Goal: Answer question/provide support

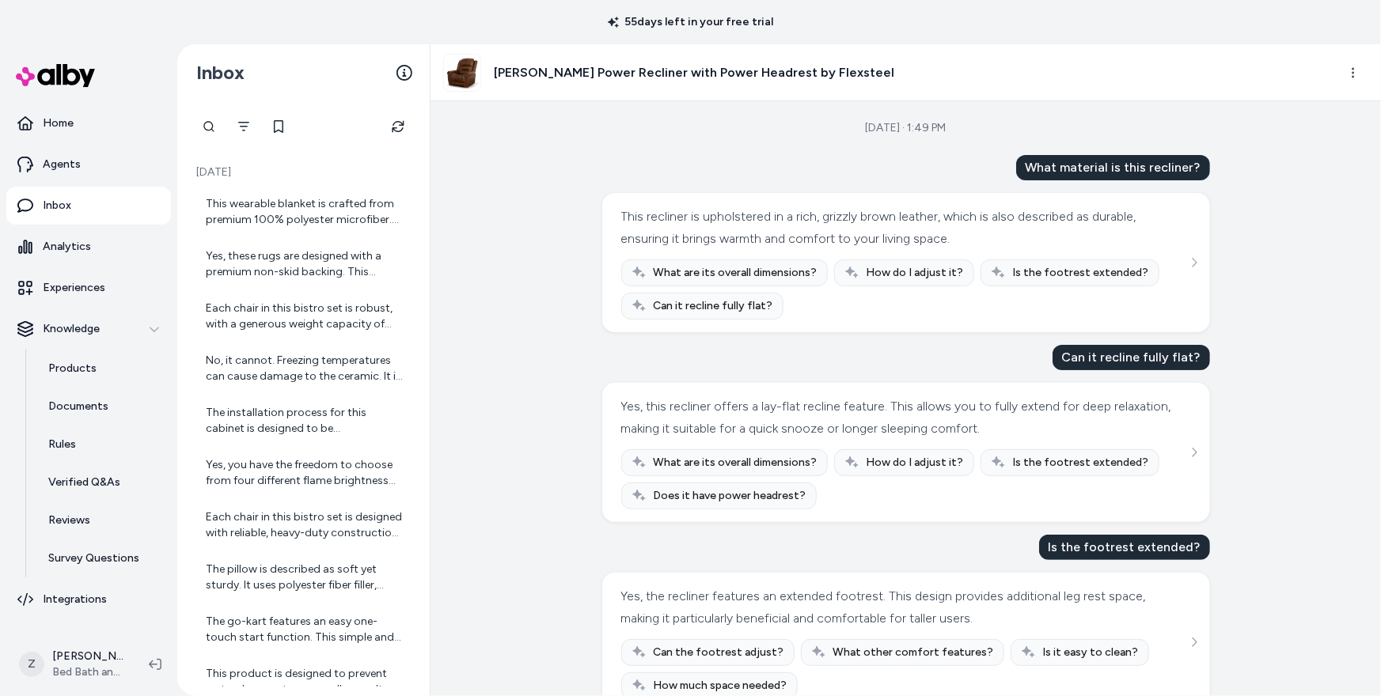
scroll to position [1030, 0]
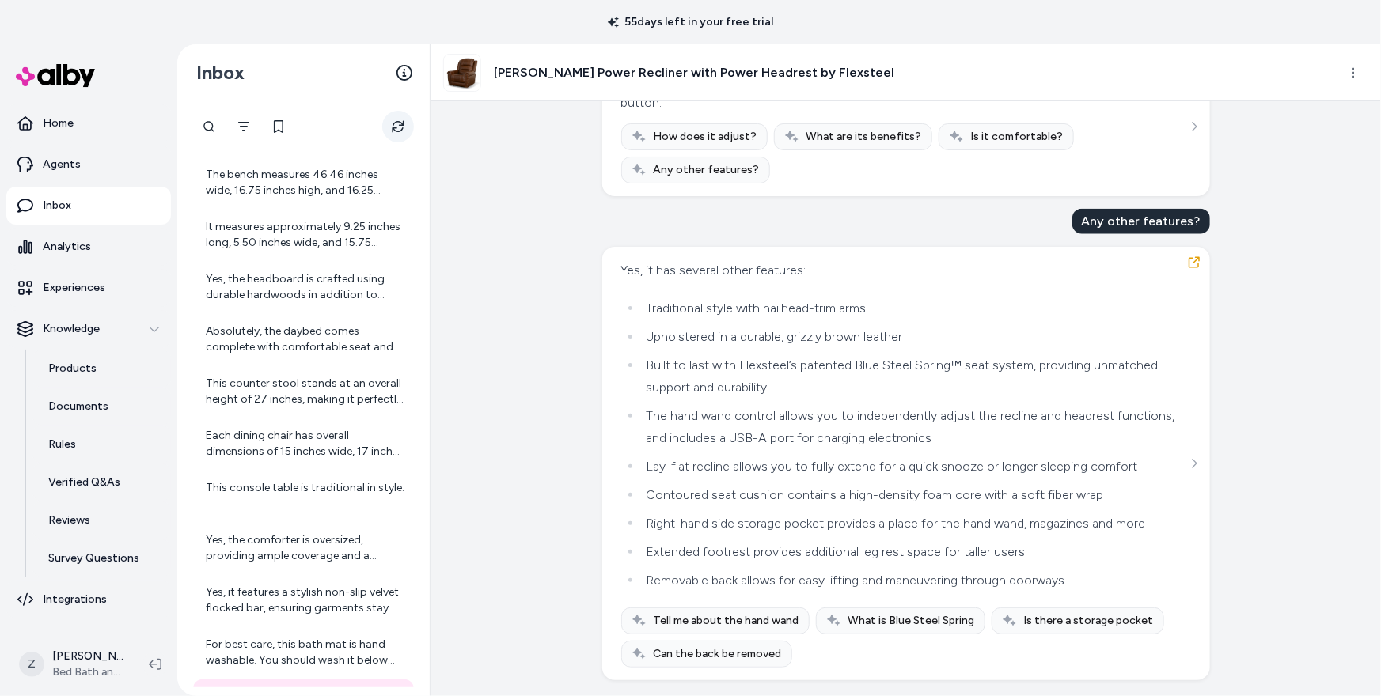
click at [392, 123] on icon "Refresh" at bounding box center [398, 126] width 13 height 13
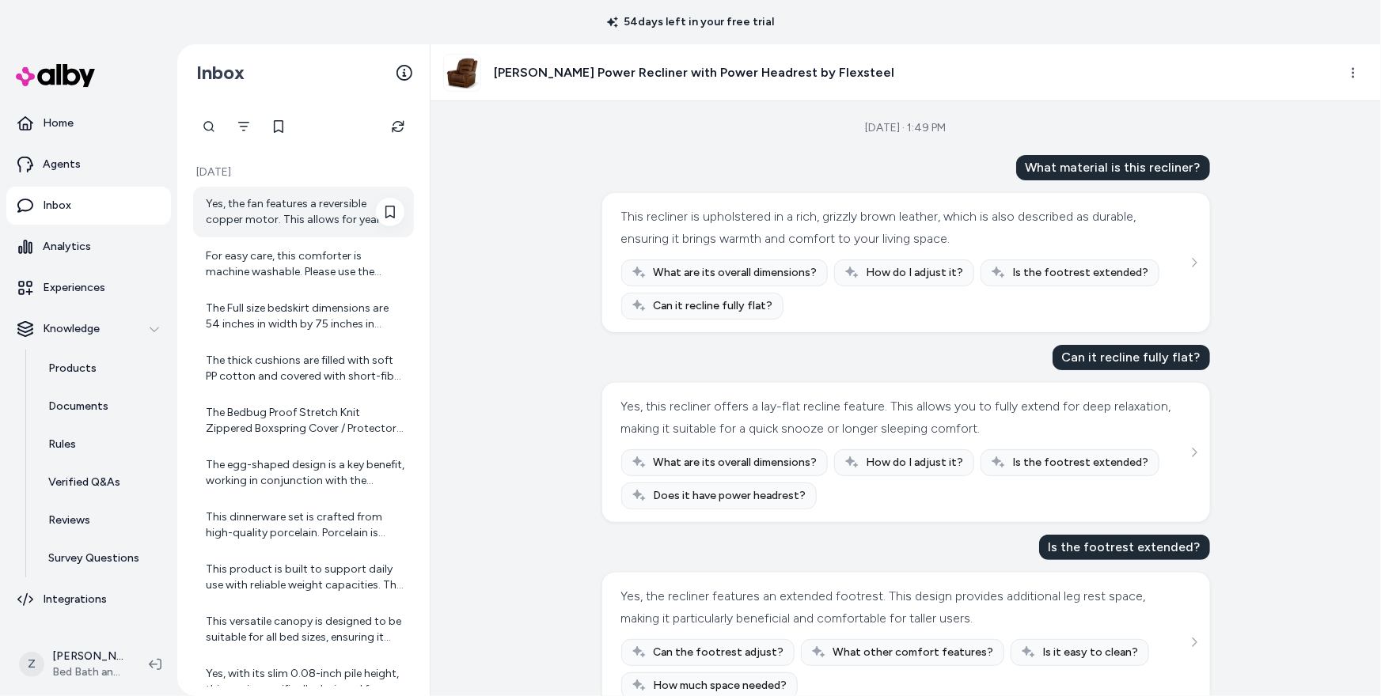
click at [295, 208] on div "Yes, the fan features a reversible copper motor. This allows for year-round use…" at bounding box center [305, 212] width 199 height 32
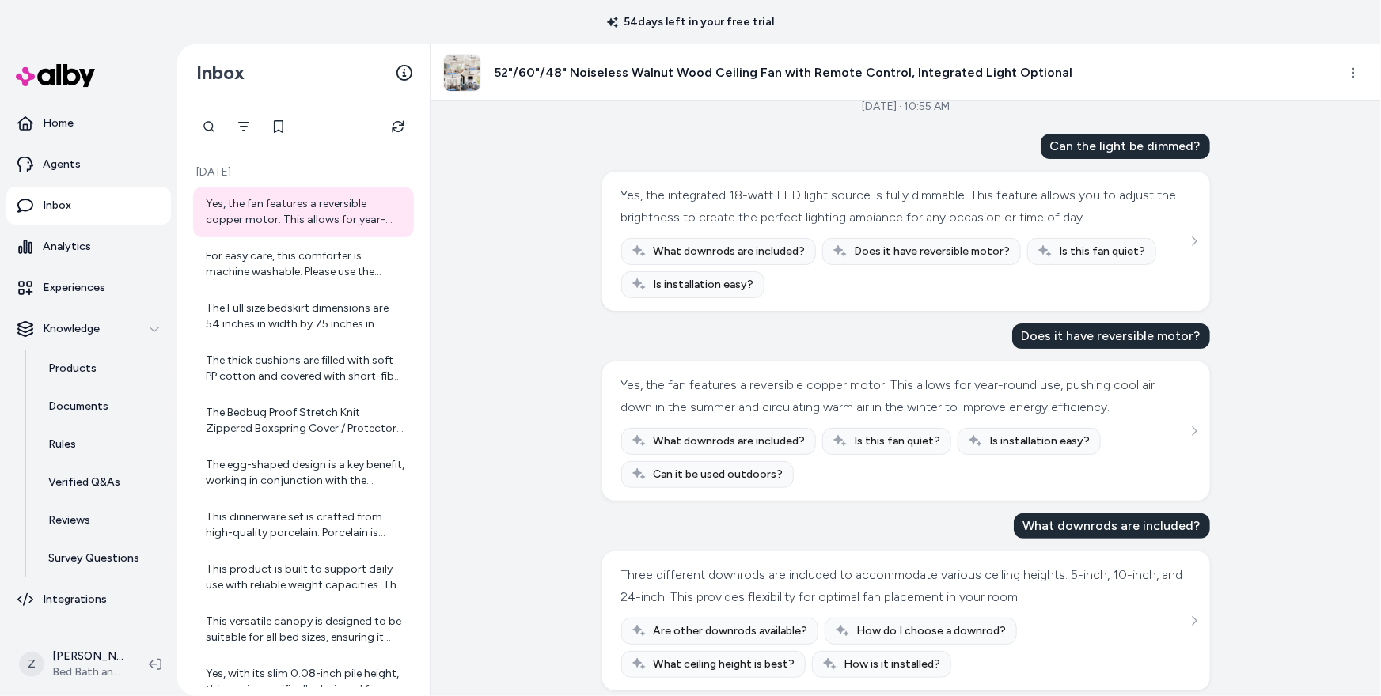
scroll to position [33, 0]
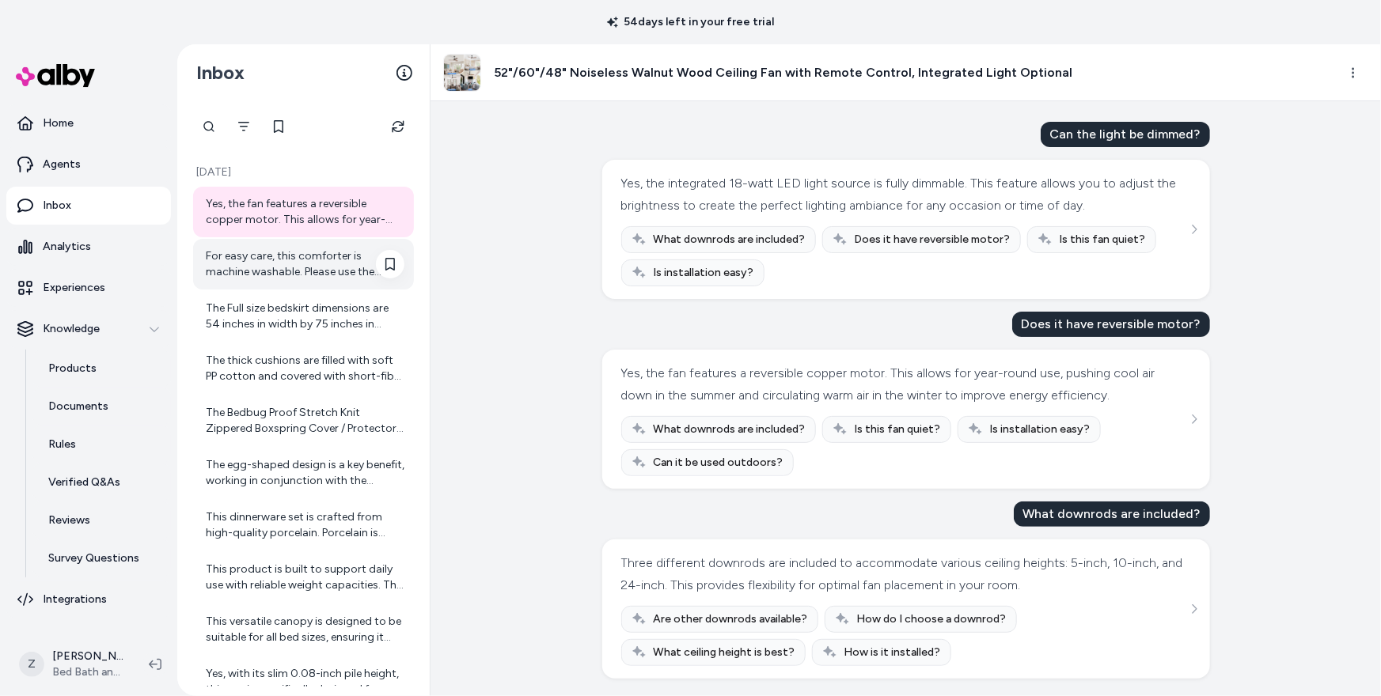
click at [291, 266] on div "For easy care, this comforter is machine washable. Please use the gentle cycle …" at bounding box center [305, 264] width 199 height 32
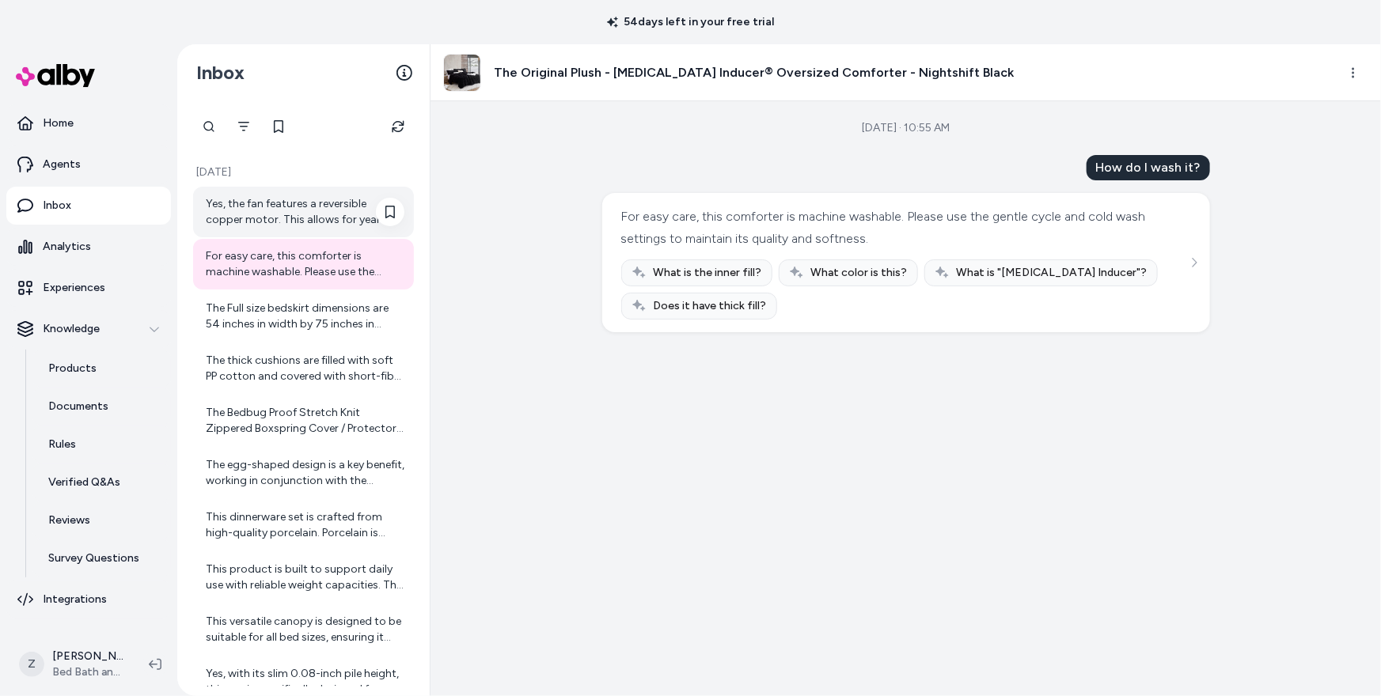
click at [293, 226] on div "Yes, the fan features a reversible copper motor. This allows for year-round use…" at bounding box center [305, 212] width 199 height 32
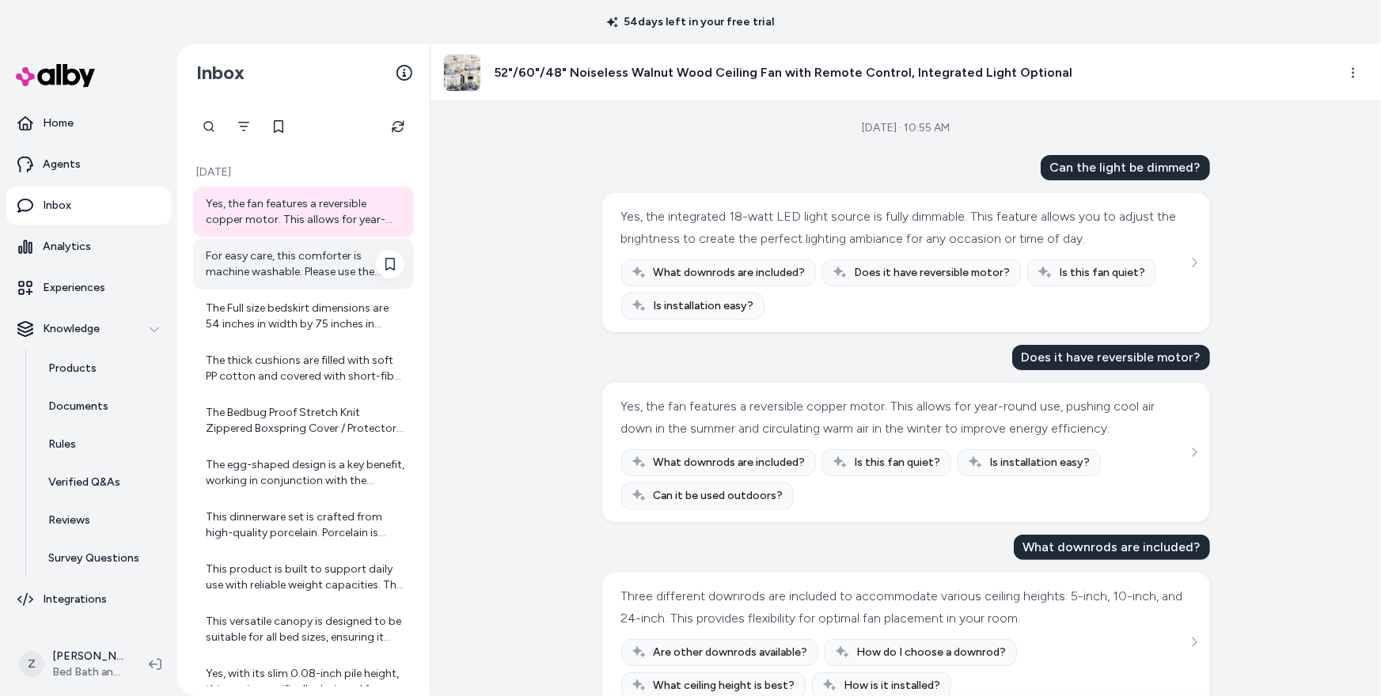
click at [296, 244] on div "For easy care, this comforter is machine washable. Please use the gentle cycle …" at bounding box center [303, 264] width 221 height 51
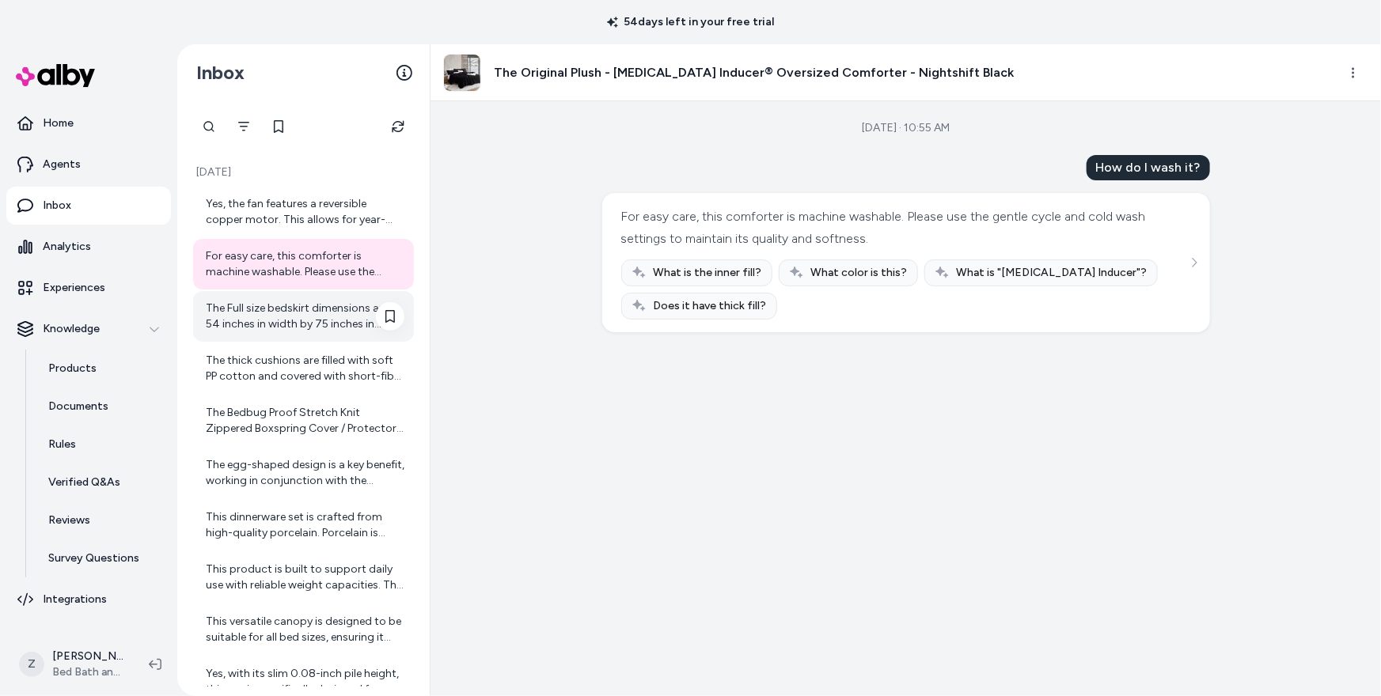
click at [305, 319] on div "The Full size bedskirt dimensions are 54 inches in width by 75 inches in length…" at bounding box center [305, 317] width 199 height 32
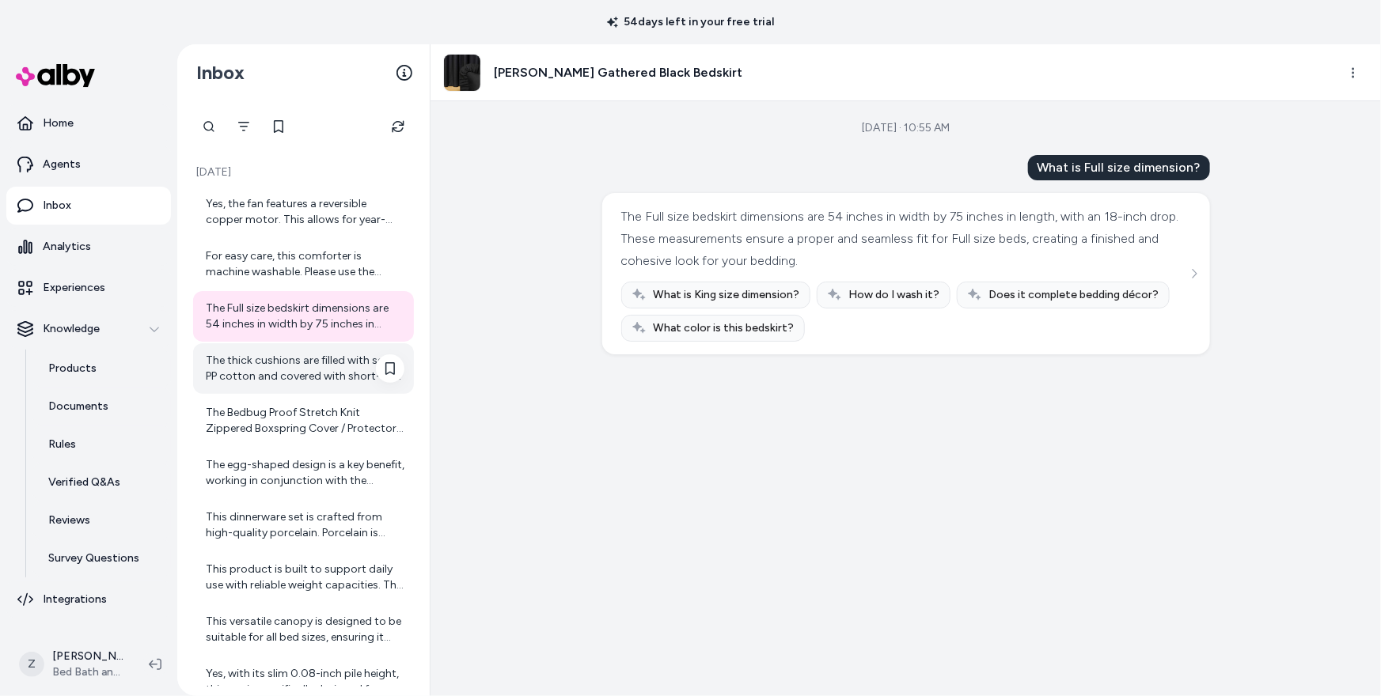
click at [306, 366] on div "The thick cushions are filled with soft PP cotton and covered with short-fiber …" at bounding box center [305, 369] width 199 height 32
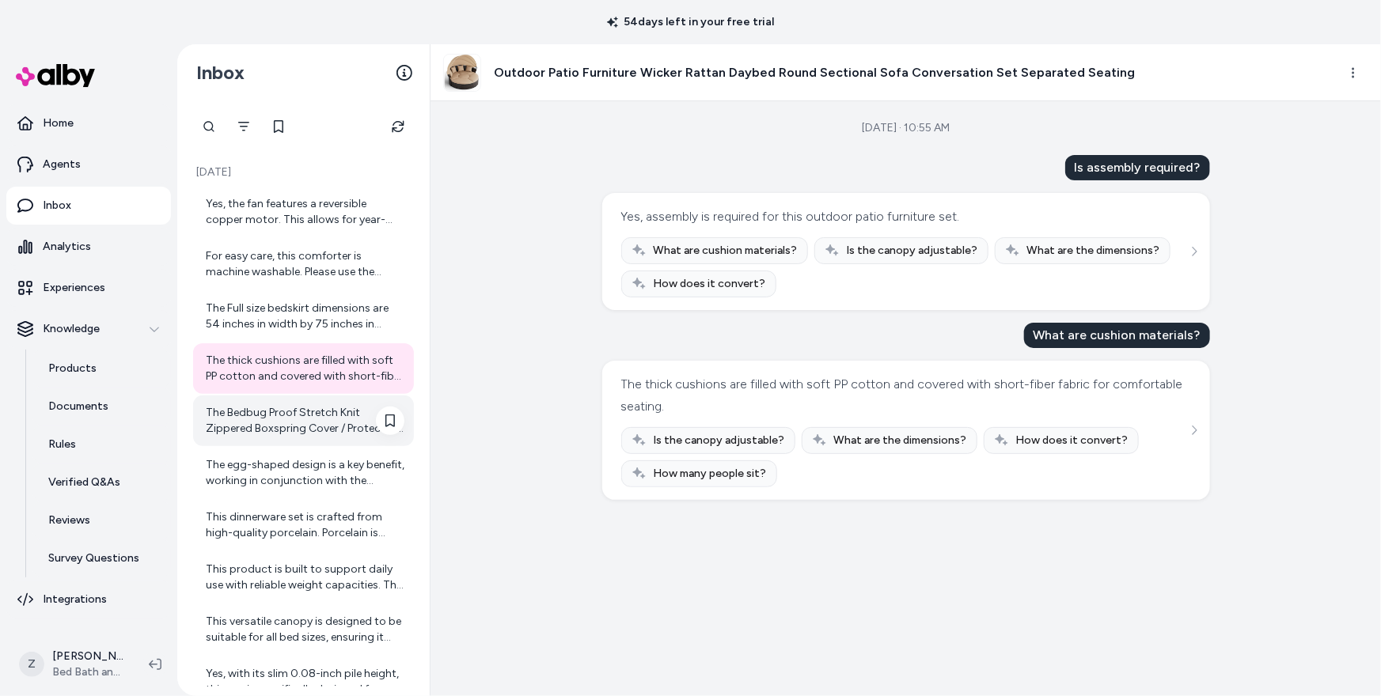
click at [314, 410] on div "The Bedbug Proof Stretch Knit Zippered Boxspring Cover / Protector is designed …" at bounding box center [305, 421] width 199 height 32
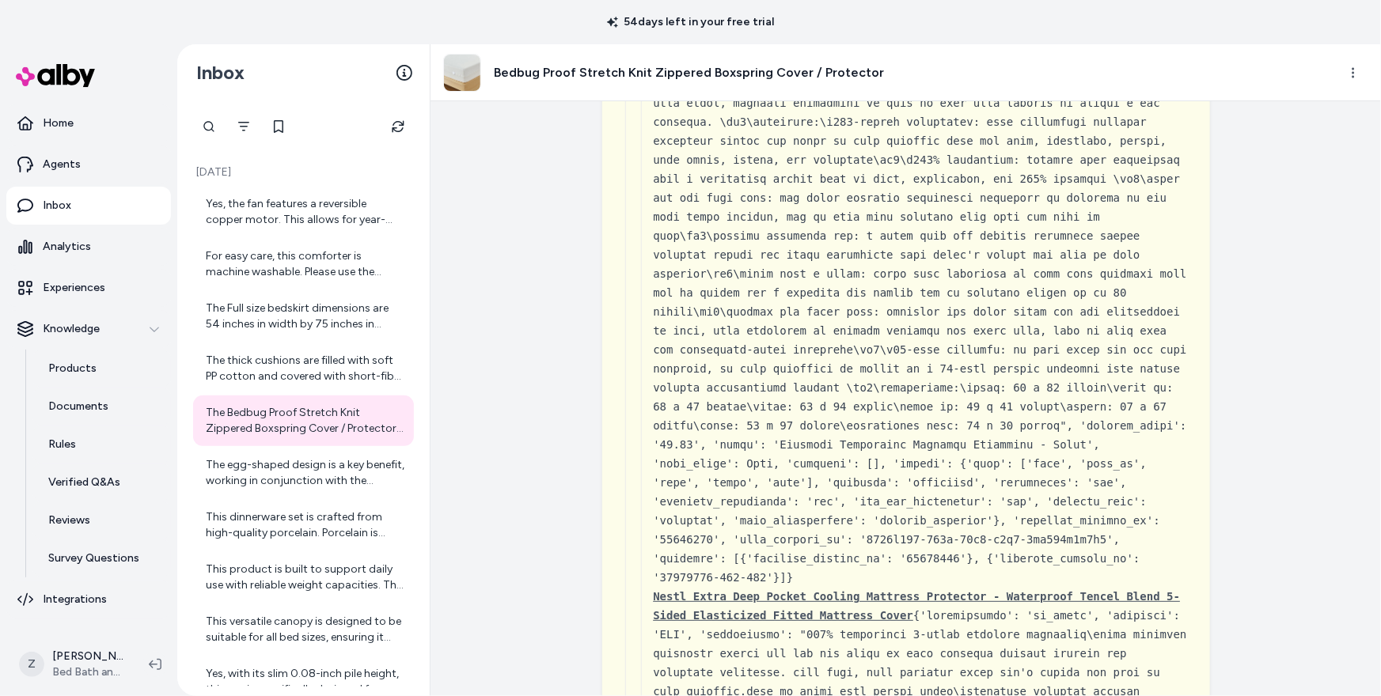
scroll to position [7627, 0]
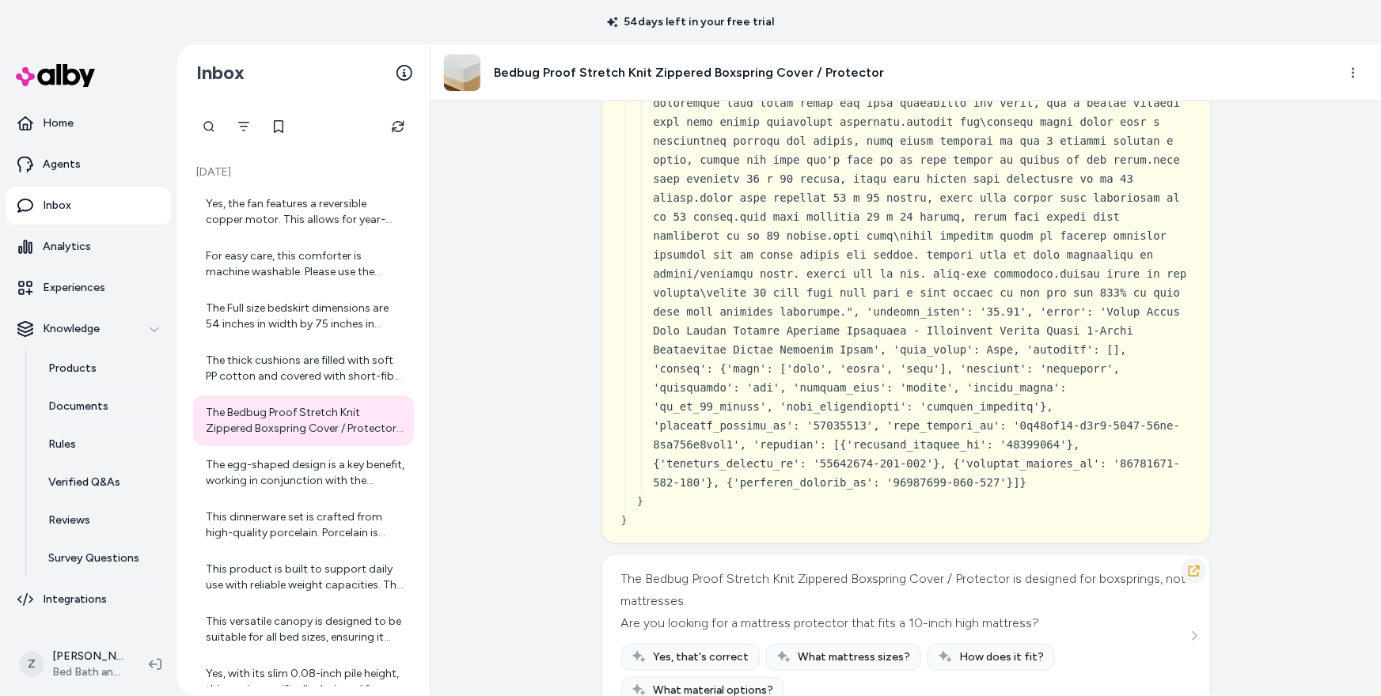
click at [1195, 559] on button "button" at bounding box center [1193, 571] width 25 height 25
click at [1194, 565] on icon "button" at bounding box center [1193, 571] width 13 height 13
click at [289, 479] on div "The egg-shaped design is a key benefit, working in conjunction with the ceramic…" at bounding box center [305, 473] width 199 height 32
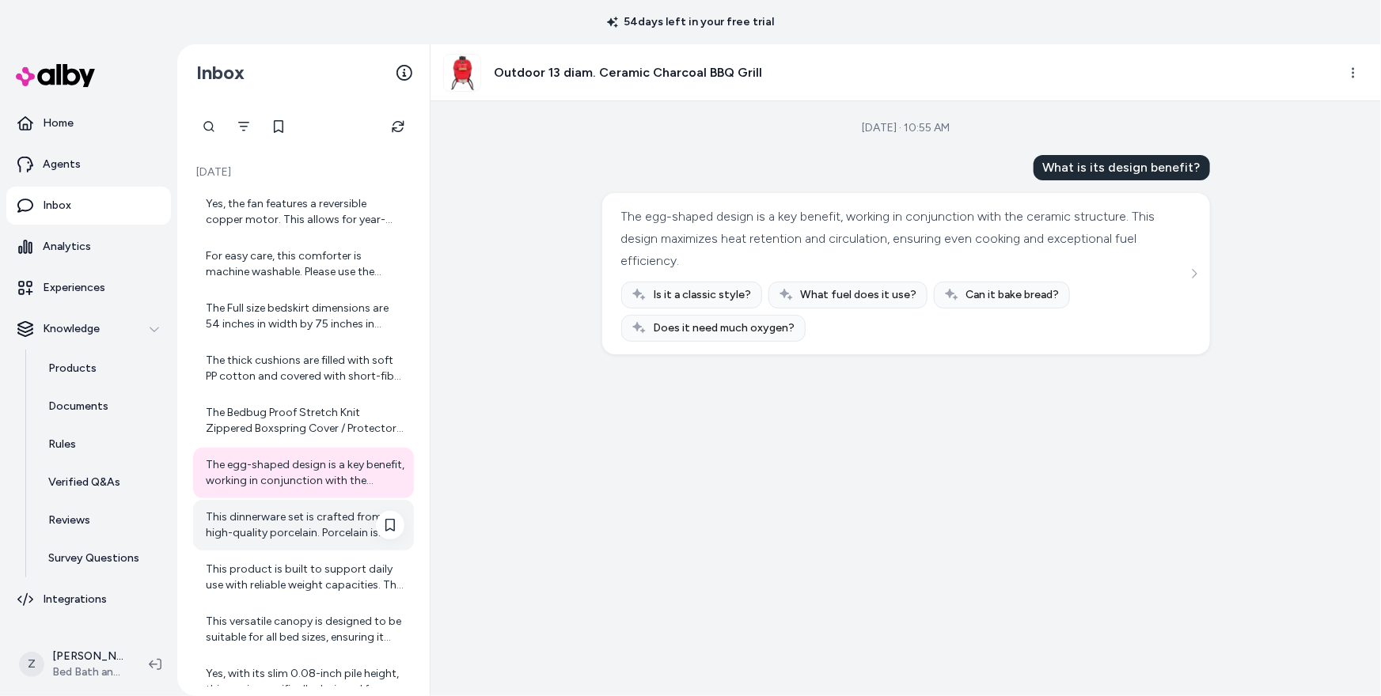
click at [252, 521] on div "This dinnerware set is crafted from high-quality porcelain. Porcelain is known …" at bounding box center [305, 525] width 199 height 32
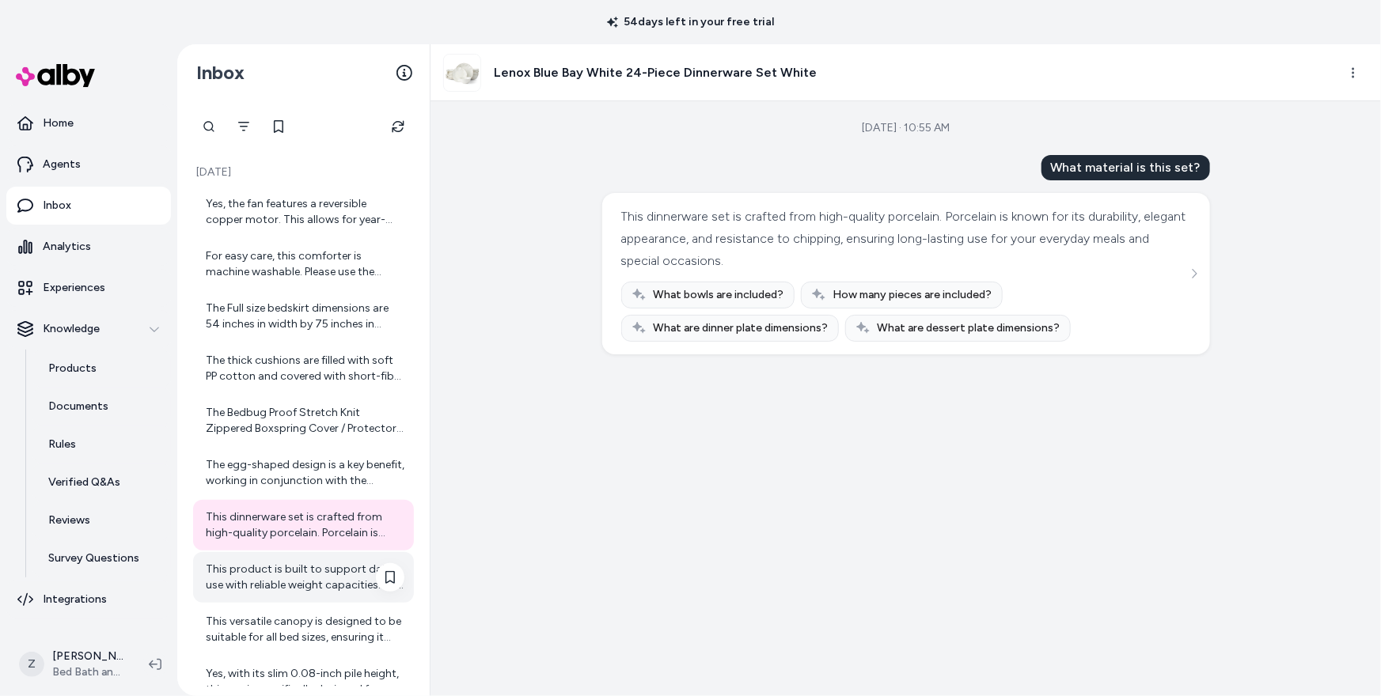
click at [244, 564] on div "This product is built to support daily use with reliable weight capacities. The…" at bounding box center [305, 578] width 199 height 32
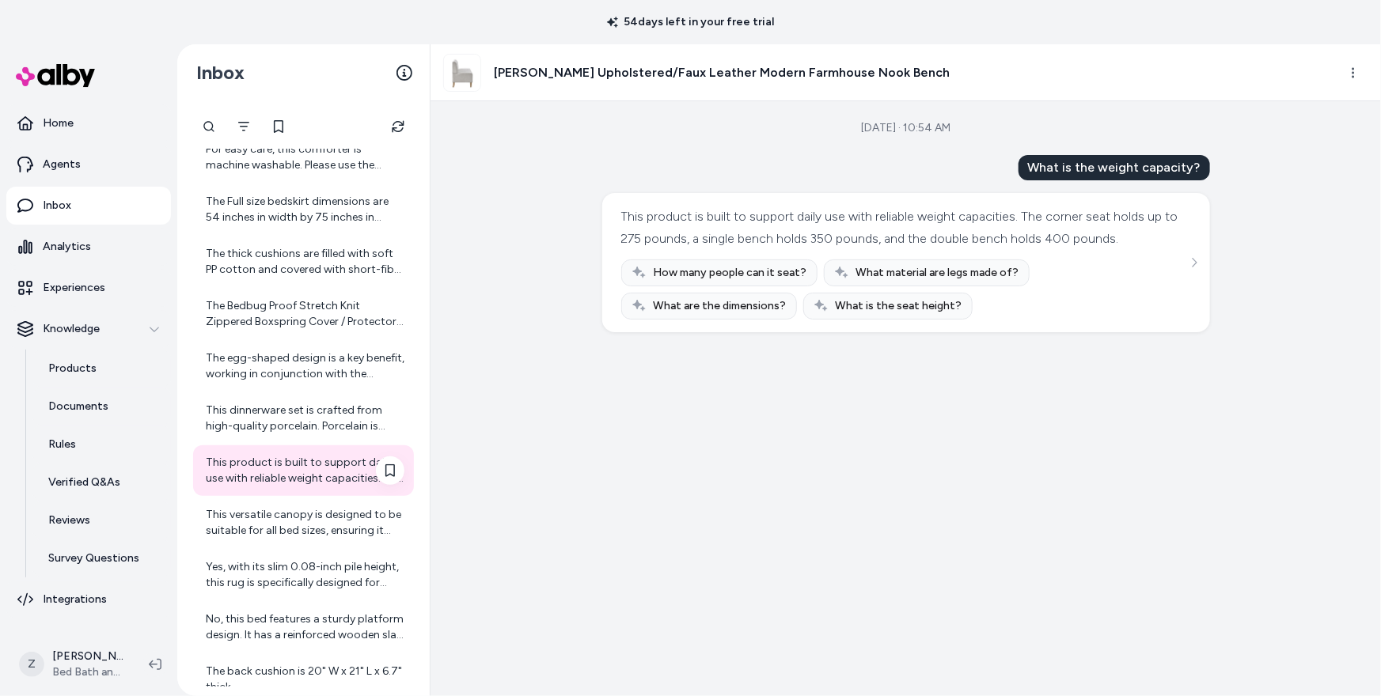
scroll to position [108, 0]
click at [253, 536] on div "This versatile canopy is designed to be suitable for all bed sizes, ensuring it…" at bounding box center [303, 521] width 221 height 51
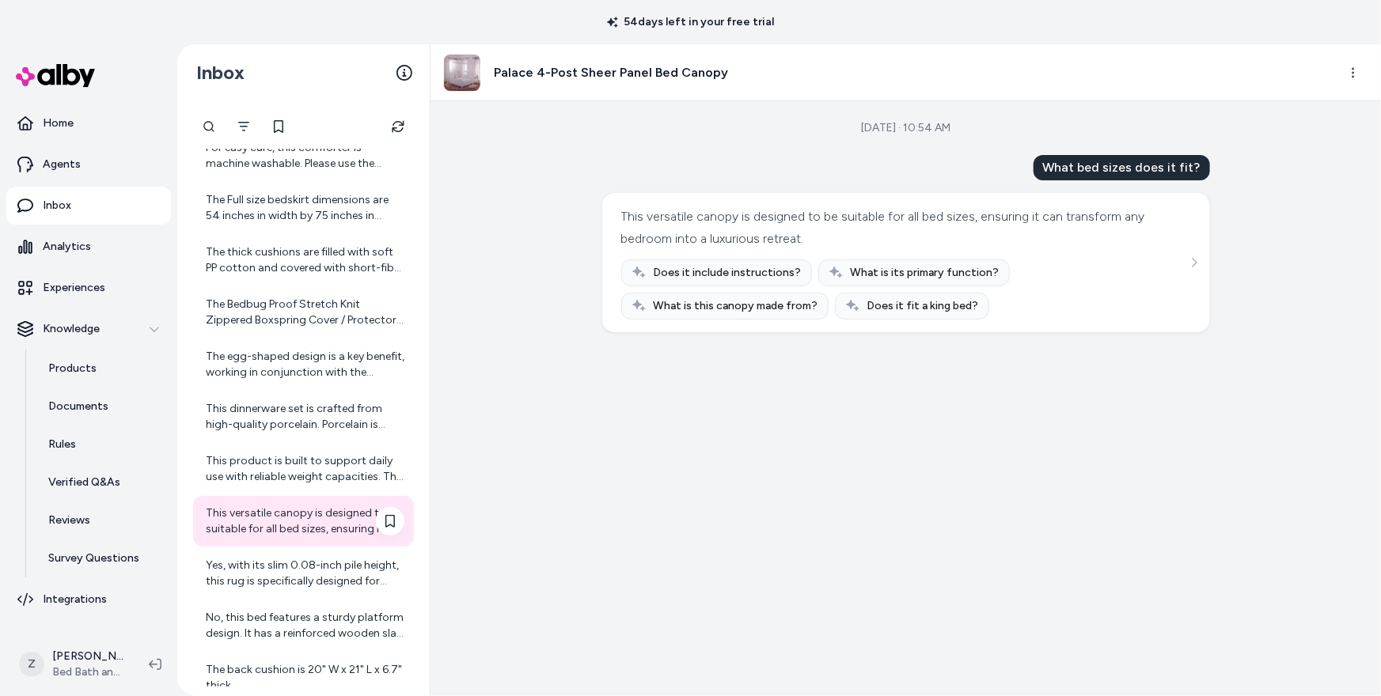
scroll to position [123, 0]
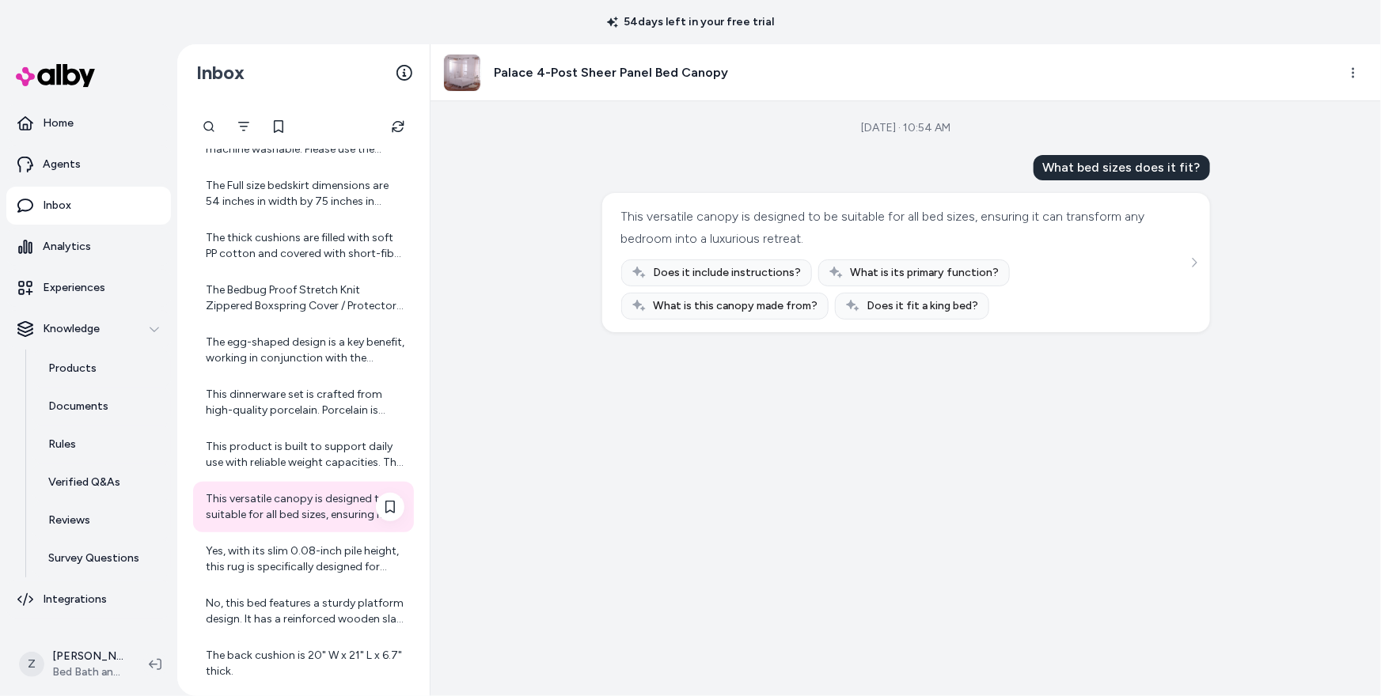
click at [253, 536] on div "Yes, with its slim 0.08-inch pile height, this rug is specifically designed for…" at bounding box center [303, 559] width 221 height 51
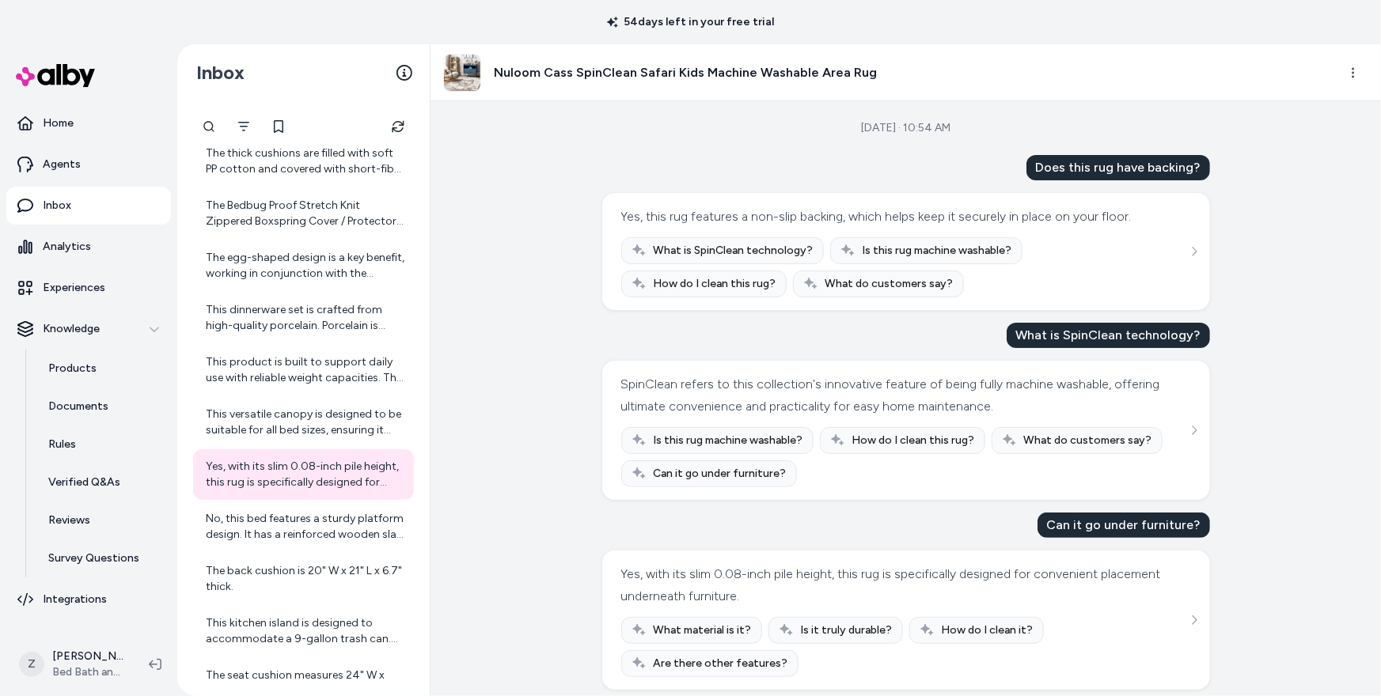
scroll to position [11, 0]
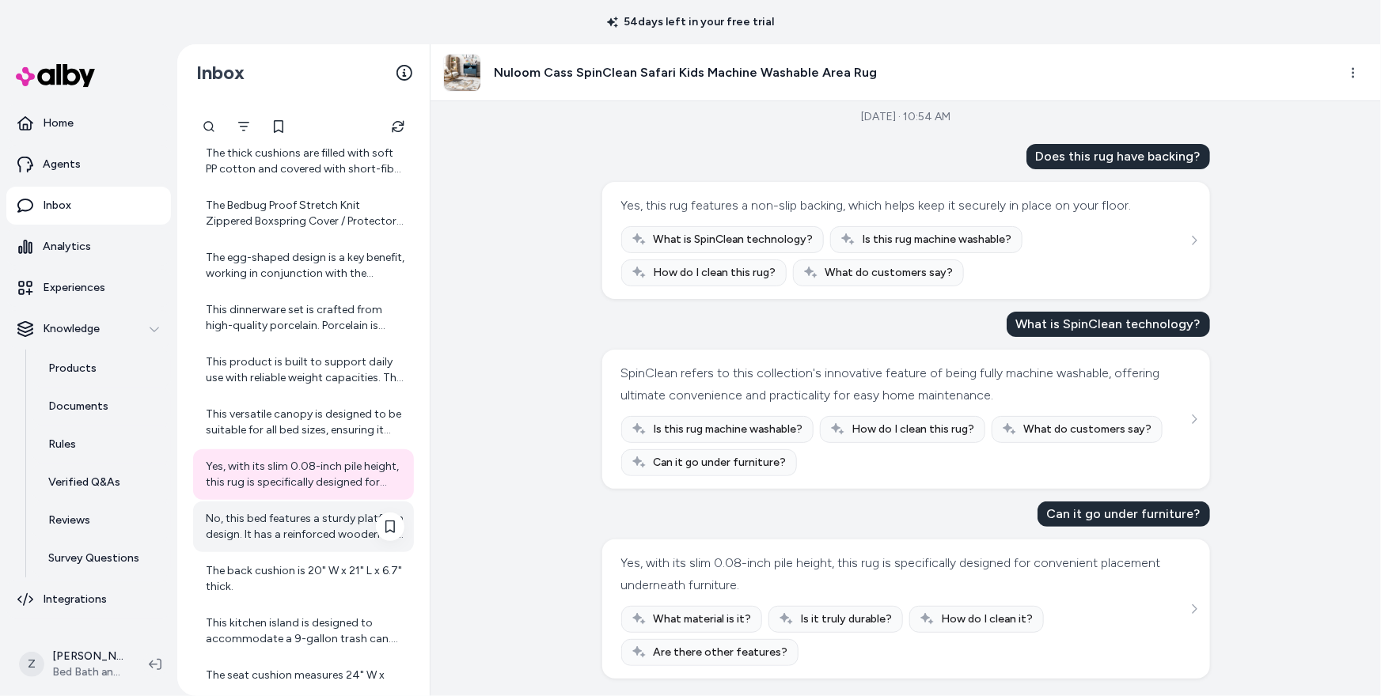
click at [368, 521] on div "No, this bed features a sturdy platform design. It has a reinforced wooden slat…" at bounding box center [305, 527] width 199 height 32
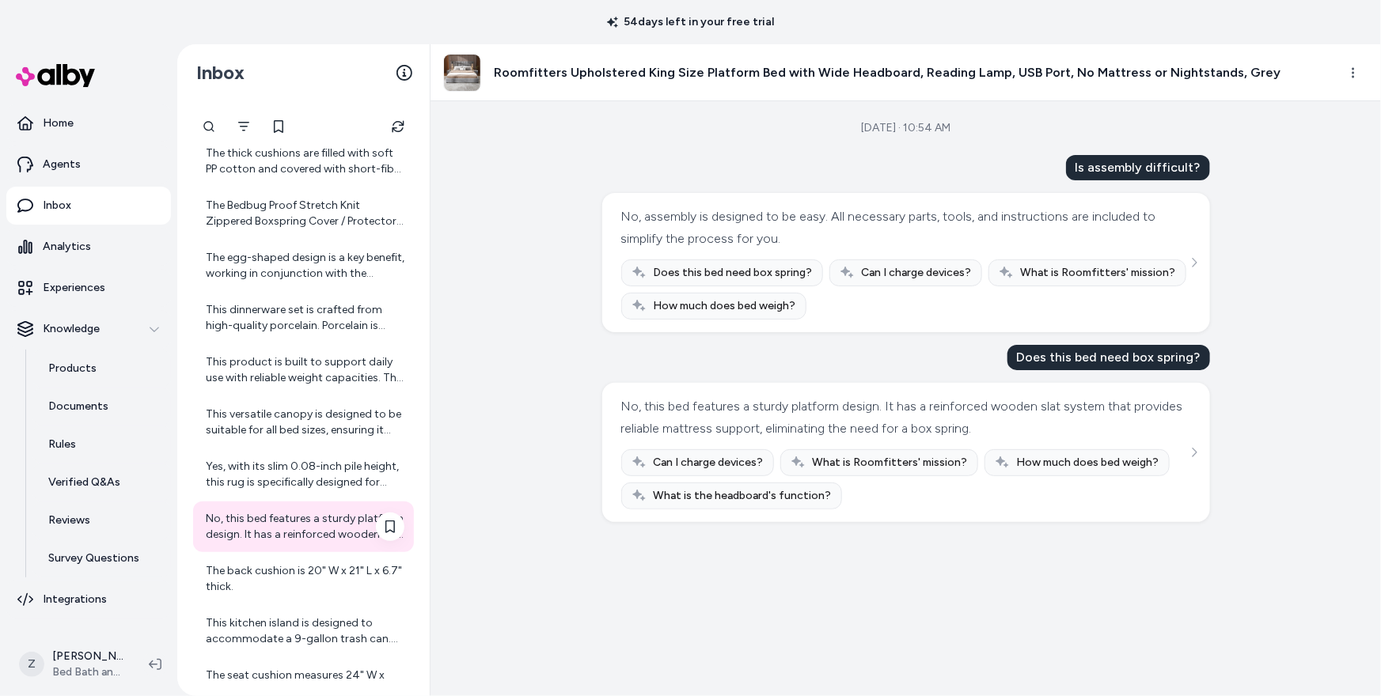
scroll to position [231, 0]
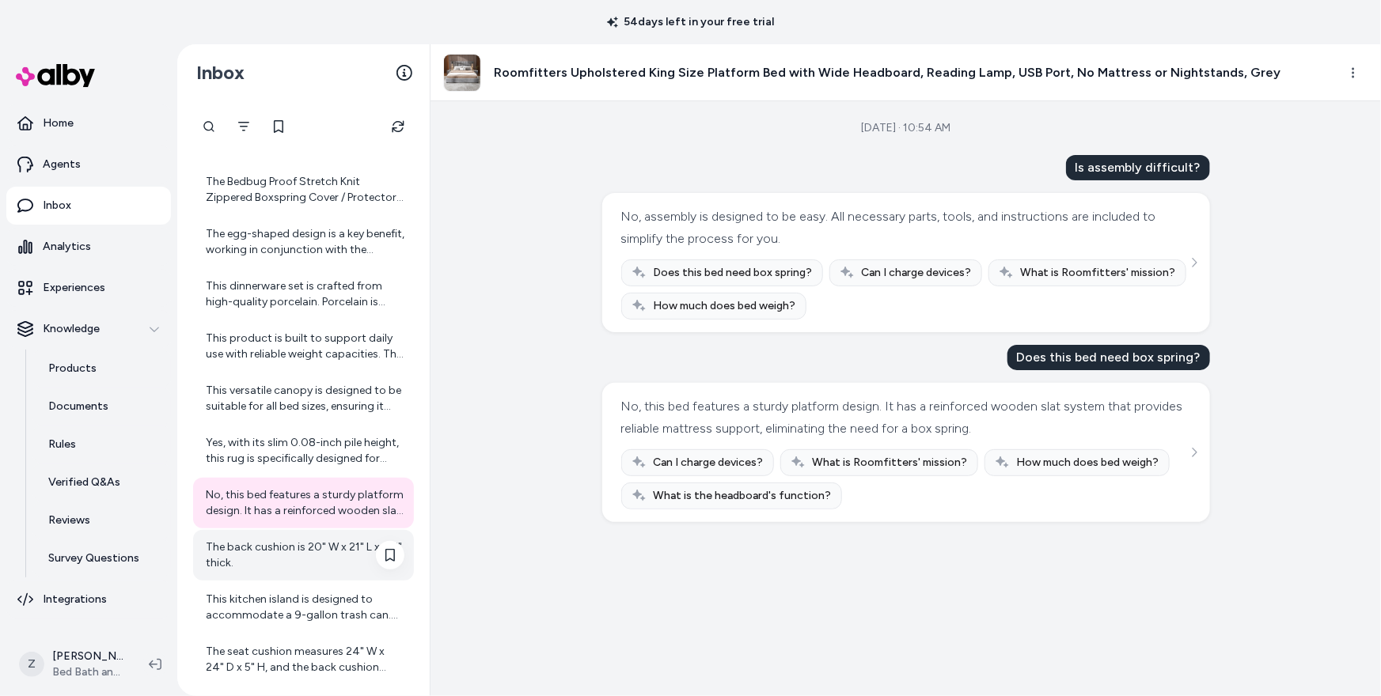
click at [335, 549] on div "The back cushion is 20" W x 21" L x 6.7" thick." at bounding box center [305, 556] width 199 height 32
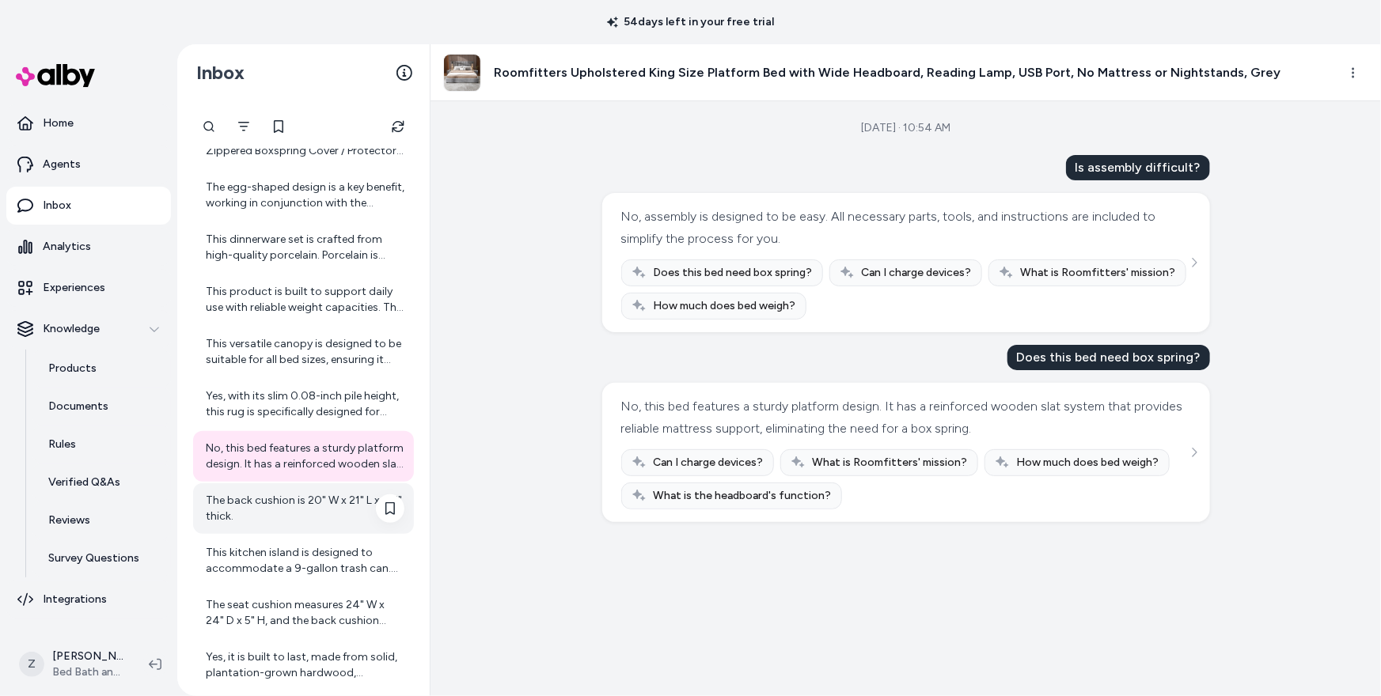
scroll to position [280, 0]
click at [326, 515] on div "The back cushion is 20" W x 21" L x 6.7" thick." at bounding box center [305, 507] width 199 height 32
click at [297, 495] on div "The back cushion is 20" W x 21" L x 6.7" thick." at bounding box center [305, 507] width 199 height 32
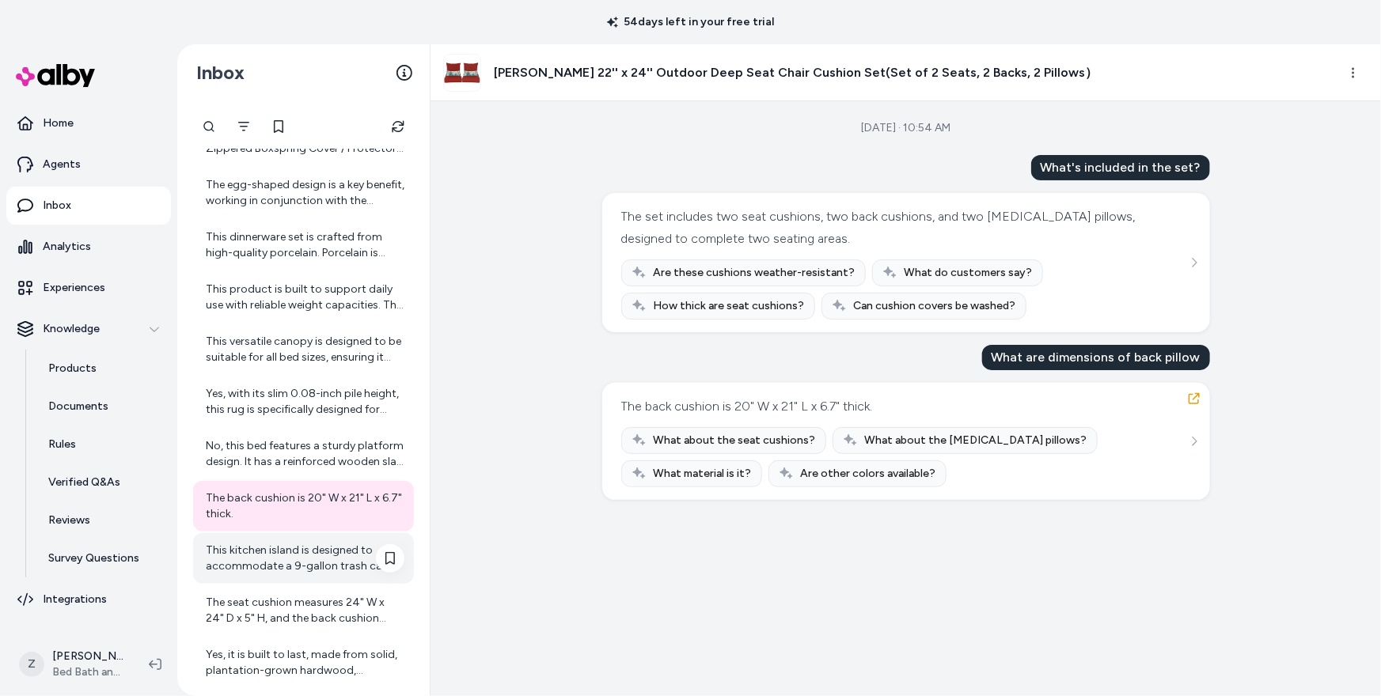
click at [314, 565] on div "This kitchen island is designed to accommodate a 9-gallon trash can. The compat…" at bounding box center [305, 559] width 199 height 32
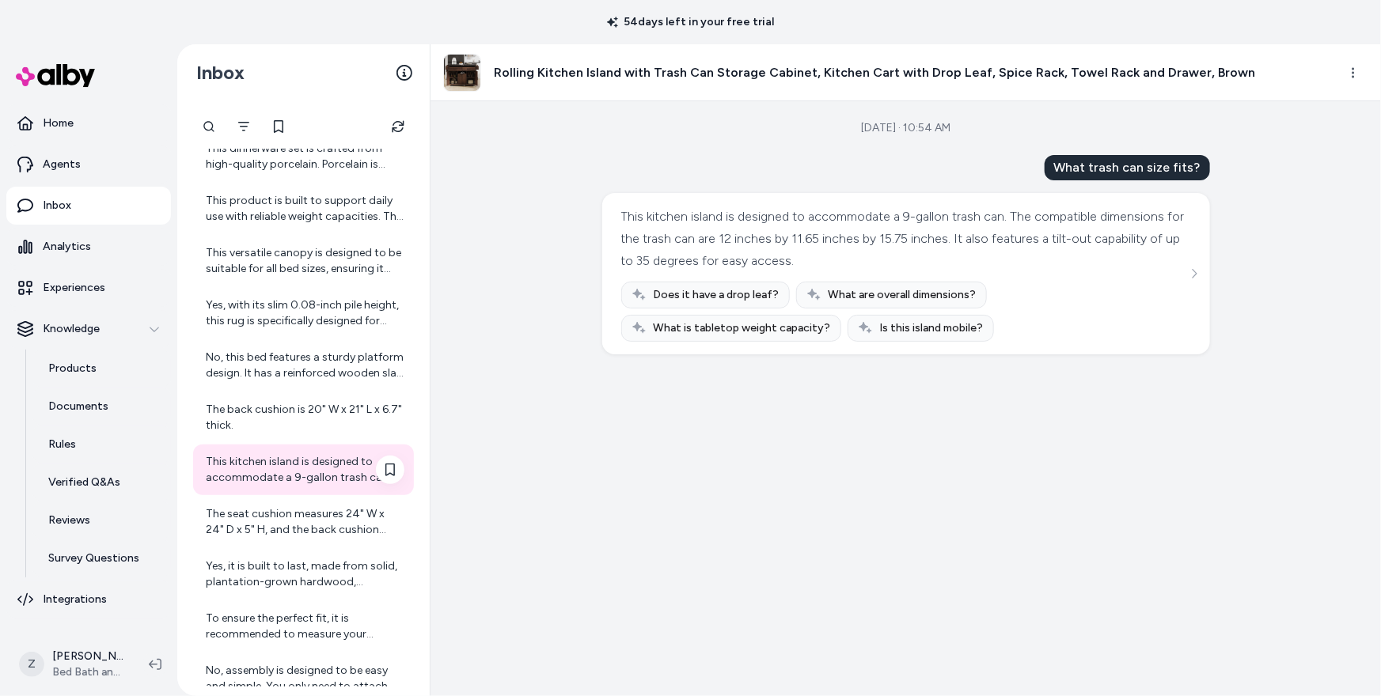
scroll to position [383, 0]
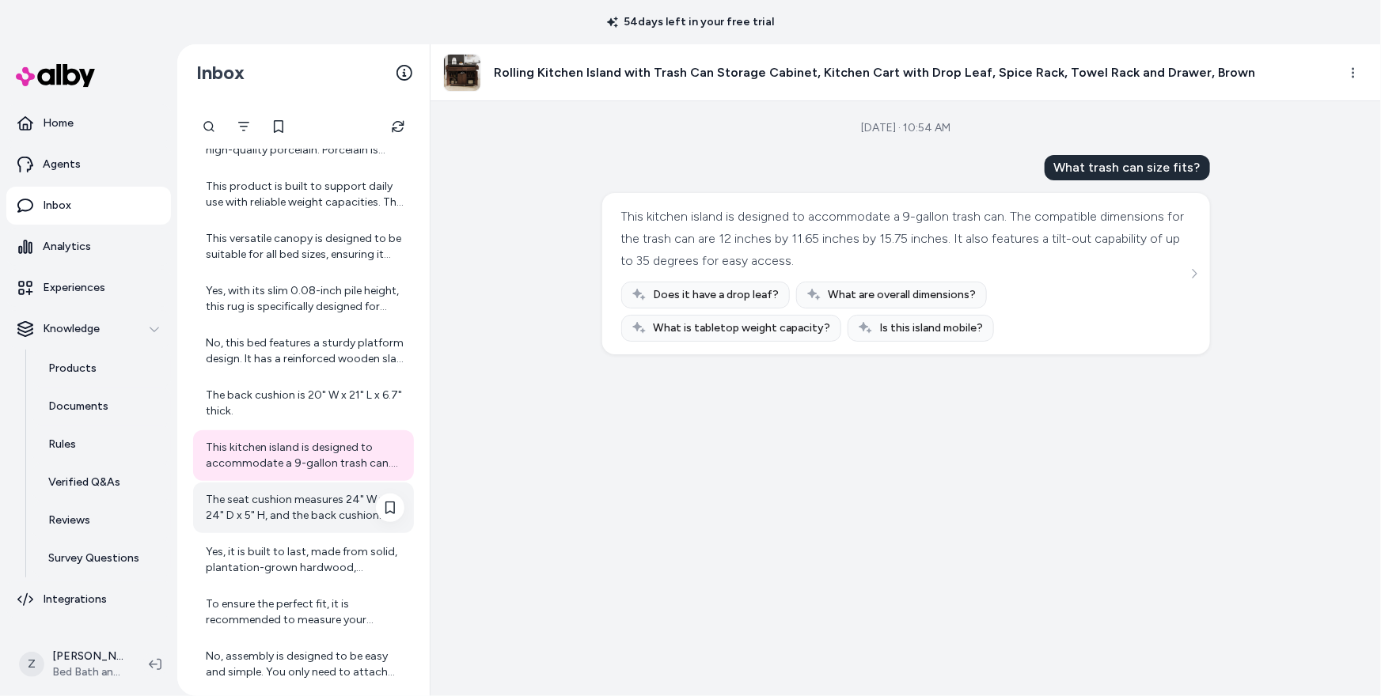
click at [321, 496] on div "The seat cushion measures 24" W x 24" D x 5" H, and the back cushion measures 2…" at bounding box center [305, 508] width 199 height 32
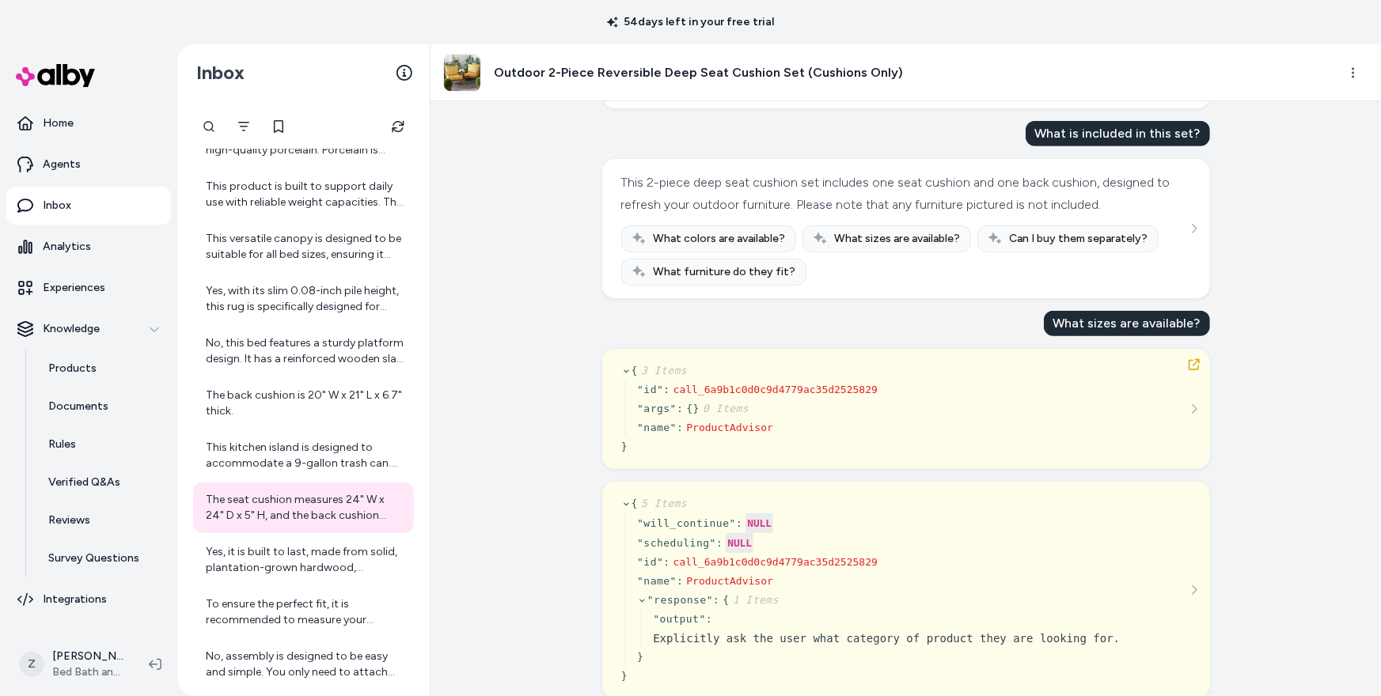
scroll to position [630, 0]
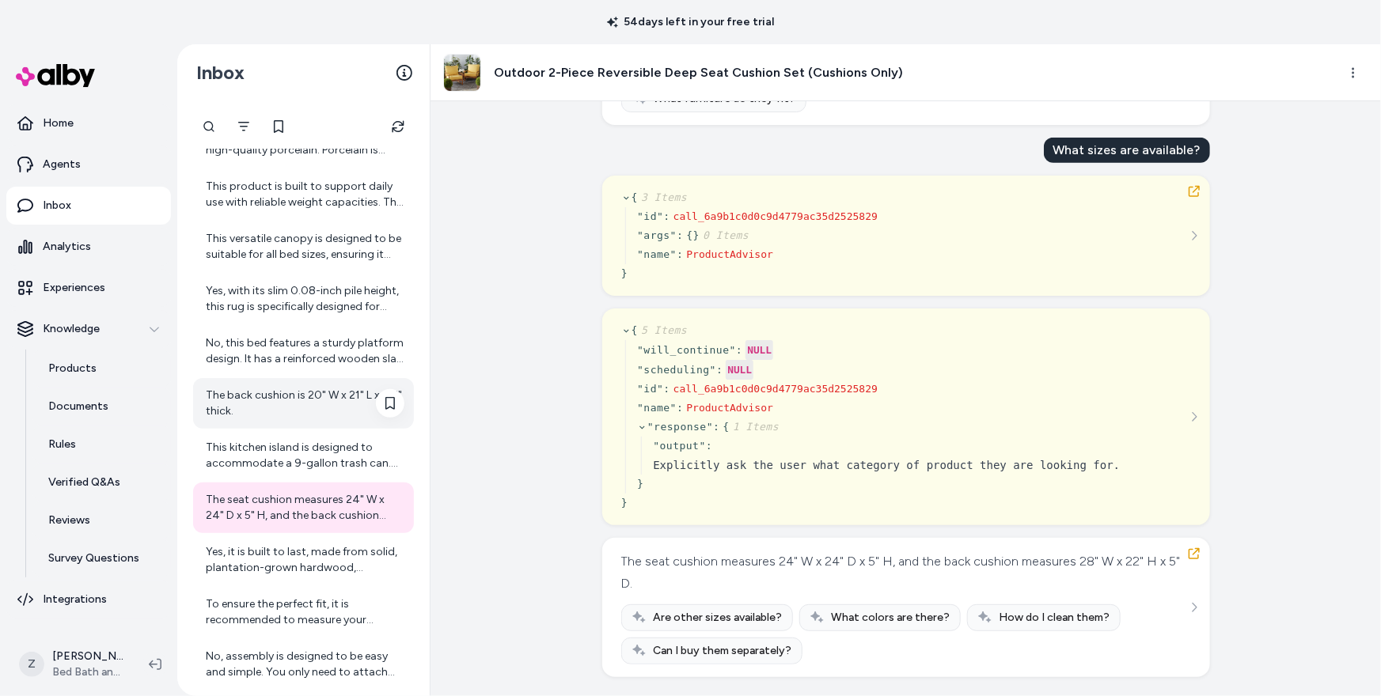
click at [294, 418] on div "The back cushion is 20" W x 21" L x 6.7" thick." at bounding box center [305, 404] width 199 height 32
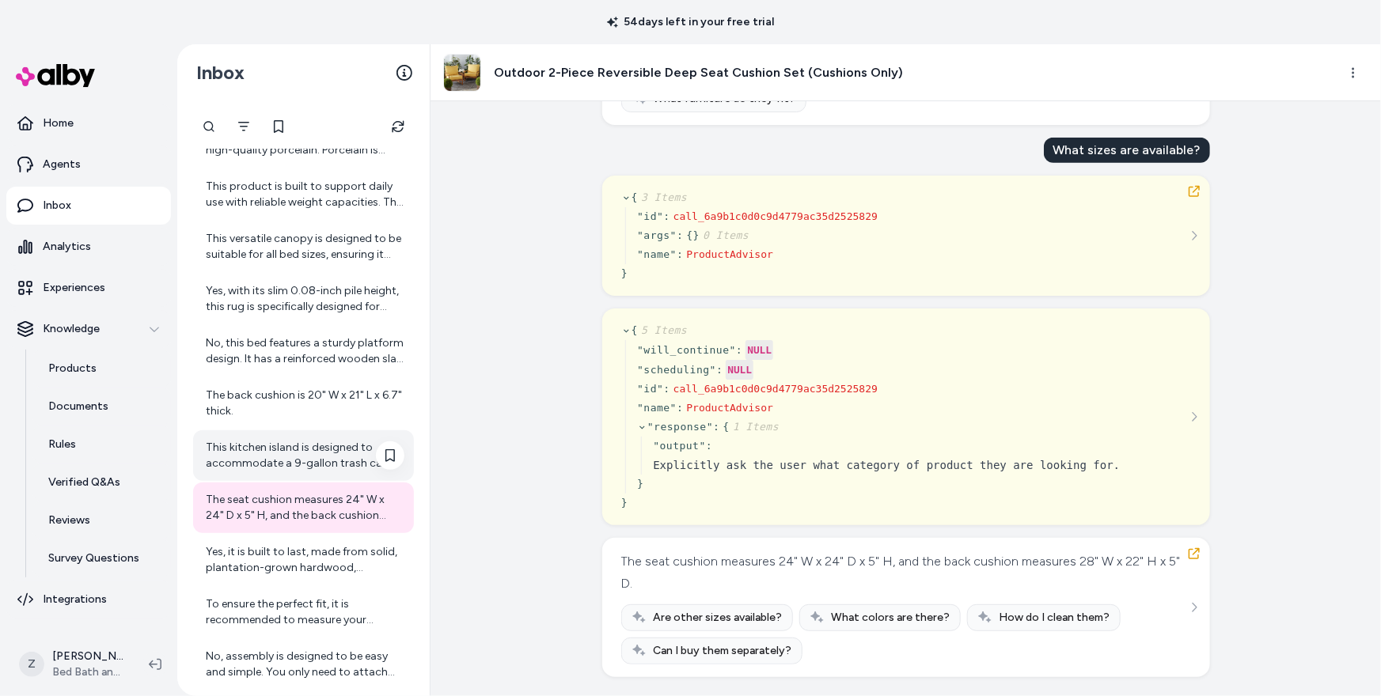
click at [290, 440] on div "This kitchen island is designed to accommodate a 9-gallon trash can. The compat…" at bounding box center [305, 456] width 199 height 32
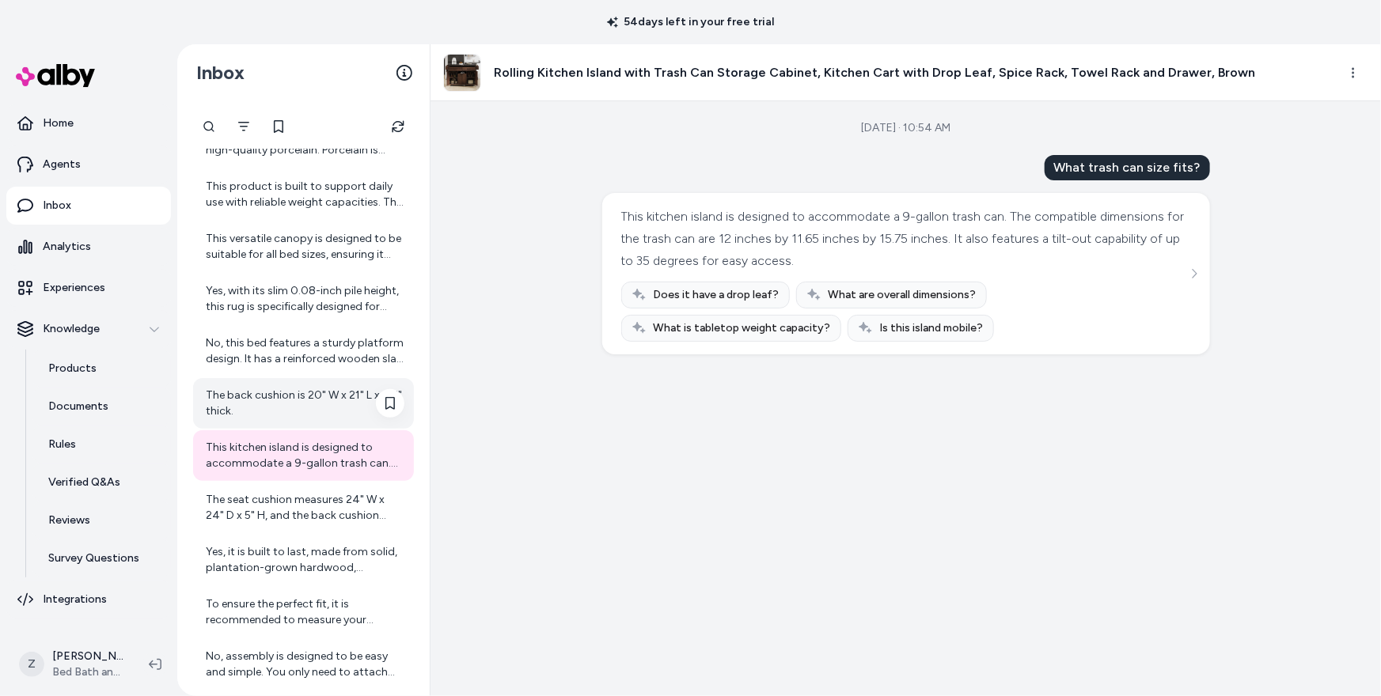
click at [290, 400] on div "The back cushion is 20" W x 21" L x 6.7" thick." at bounding box center [305, 404] width 199 height 32
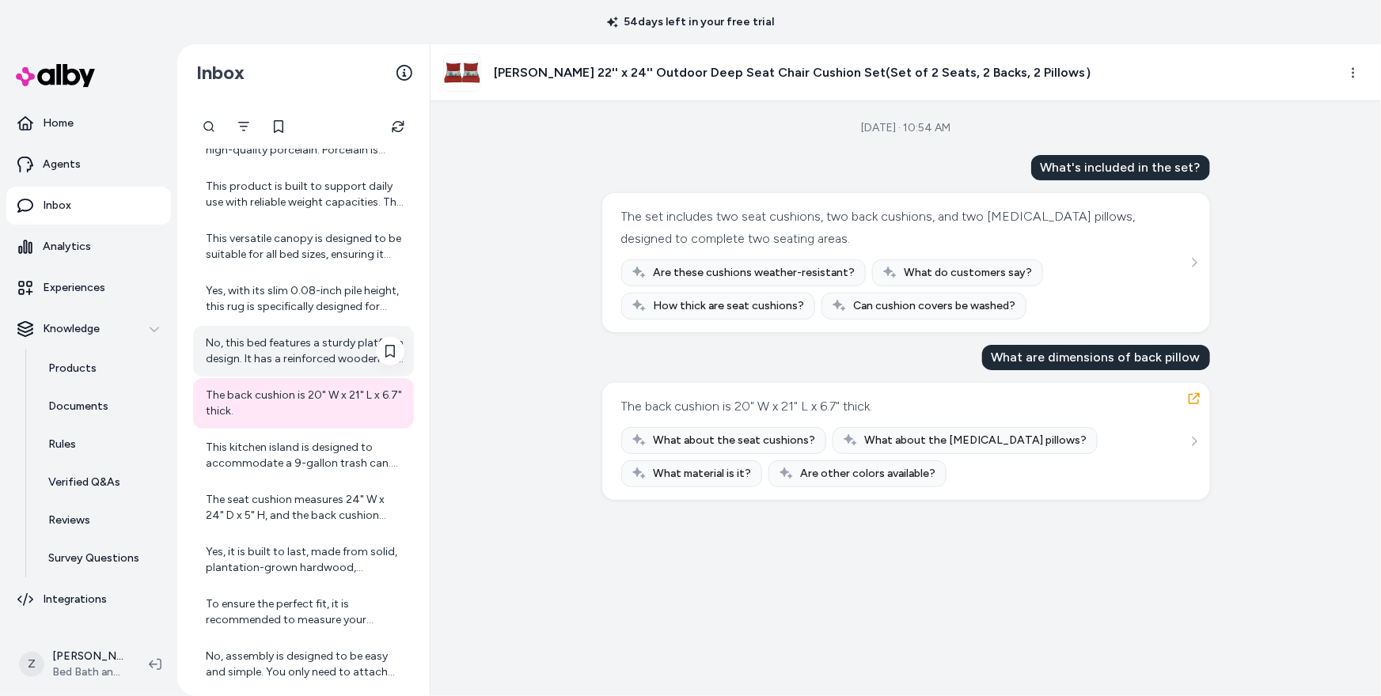
click at [282, 357] on div "No, this bed features a sturdy platform design. It has a reinforced wooden slat…" at bounding box center [305, 351] width 199 height 32
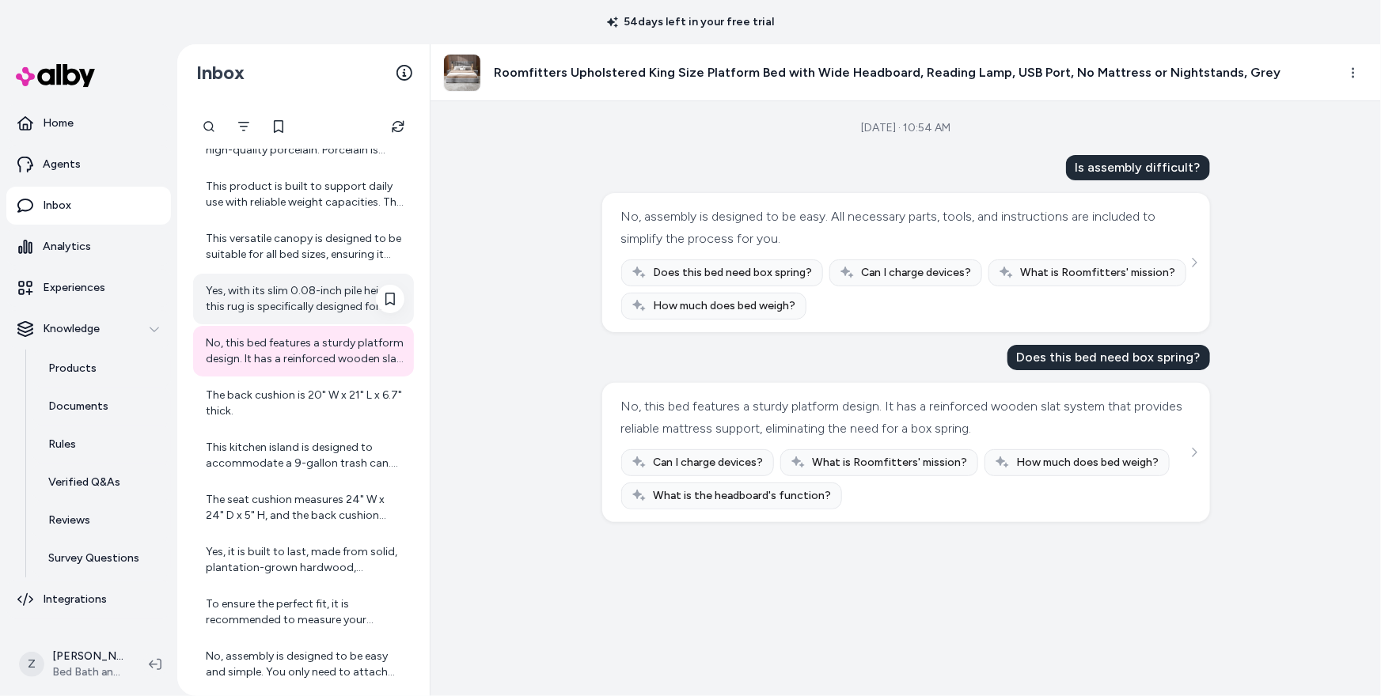
click at [290, 313] on div "Yes, with its slim 0.08-inch pile height, this rug is specifically designed for…" at bounding box center [303, 299] width 221 height 51
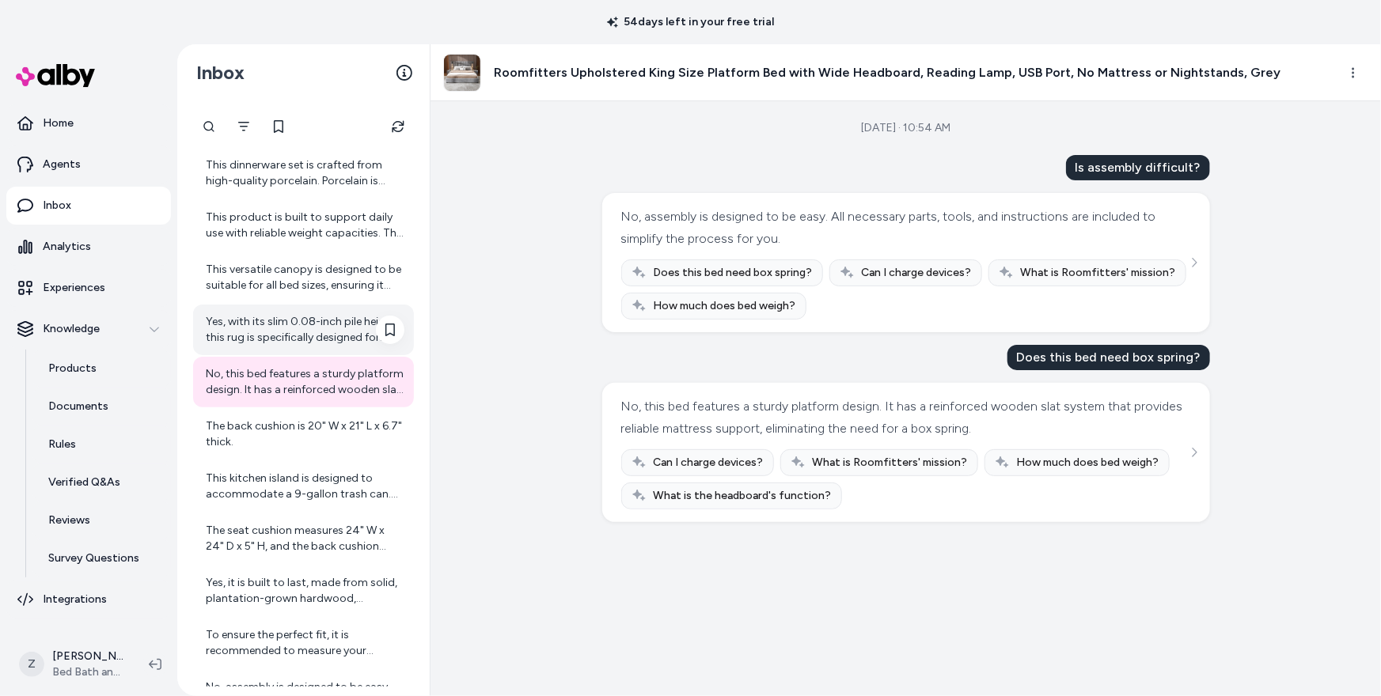
scroll to position [348, 0]
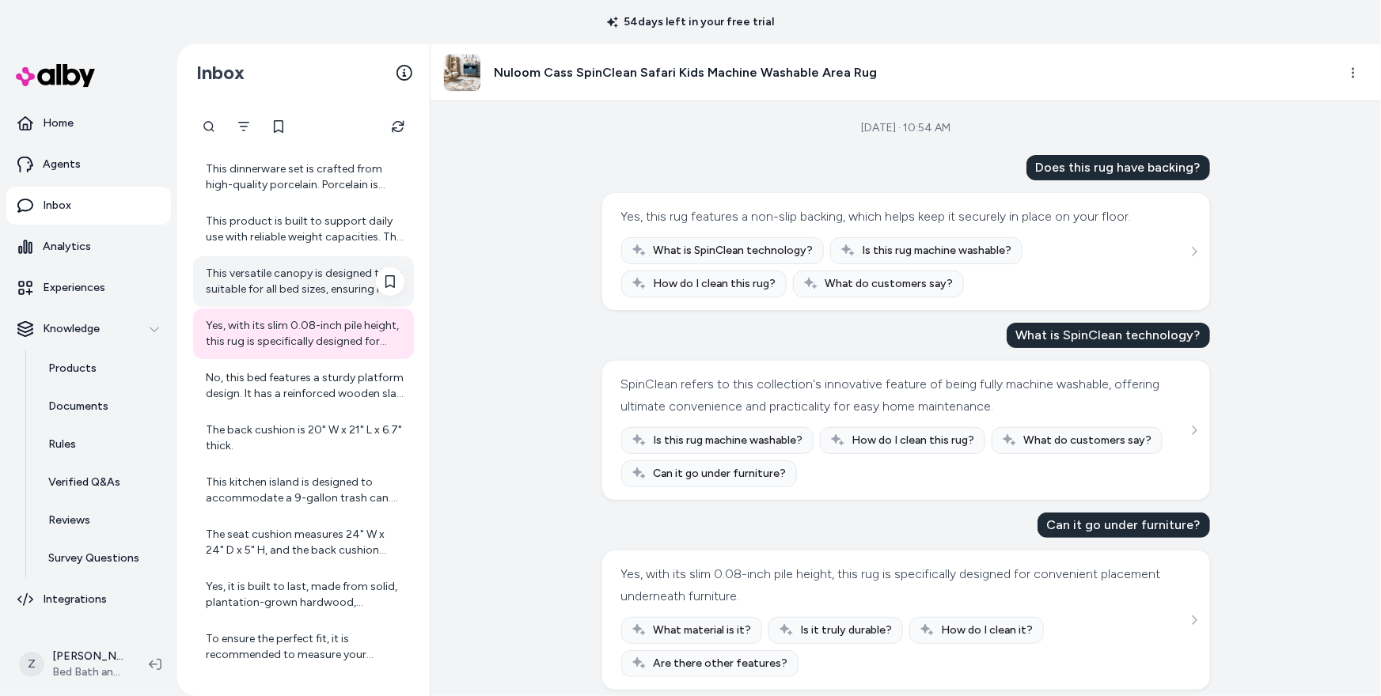
click at [290, 290] on div "This versatile canopy is designed to be suitable for all bed sizes, ensuring it…" at bounding box center [305, 282] width 199 height 32
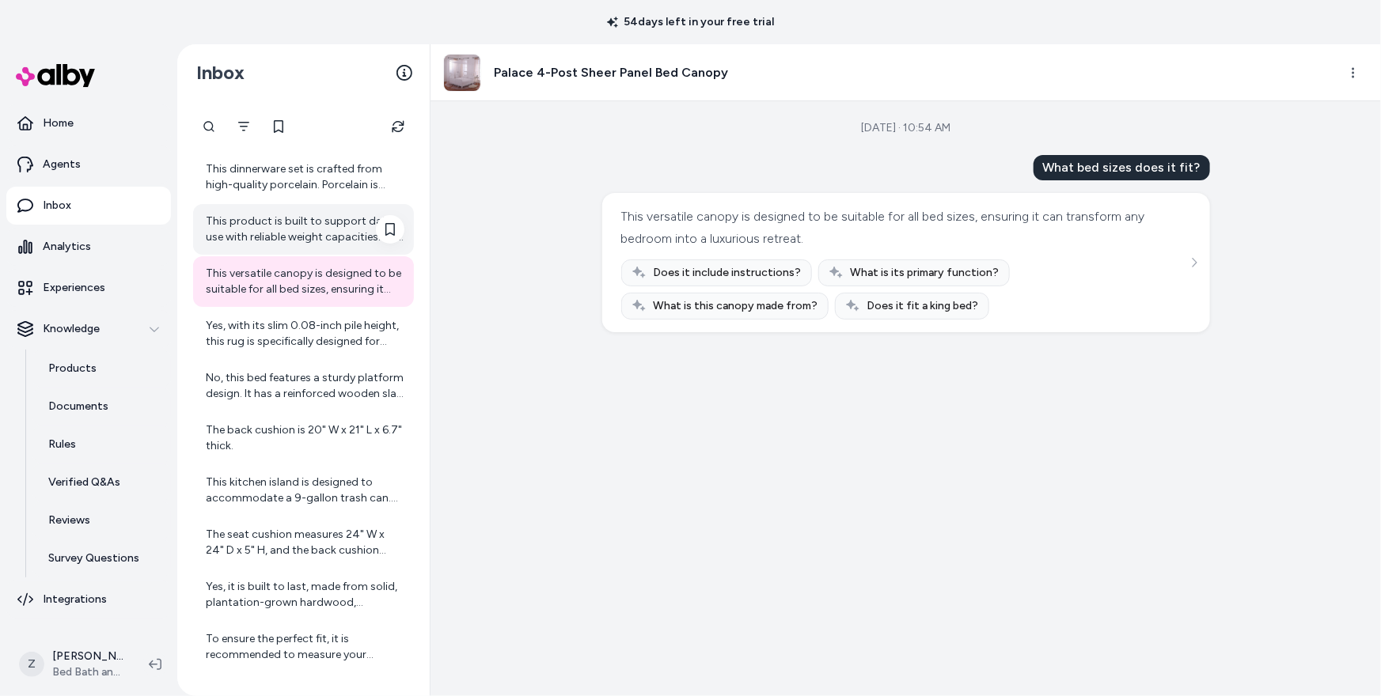
click at [328, 221] on div "This product is built to support daily use with reliable weight capacities. The…" at bounding box center [305, 230] width 199 height 32
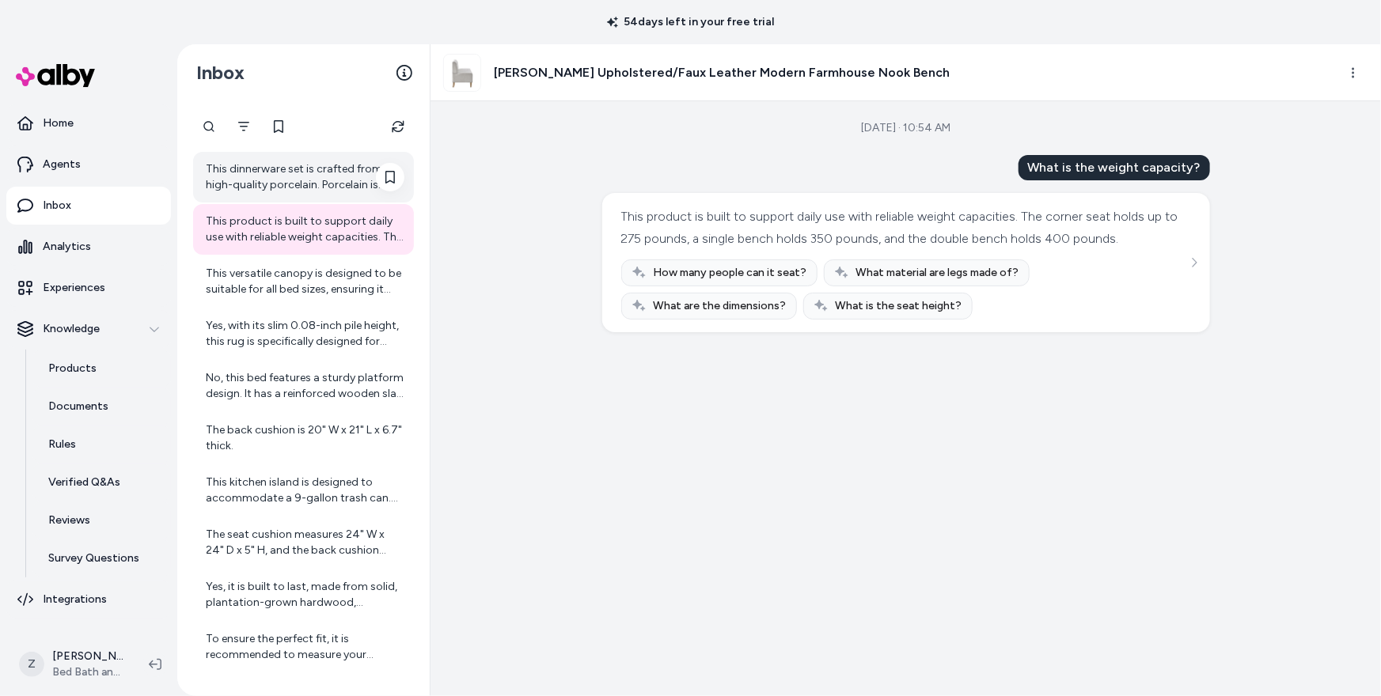
click at [317, 179] on div "This dinnerware set is crafted from high-quality porcelain. Porcelain is known …" at bounding box center [305, 177] width 199 height 32
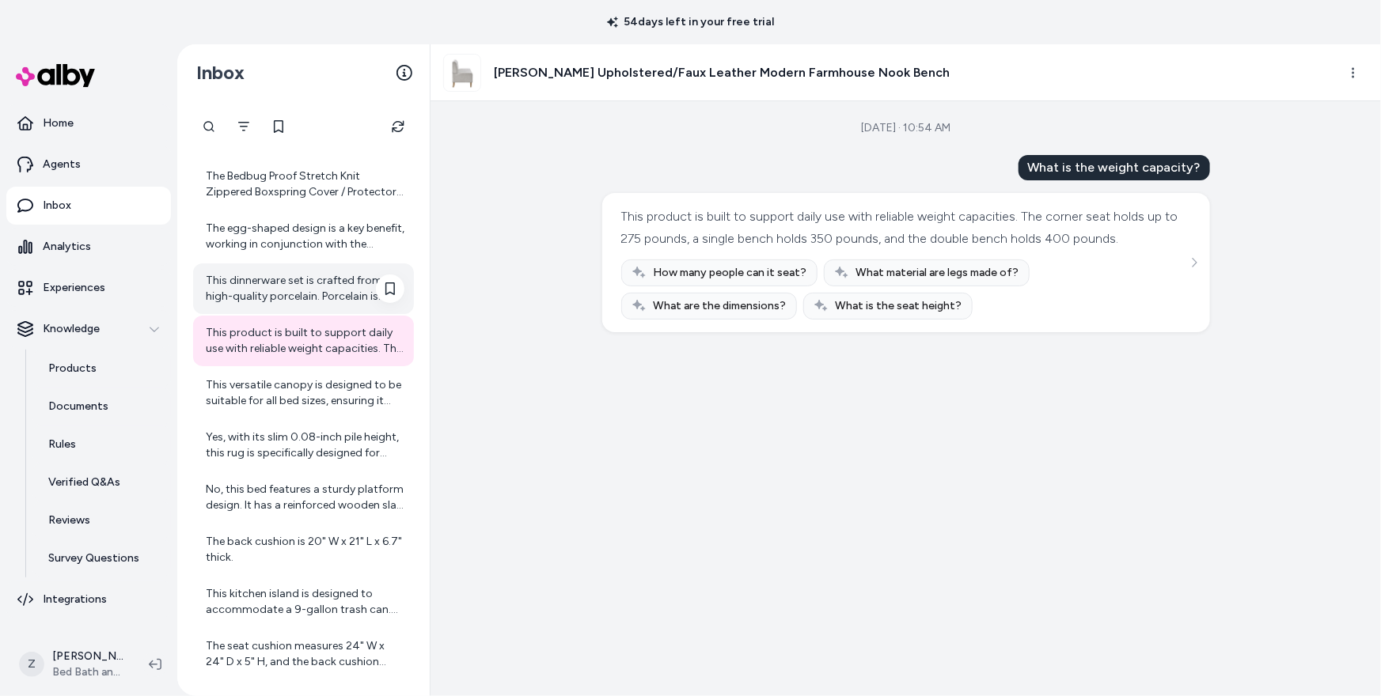
scroll to position [233, 0]
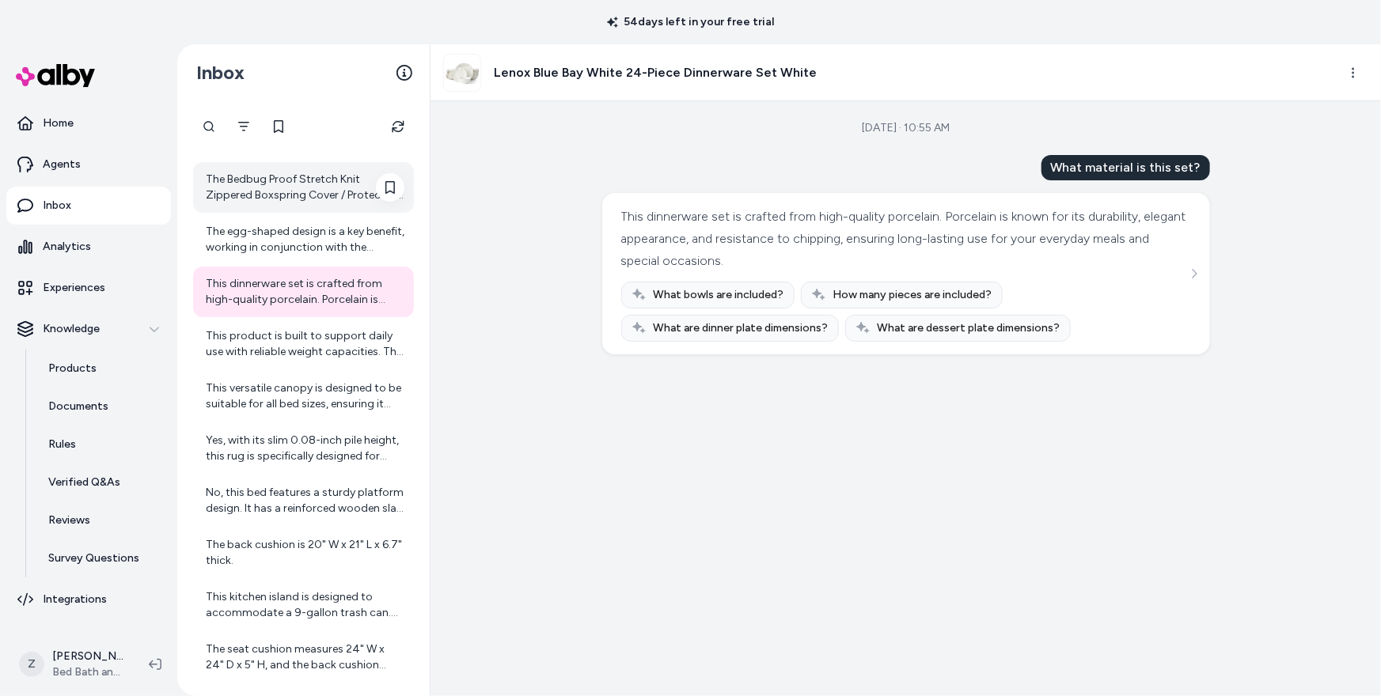
click at [305, 172] on div "The Bedbug Proof Stretch Knit Zippered Boxspring Cover / Protector is designed …" at bounding box center [305, 188] width 199 height 32
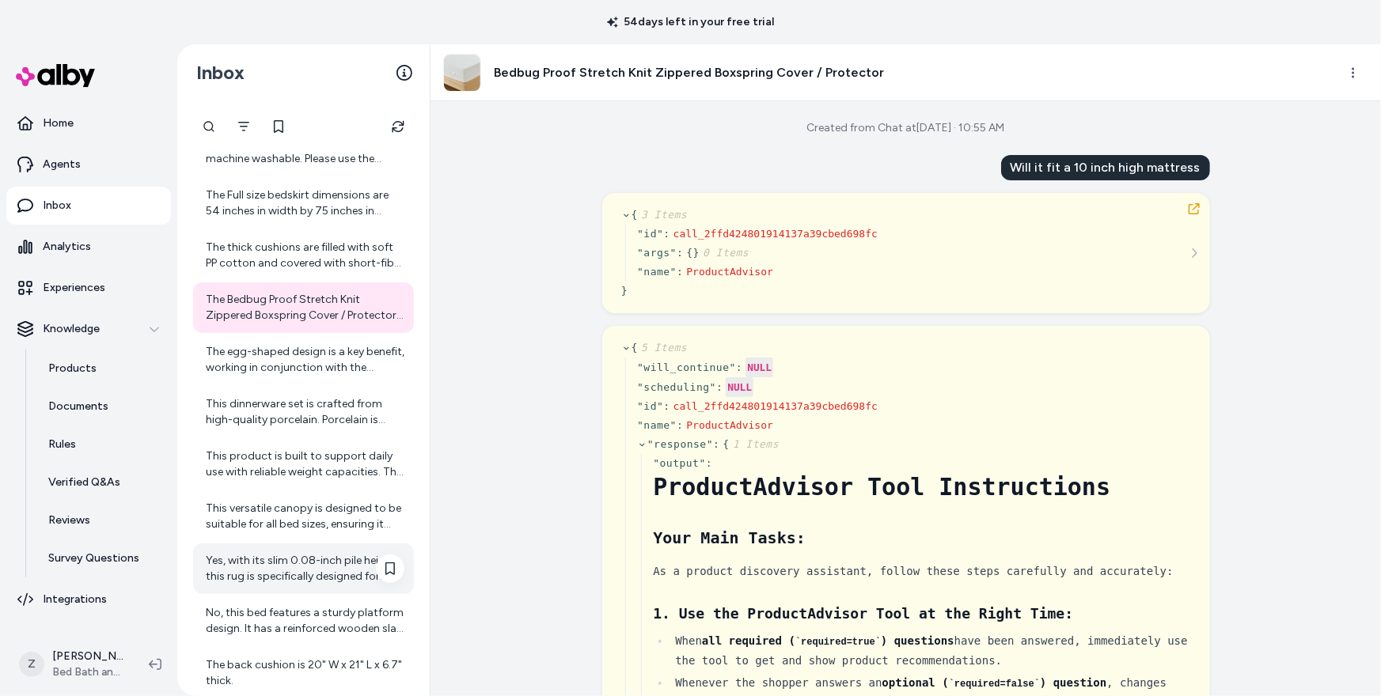
scroll to position [1075, 0]
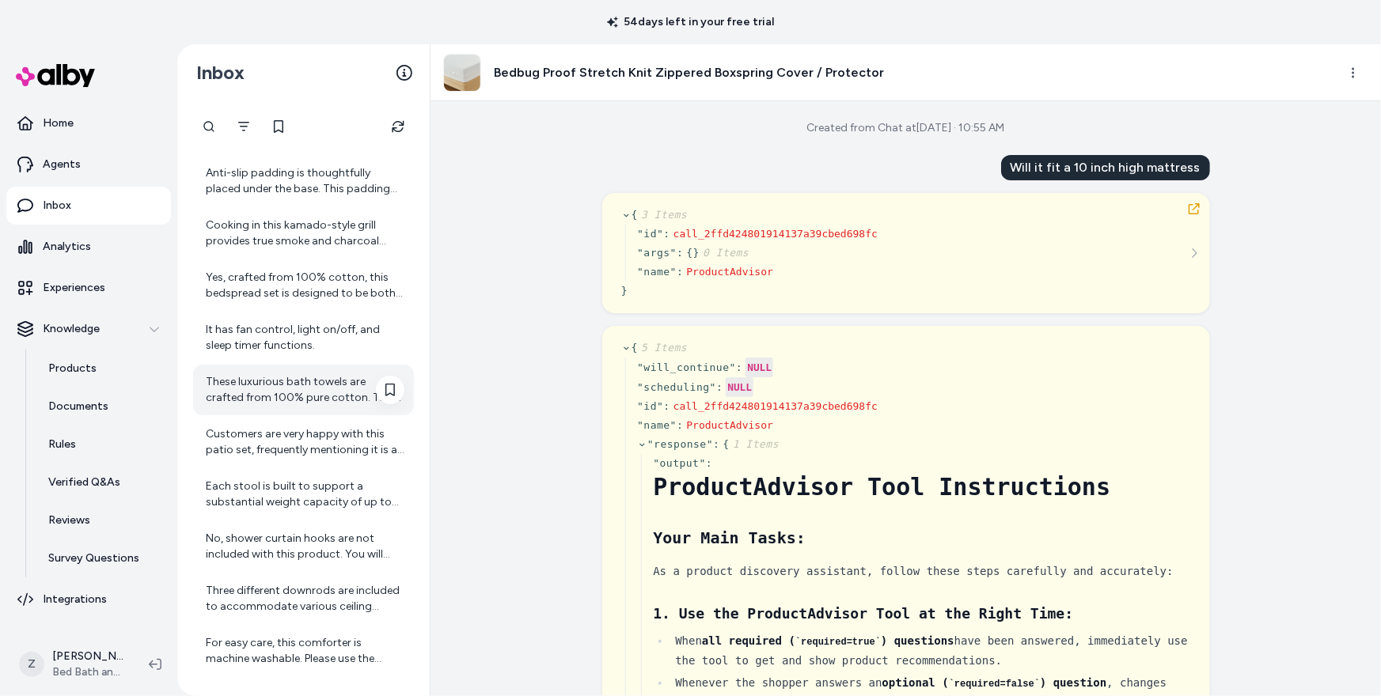
click at [294, 376] on div "These luxurious bath towels are crafted from 100% pure cotton. This natural fib…" at bounding box center [305, 390] width 199 height 32
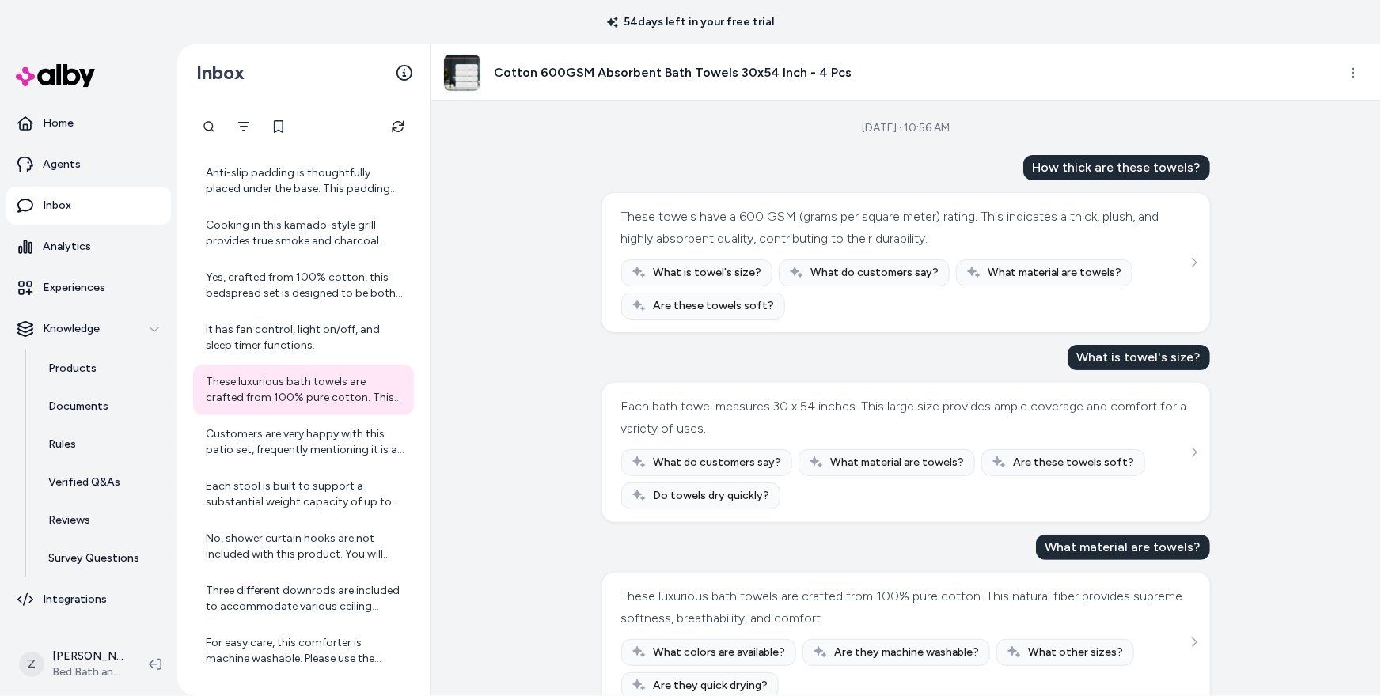
scroll to position [33, 0]
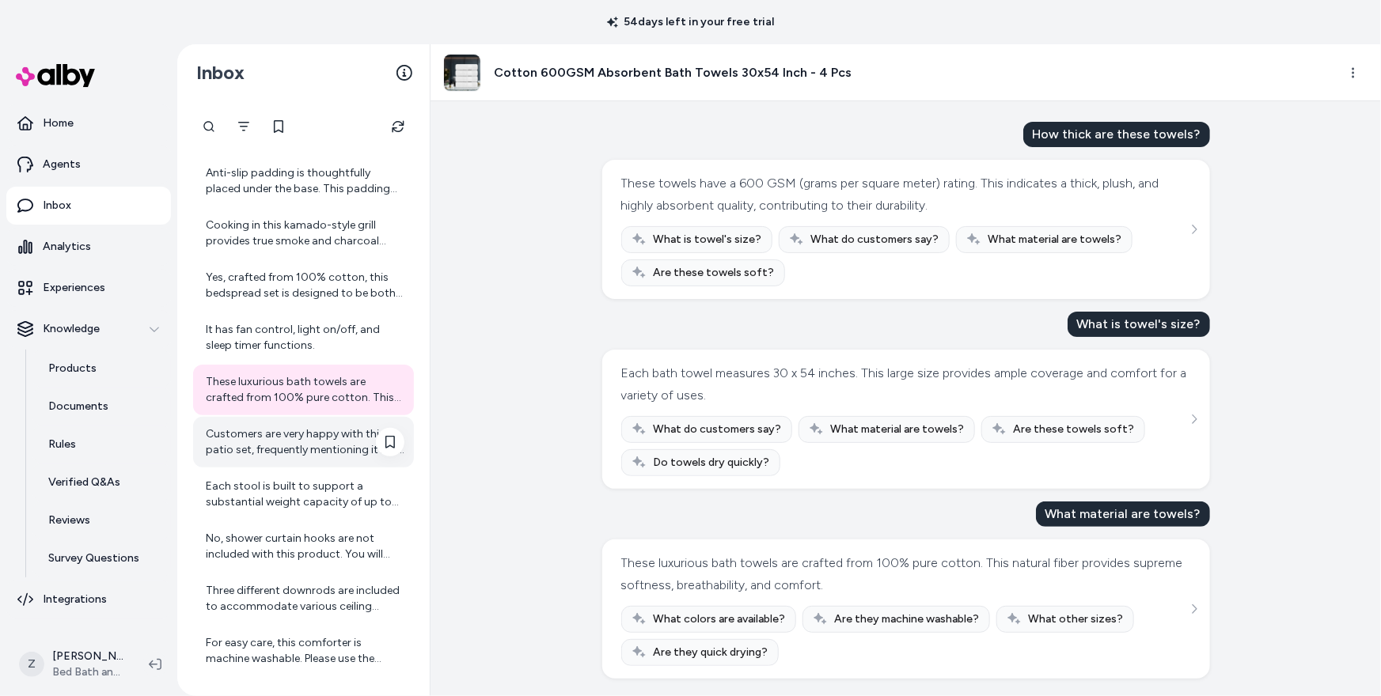
click at [349, 456] on div "Customers are very happy with this patio set, frequently mentioning it is a per…" at bounding box center [305, 442] width 199 height 32
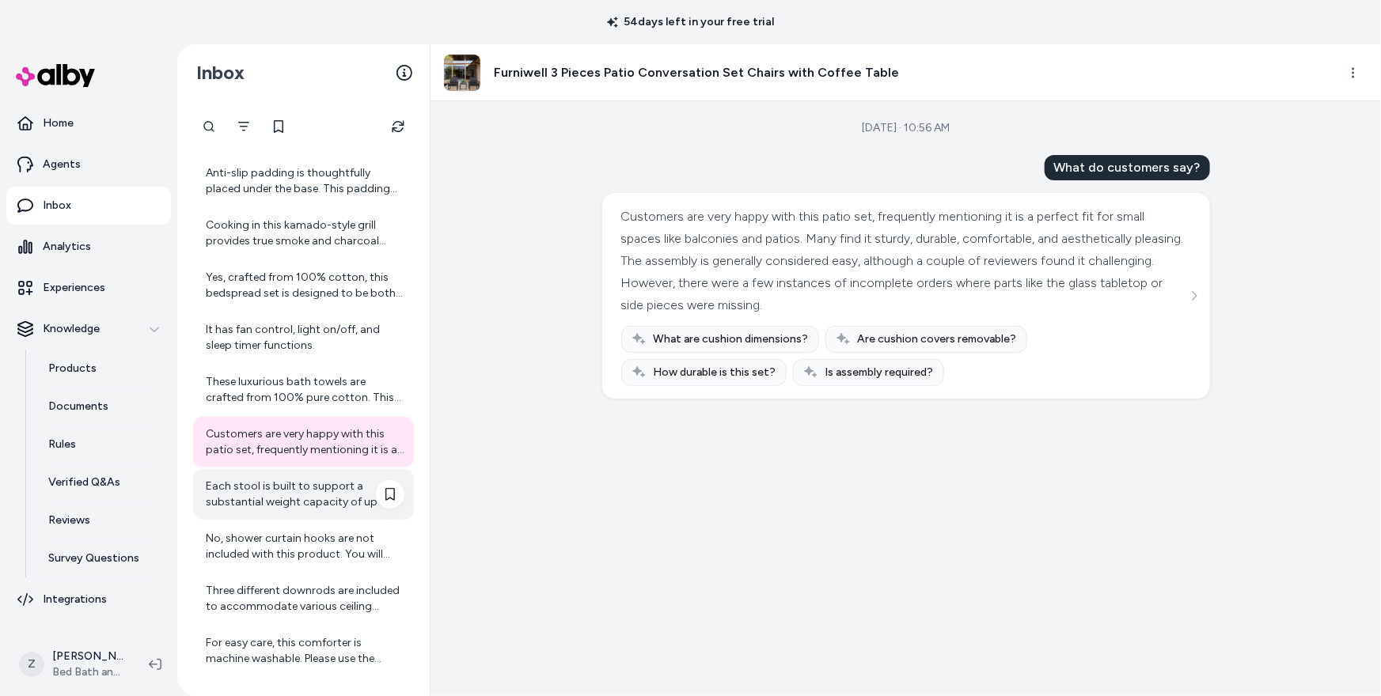
click at [332, 510] on div "Each stool is built to support a substantial weight capacity of up to 350 lbs, …" at bounding box center [303, 494] width 221 height 51
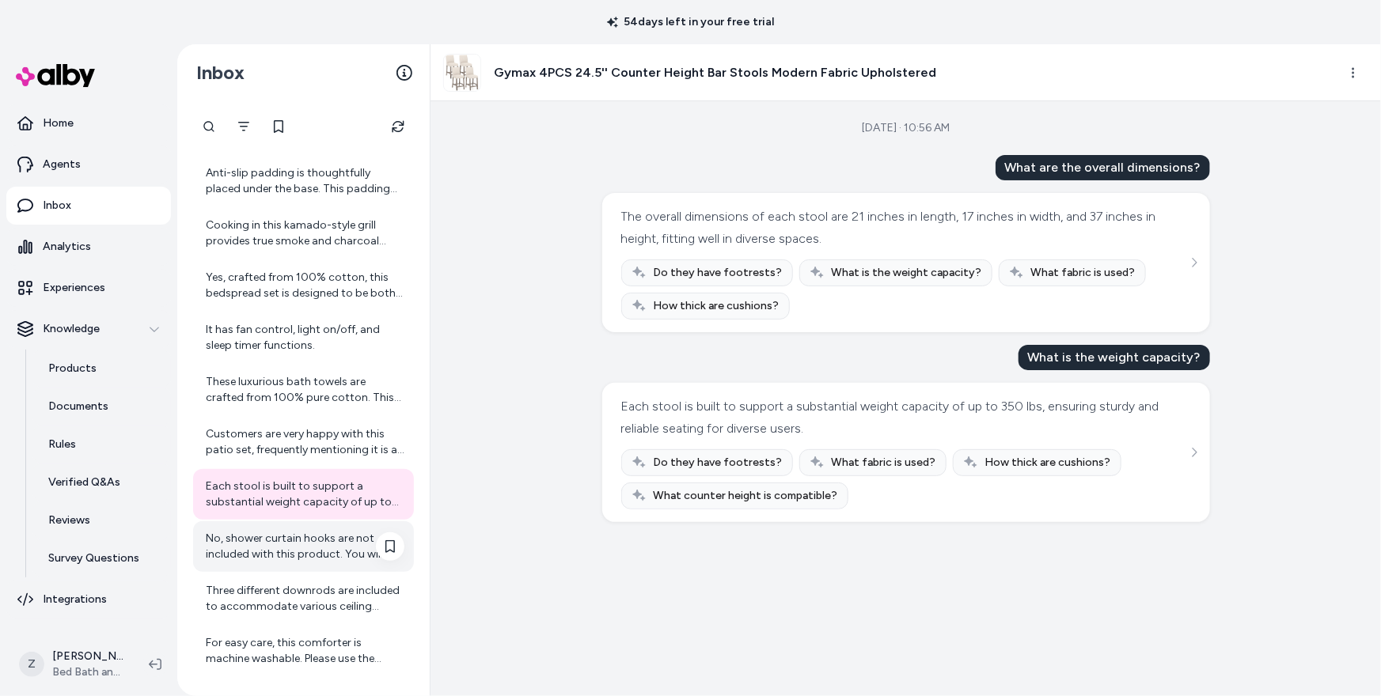
click at [325, 535] on div "No, shower curtain hooks are not included with this product. You will need to p…" at bounding box center [305, 547] width 199 height 32
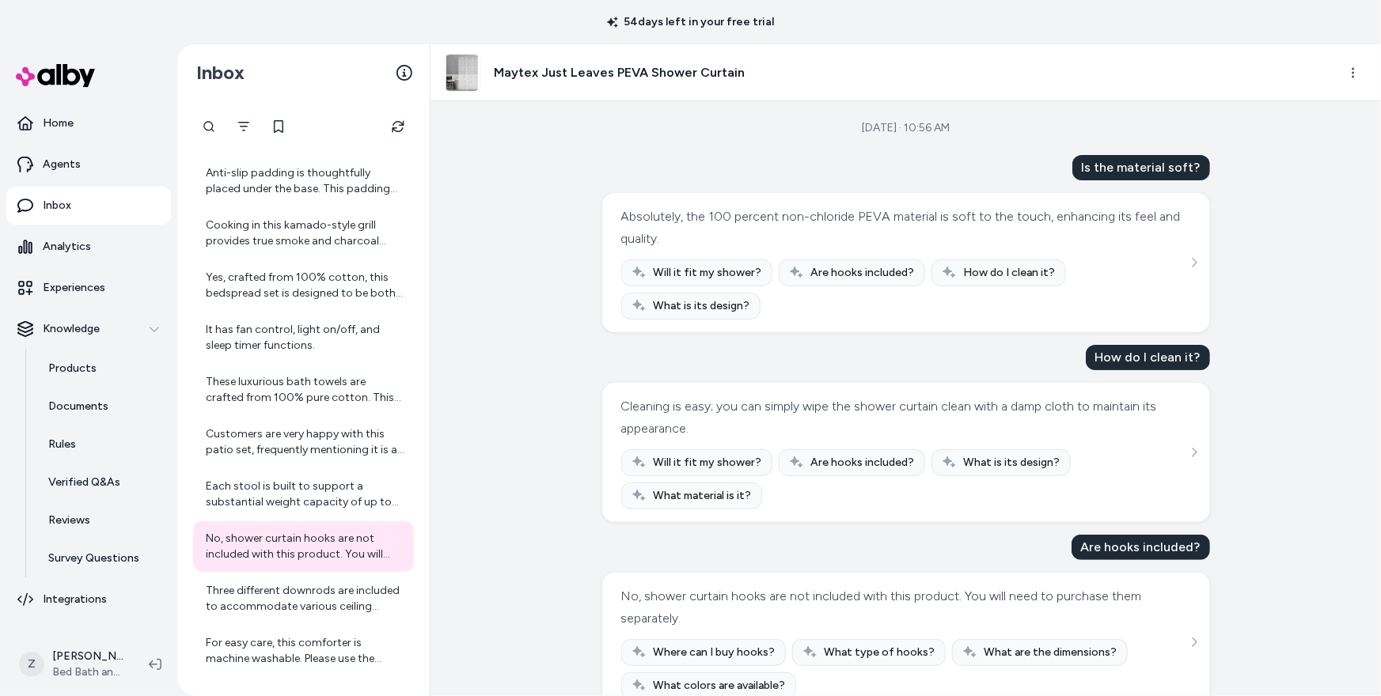
scroll to position [33, 0]
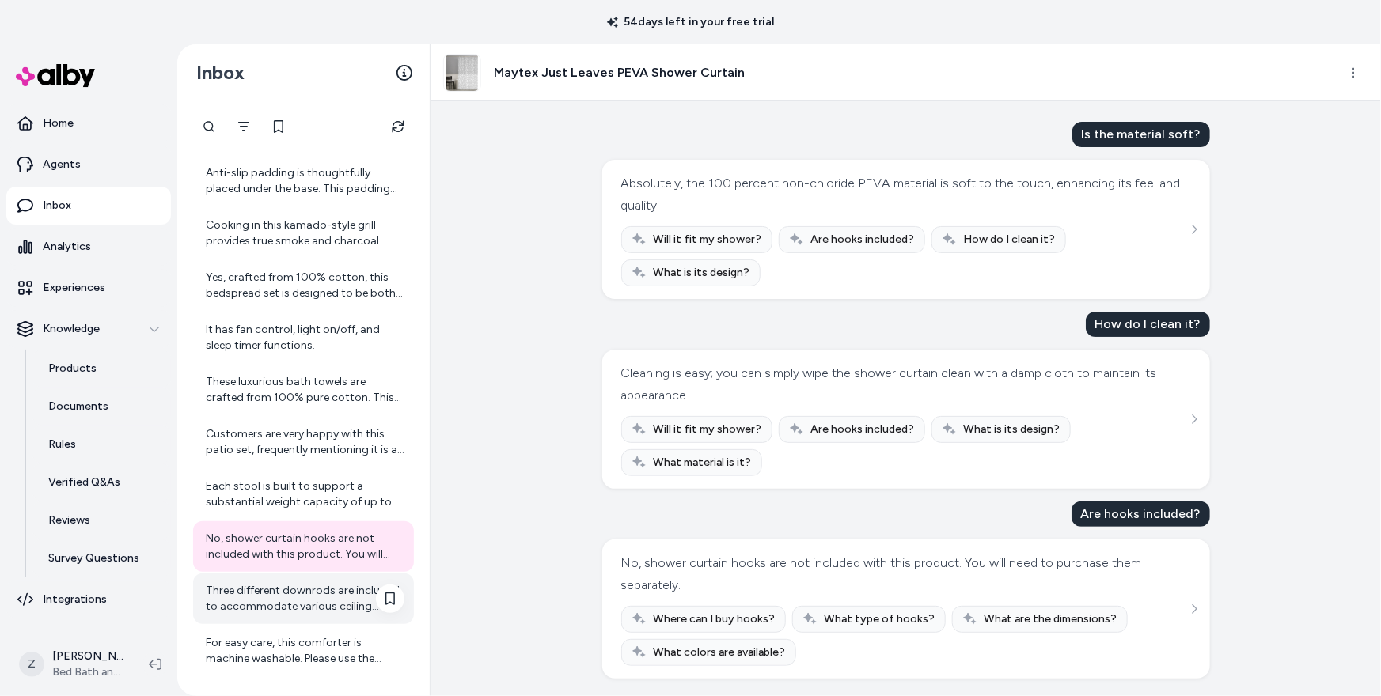
click at [325, 593] on div "Three different downrods are included to accommodate various ceiling heights: 5…" at bounding box center [305, 599] width 199 height 32
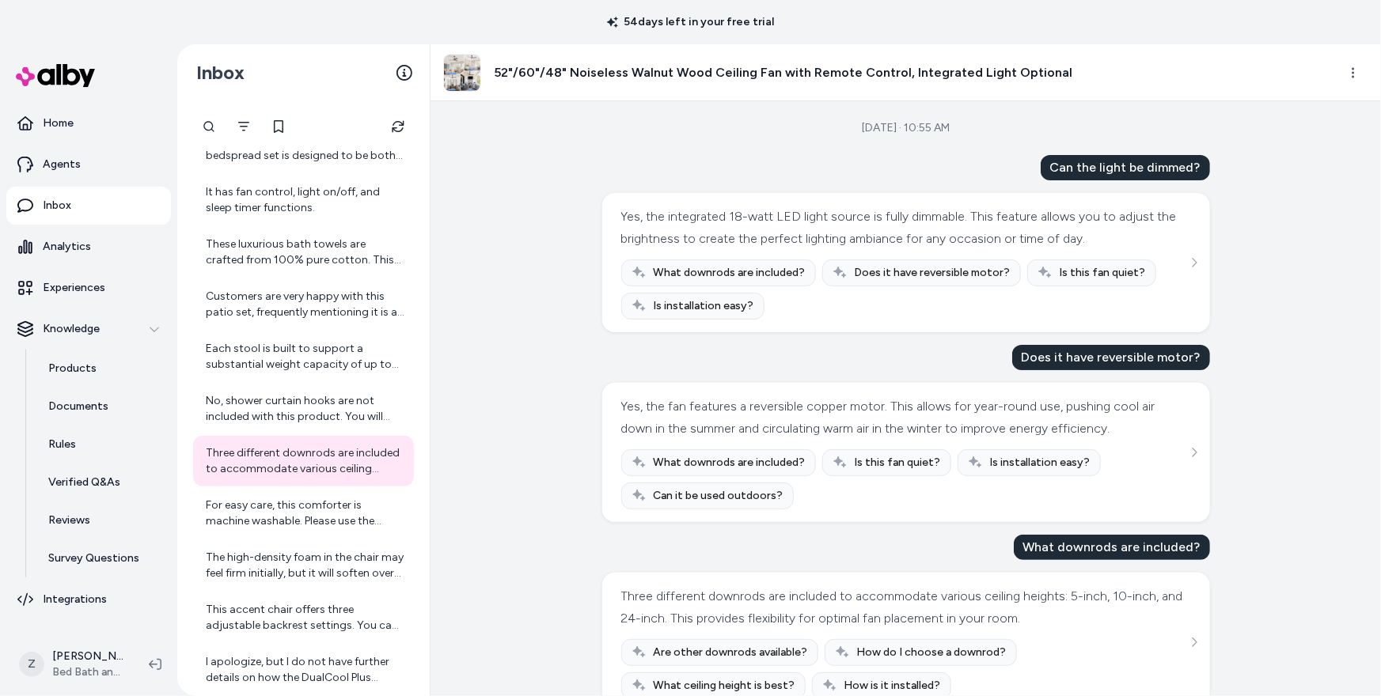
scroll to position [33, 0]
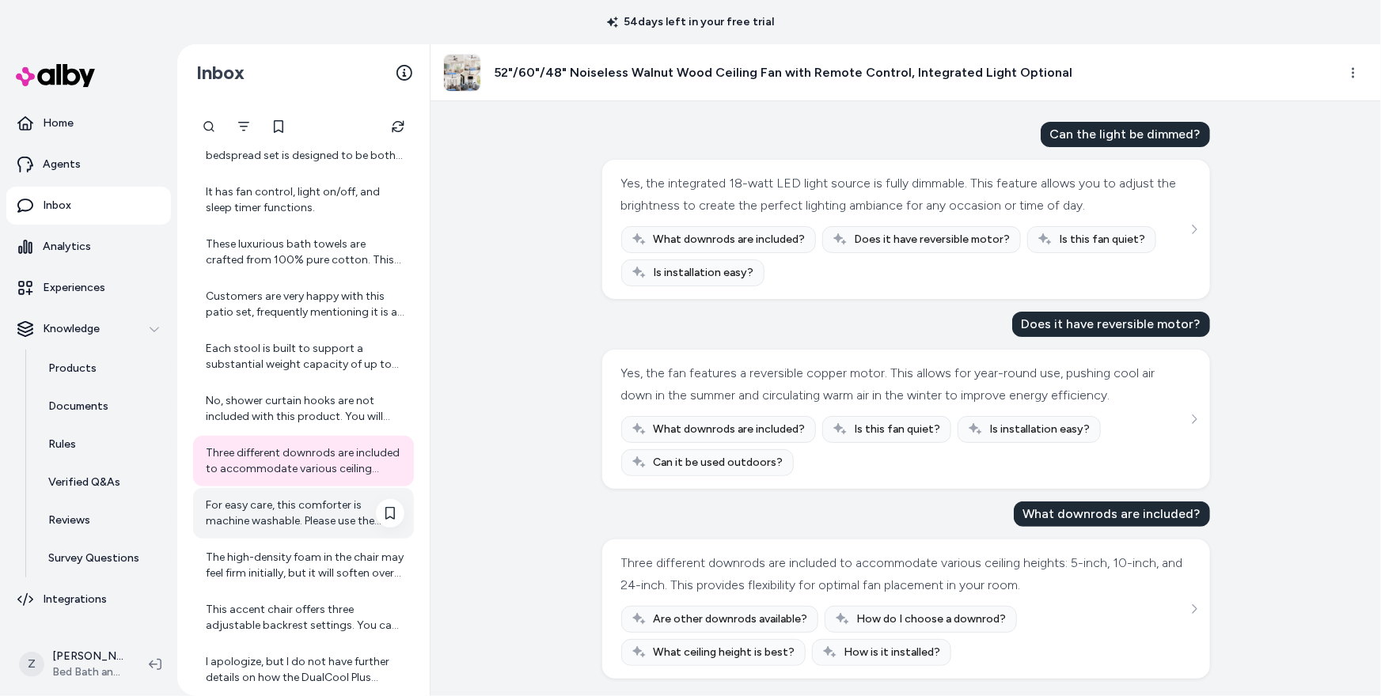
click at [391, 489] on div "For easy care, this comforter is machine washable. Please use the gentle cycle …" at bounding box center [303, 513] width 221 height 51
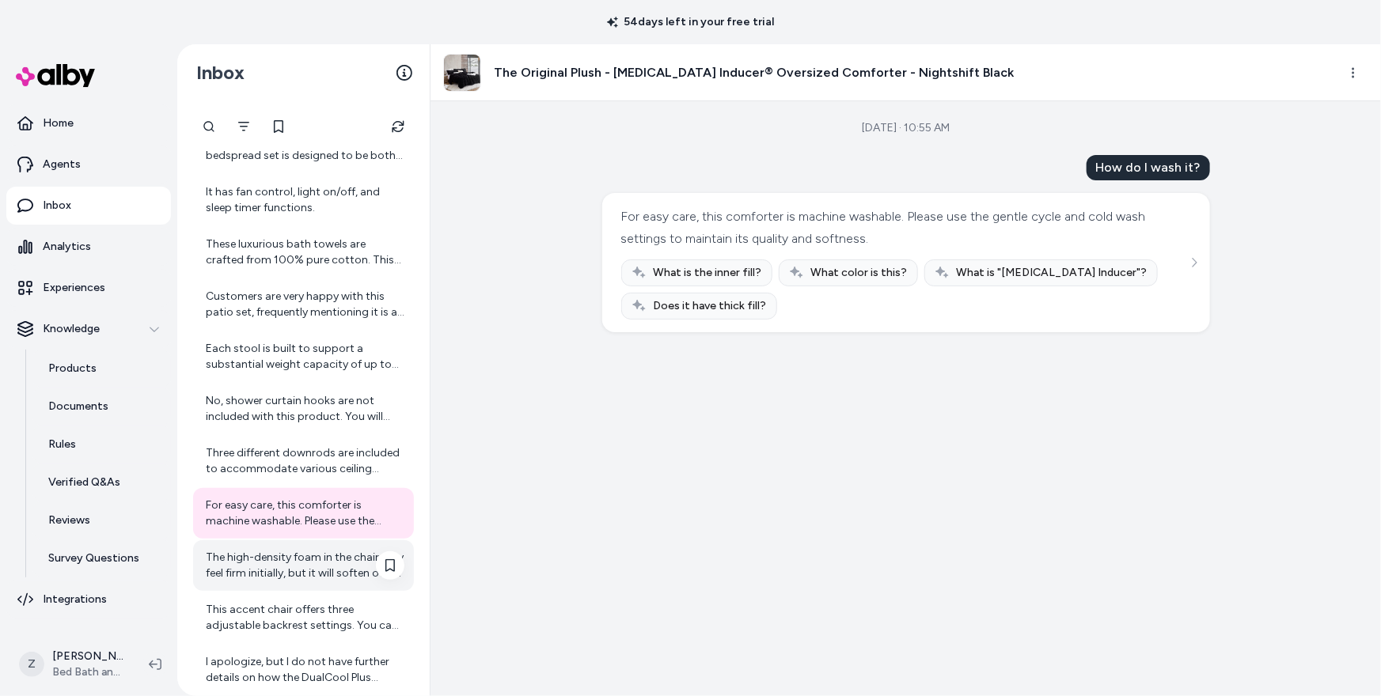
click at [327, 572] on div "The high-density foam in the chair may feel firm initially, but it will soften …" at bounding box center [305, 566] width 199 height 32
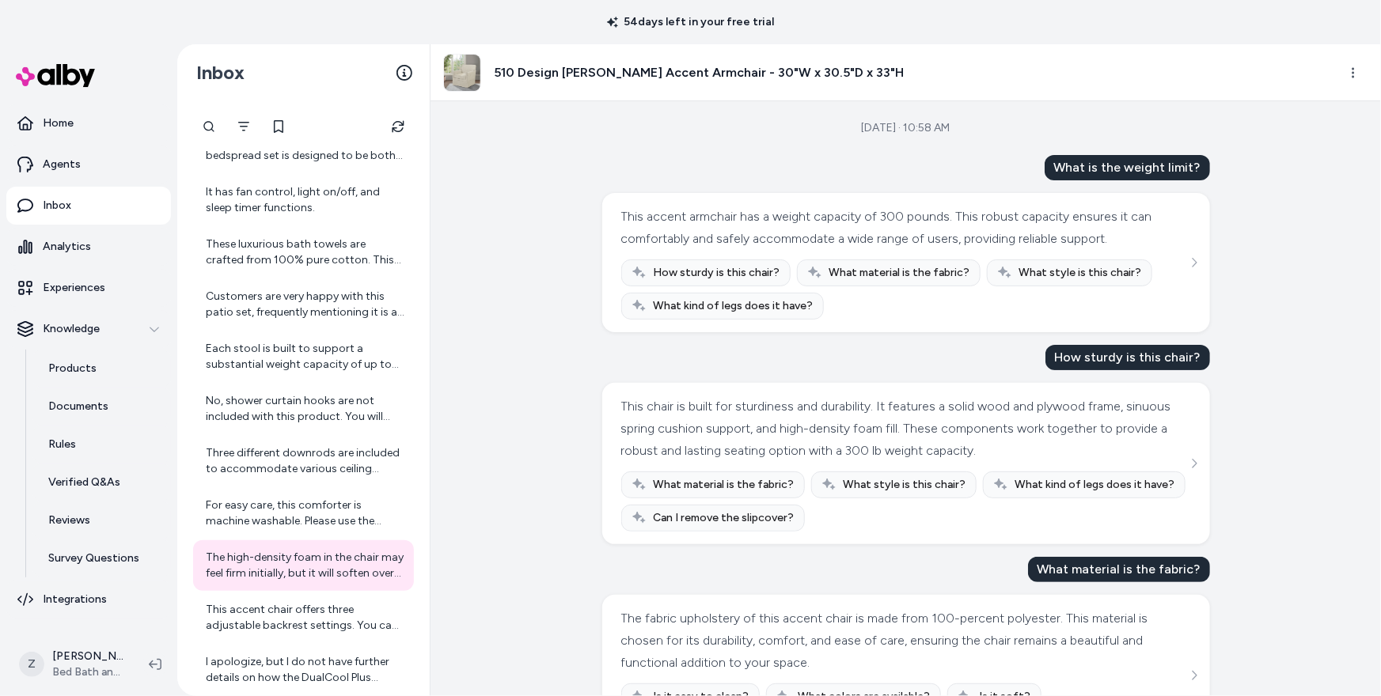
scroll to position [234, 0]
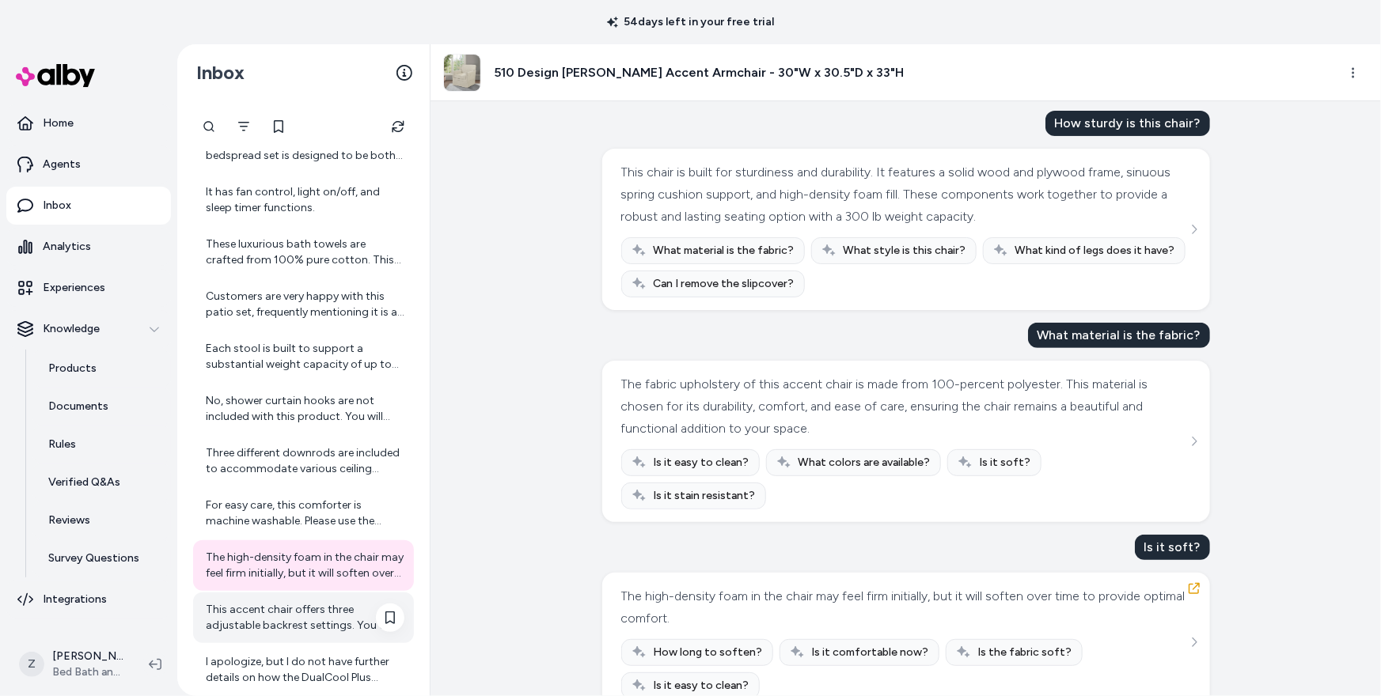
click at [285, 604] on div "This accent chair offers three adjustable backrest settings. You can effortless…" at bounding box center [305, 618] width 199 height 32
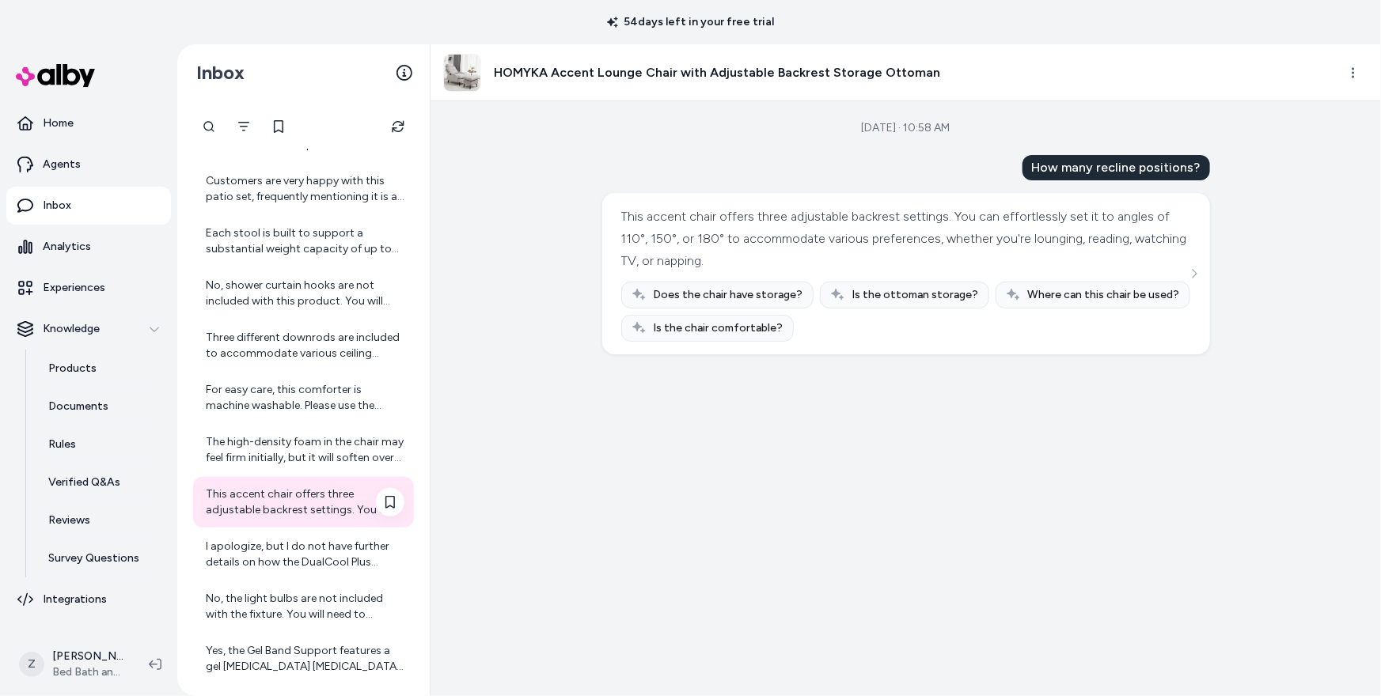
scroll to position [1329, 0]
click at [286, 560] on div "I apologize, but I do not have further details on how the DualCool Plus technol…" at bounding box center [305, 554] width 199 height 32
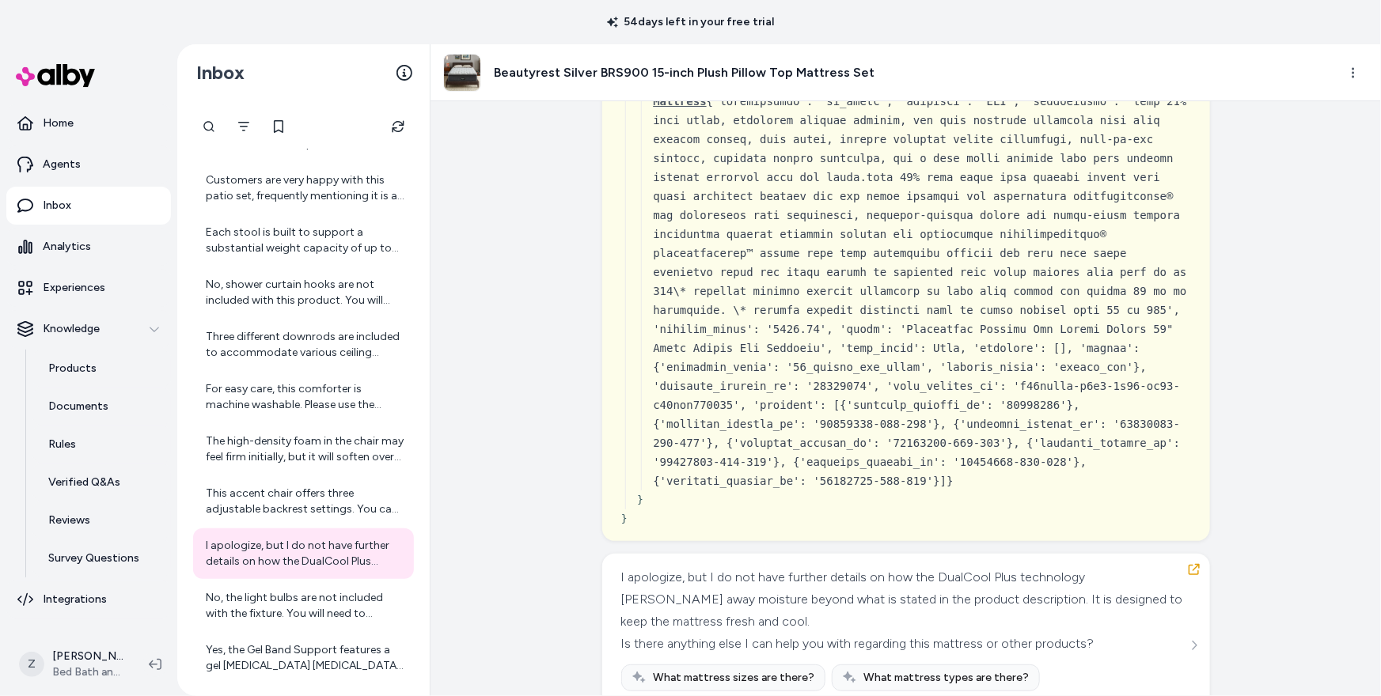
scroll to position [14233, 0]
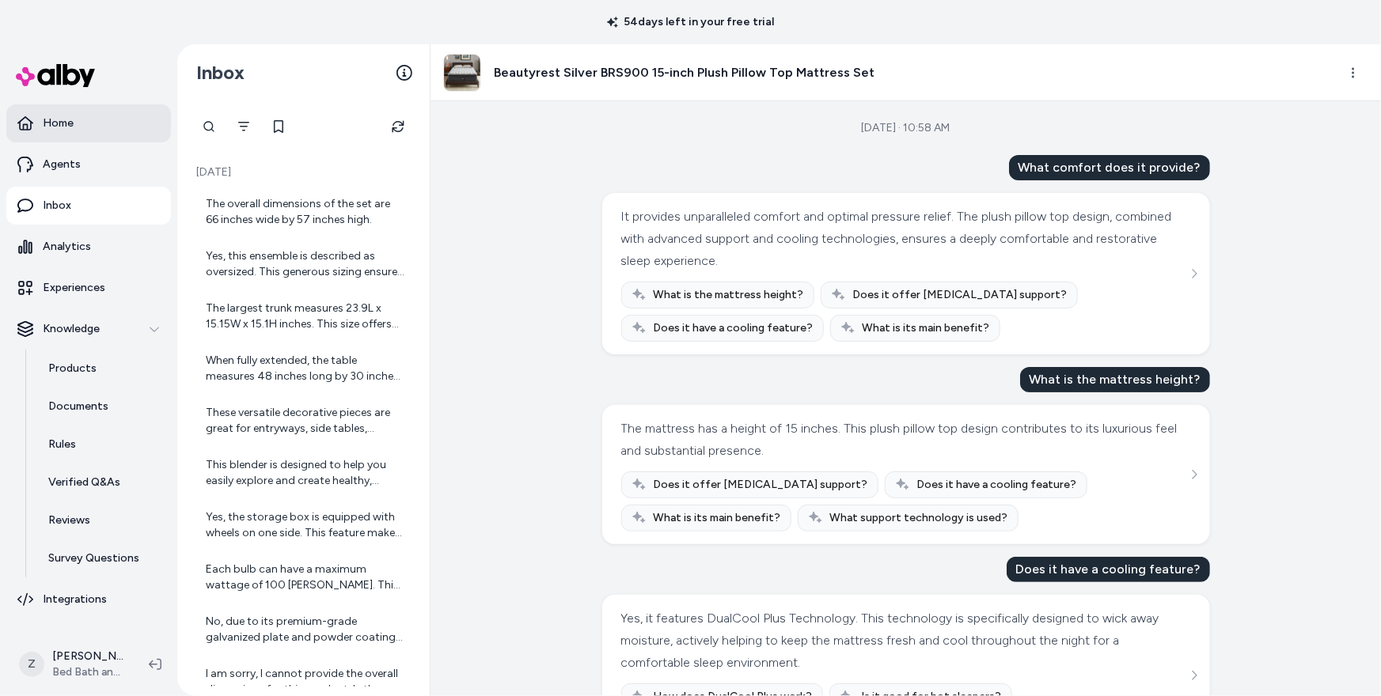
click at [77, 117] on link "Home" at bounding box center [88, 123] width 165 height 38
click at [73, 155] on link "Agents" at bounding box center [88, 165] width 165 height 38
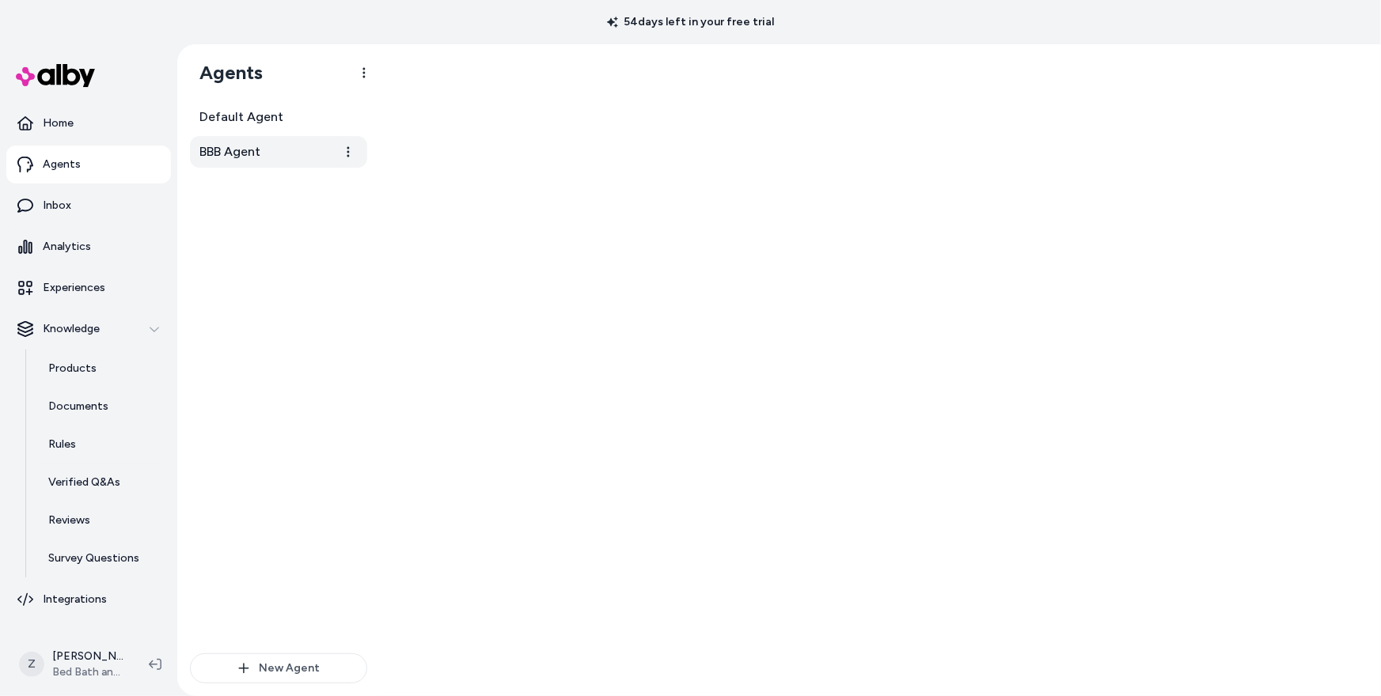
click at [250, 144] on span "BBB Agent" at bounding box center [229, 151] width 61 height 19
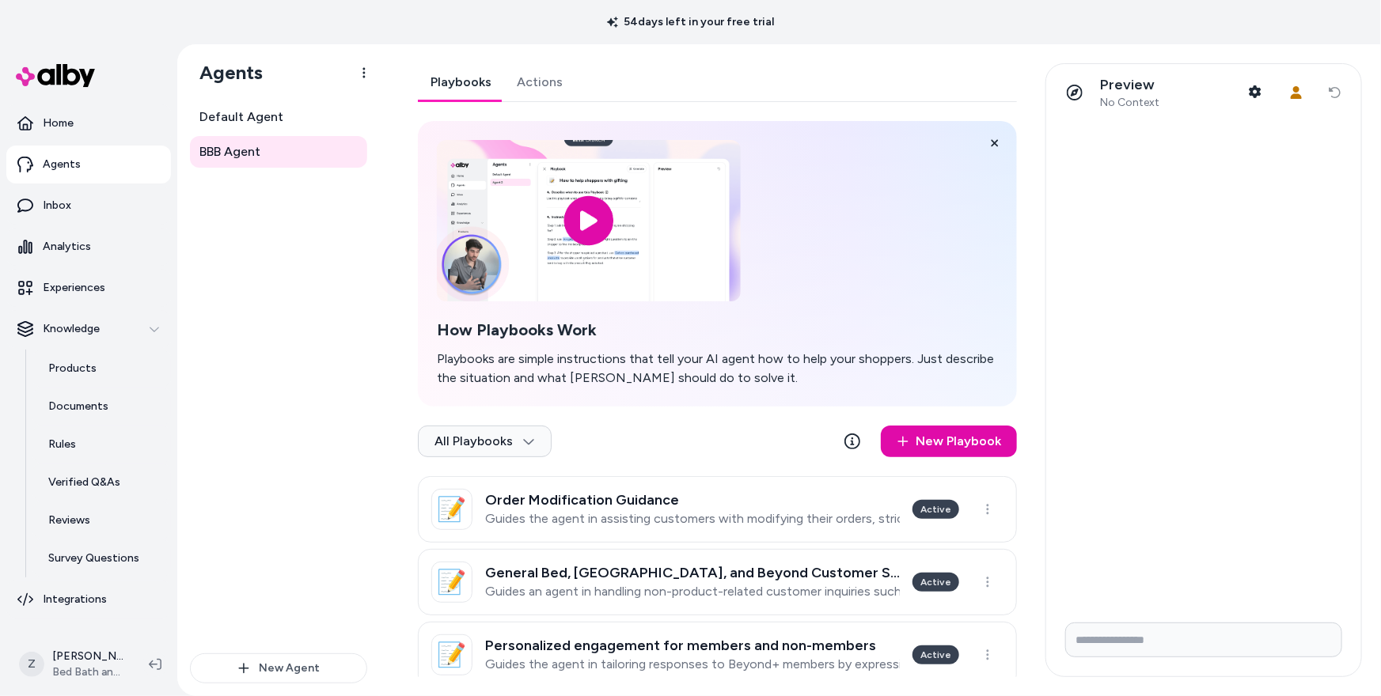
click at [524, 90] on link "Actions" at bounding box center [539, 82] width 71 height 38
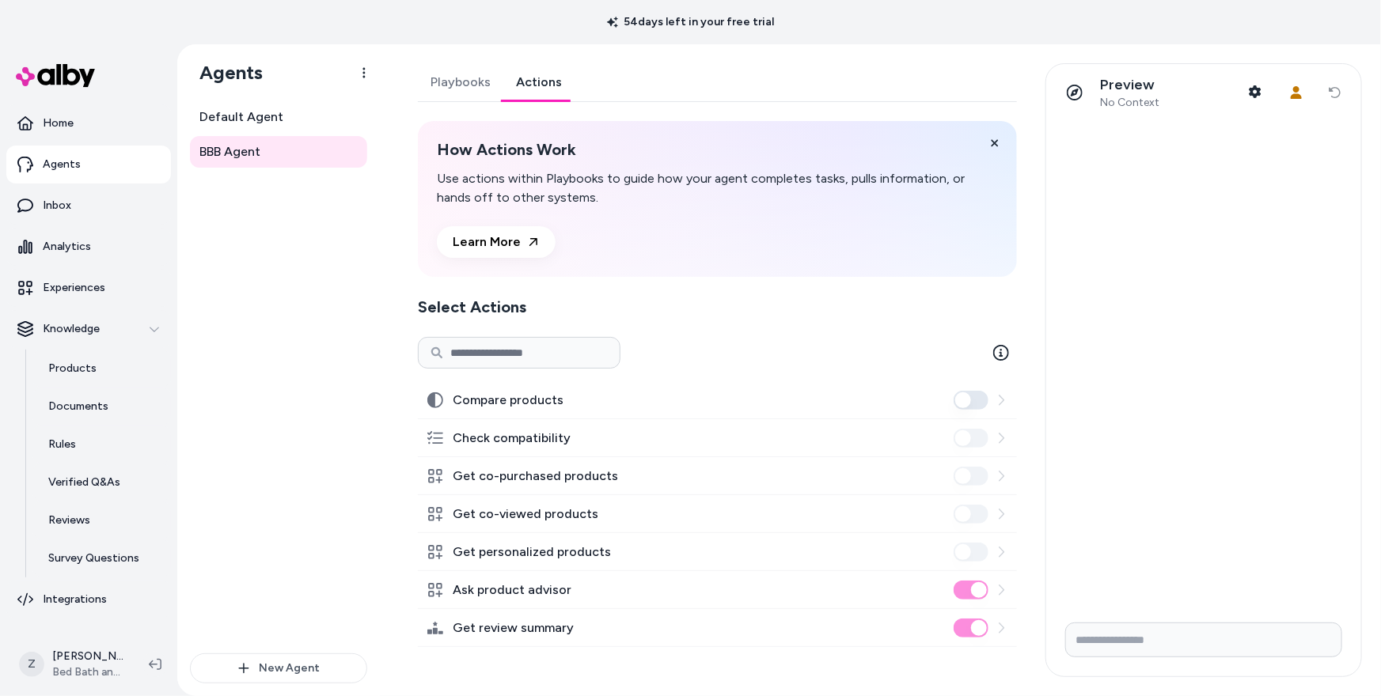
click at [455, 86] on link "Playbooks" at bounding box center [460, 82] width 85 height 38
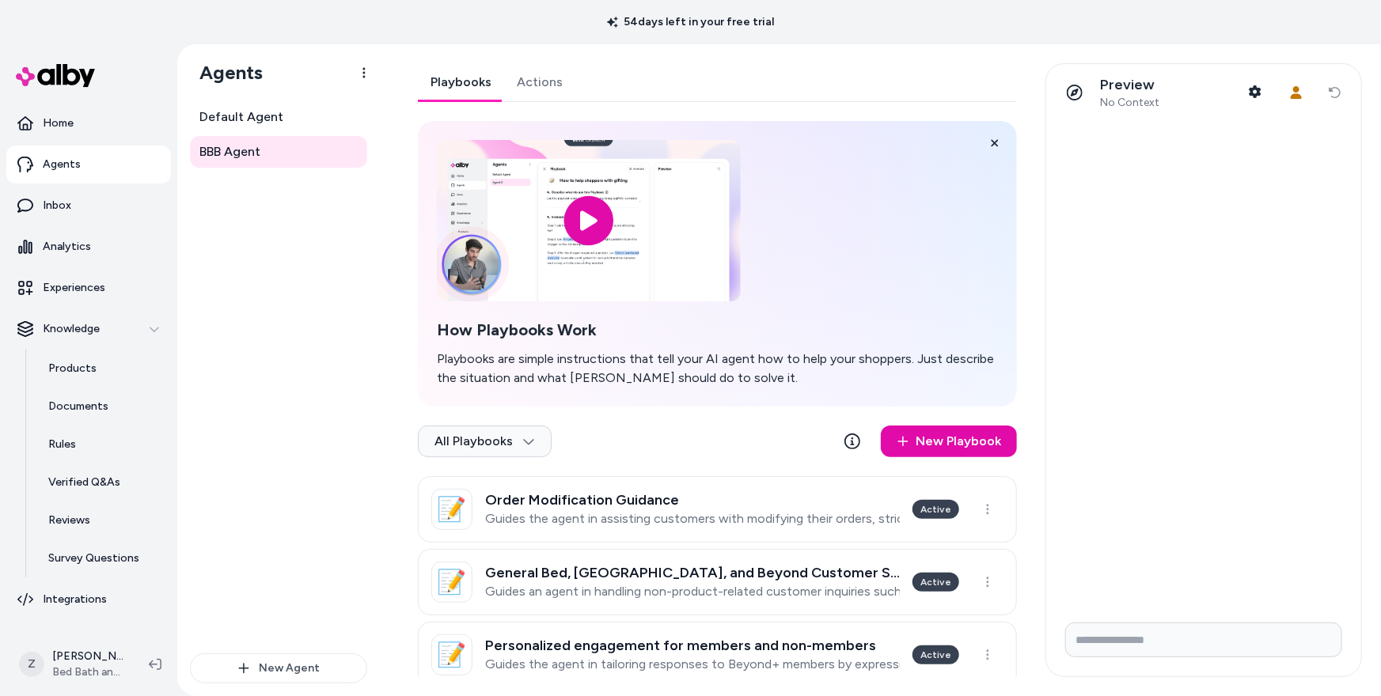
scroll to position [102, 0]
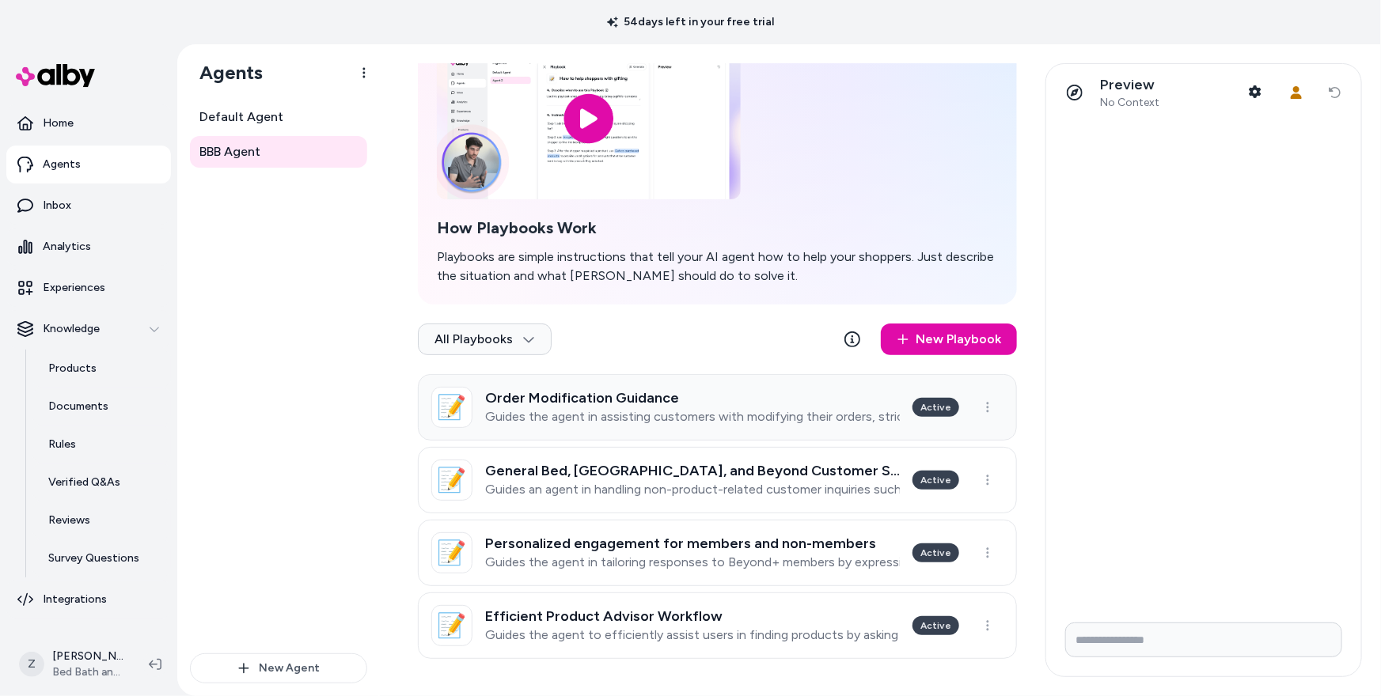
click at [608, 409] on p "Guides the agent in assisting customers with modifying their orders, strictly e…" at bounding box center [692, 417] width 415 height 16
click at [607, 479] on div "General Bed, Bath, and Beyond Customer Support Guides an agent in handling non-…" at bounding box center [692, 480] width 415 height 35
click at [604, 551] on h3 "Personalized engagement for members and non-members" at bounding box center [692, 544] width 415 height 16
click at [607, 627] on p "Guides the agent to efficiently assist users in finding products by asking two …" at bounding box center [692, 635] width 415 height 16
click at [257, 263] on div "Default Agent BBB Agent" at bounding box center [278, 377] width 177 height 552
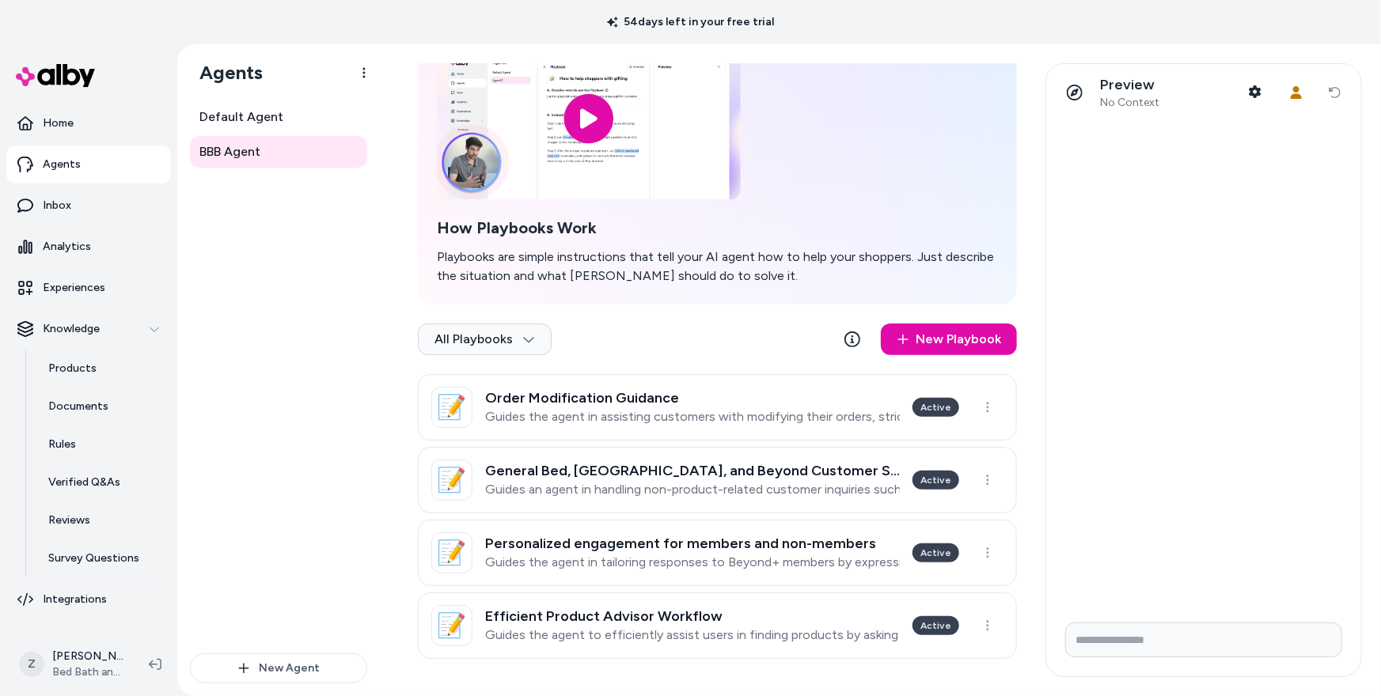
click at [831, 19] on div "54 days left in your free trial" at bounding box center [690, 22] width 1381 height 44
click at [104, 172] on link "Agents" at bounding box center [88, 165] width 165 height 38
click at [95, 204] on link "Inbox" at bounding box center [88, 206] width 165 height 38
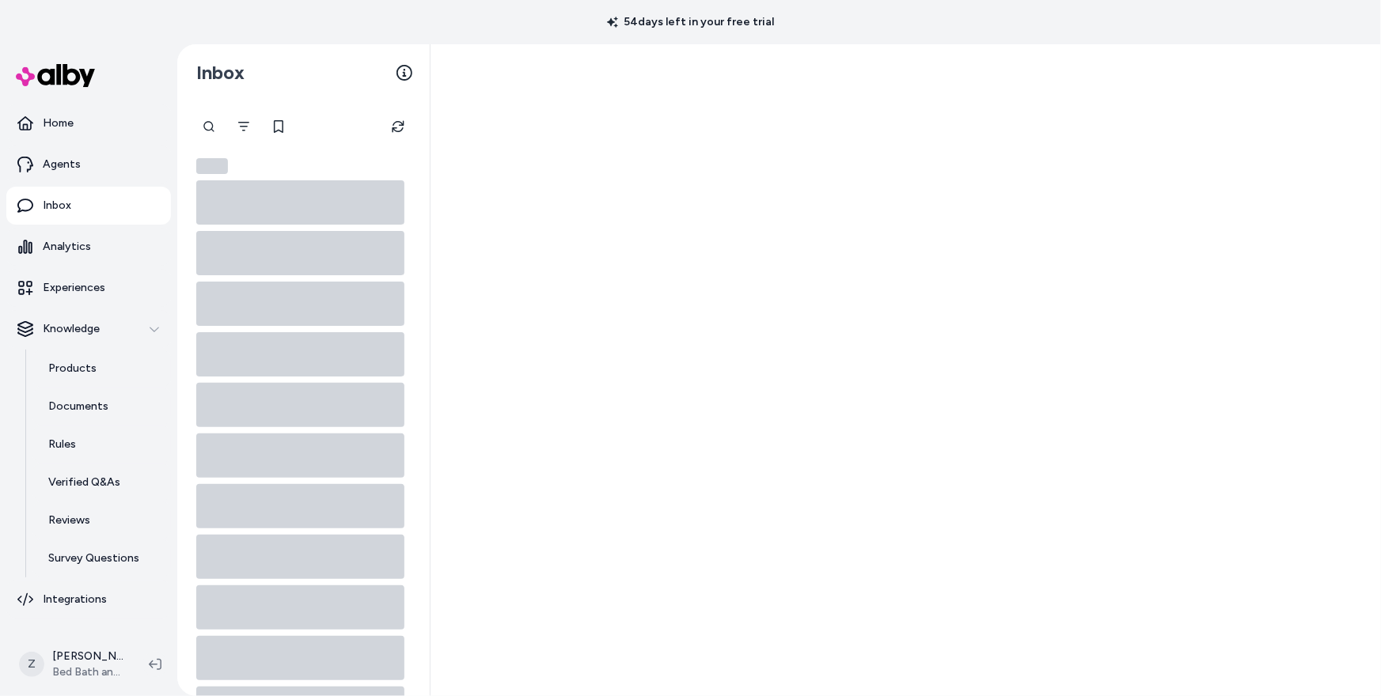
click at [95, 204] on link "Inbox" at bounding box center [88, 206] width 165 height 38
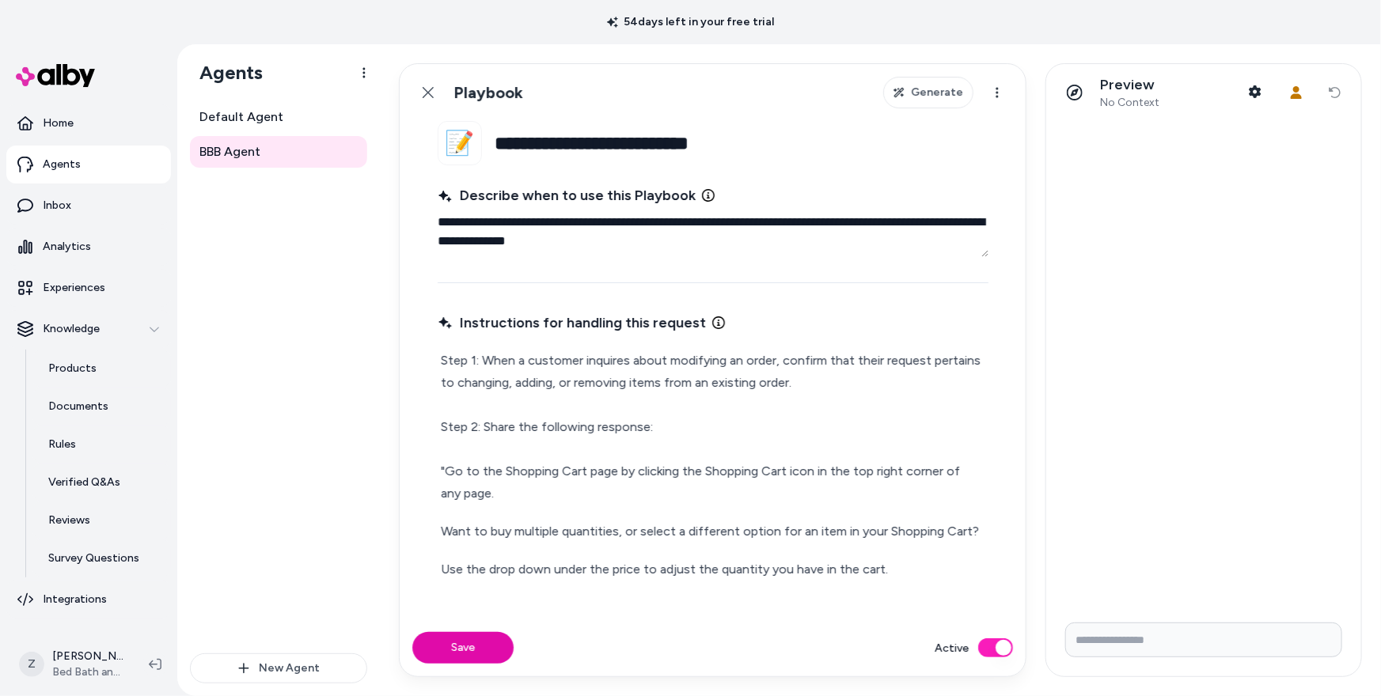
click at [284, 361] on div "Default Agent BBB Agent" at bounding box center [278, 377] width 177 height 552
click at [488, 236] on textarea "**********" at bounding box center [712, 231] width 551 height 51
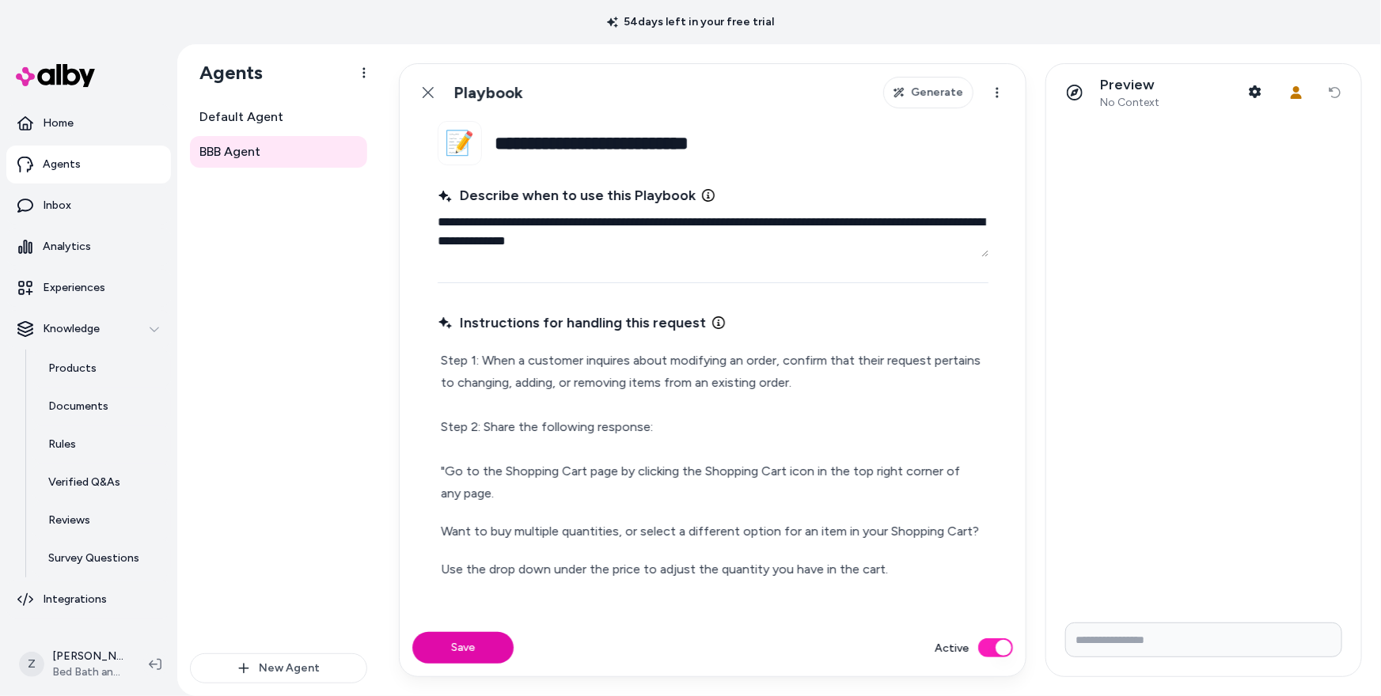
click at [488, 236] on textarea "**********" at bounding box center [712, 231] width 551 height 51
type textarea "*"
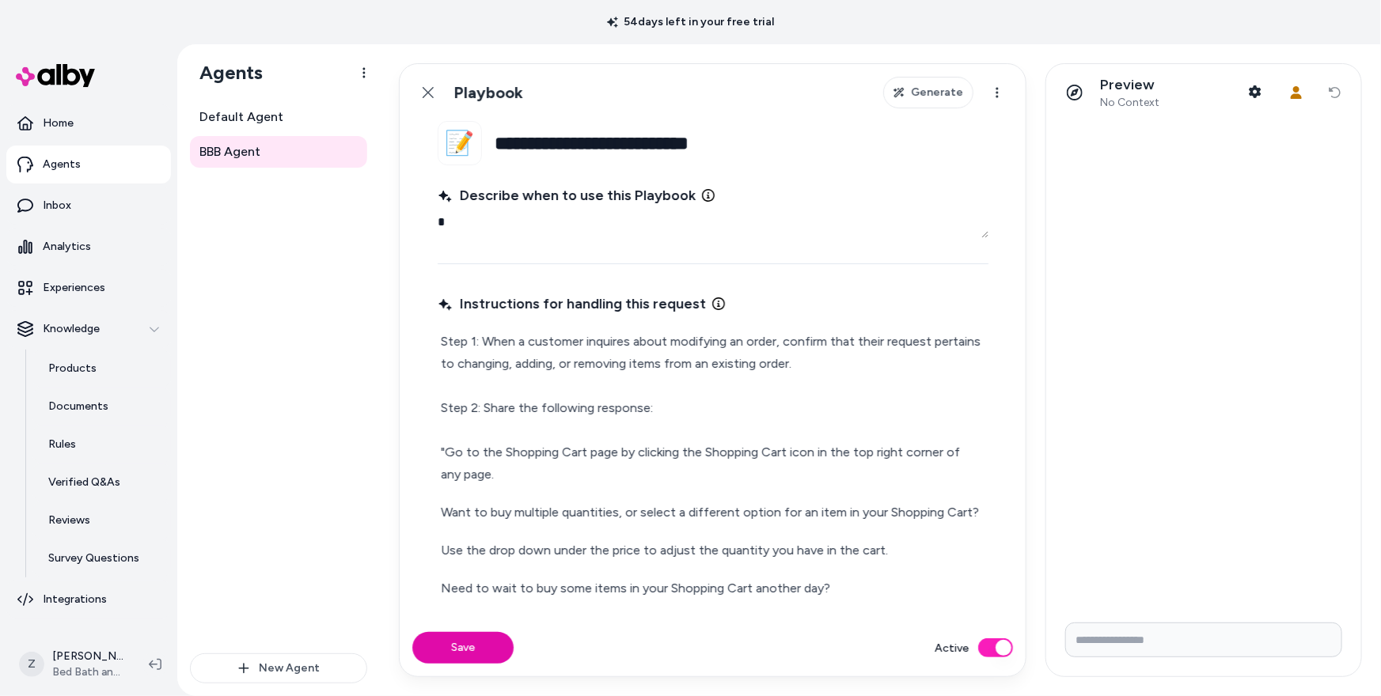
type textarea "*"
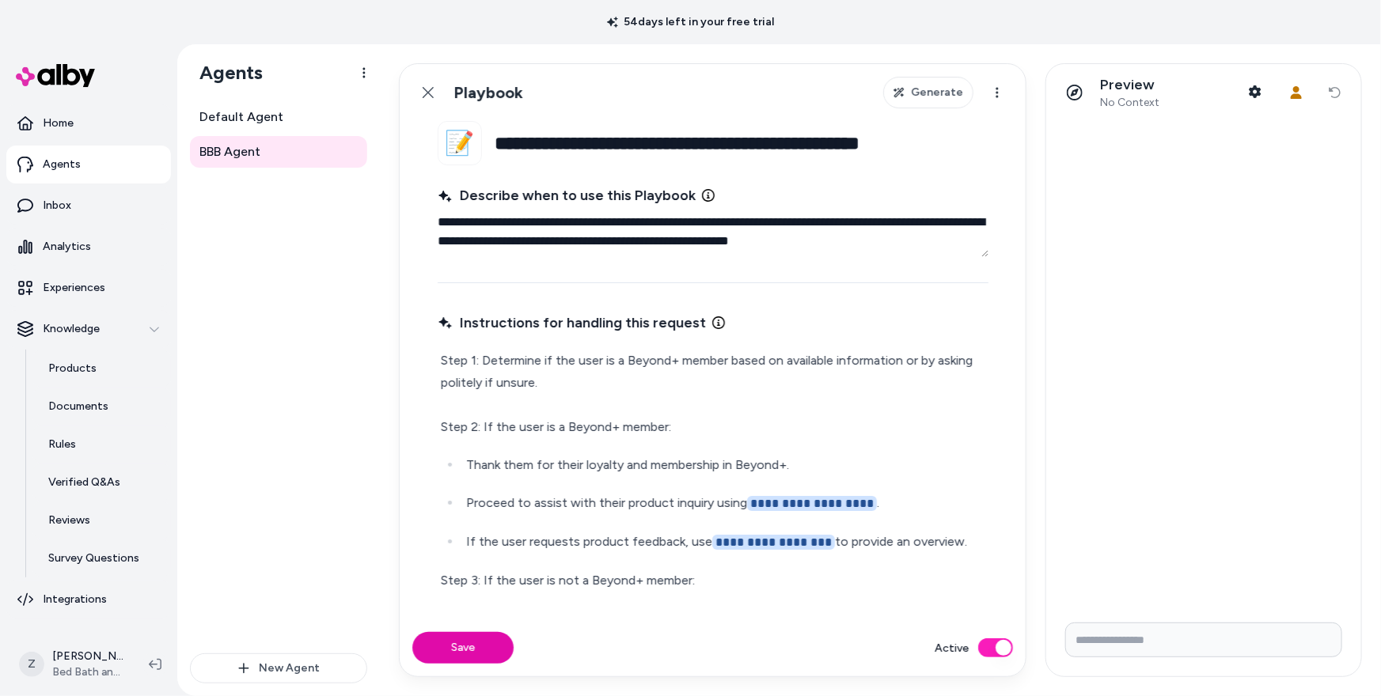
click at [572, 226] on textarea "**********" at bounding box center [712, 231] width 551 height 51
type textarea "*"
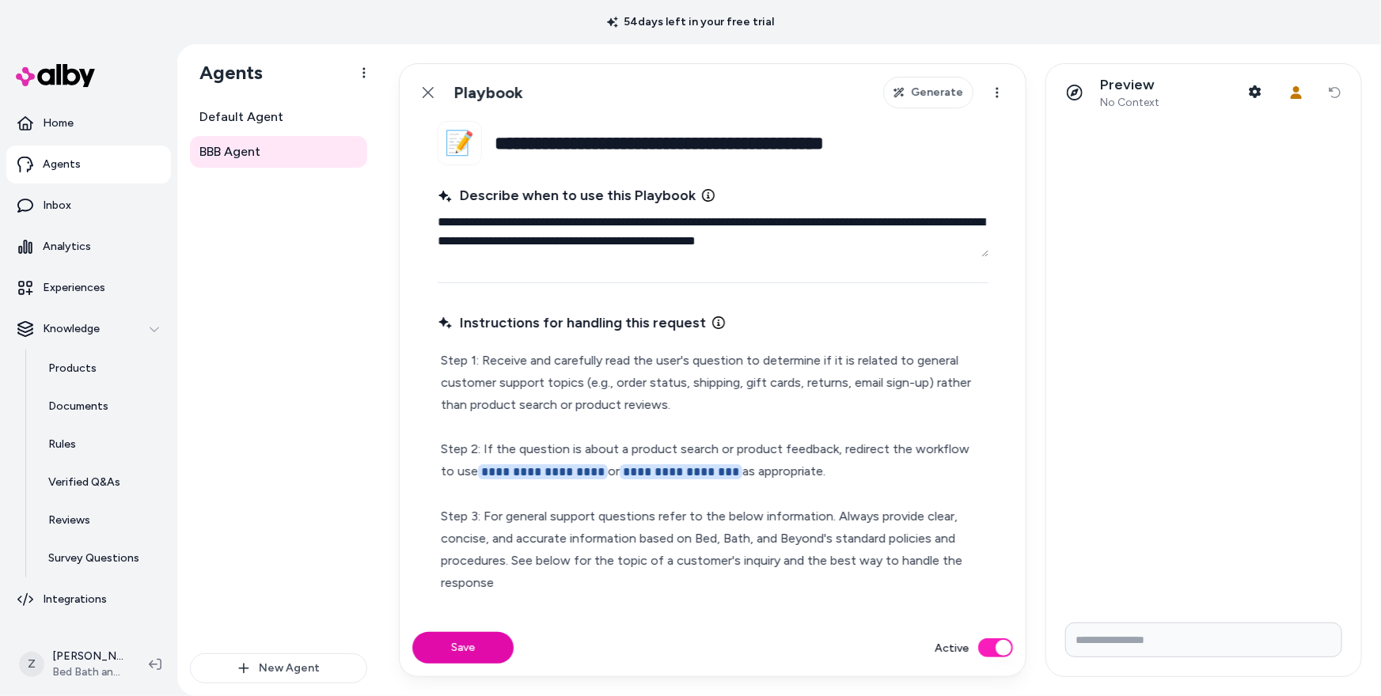
click at [548, 219] on textarea "**********" at bounding box center [712, 231] width 551 height 51
type textarea "*"
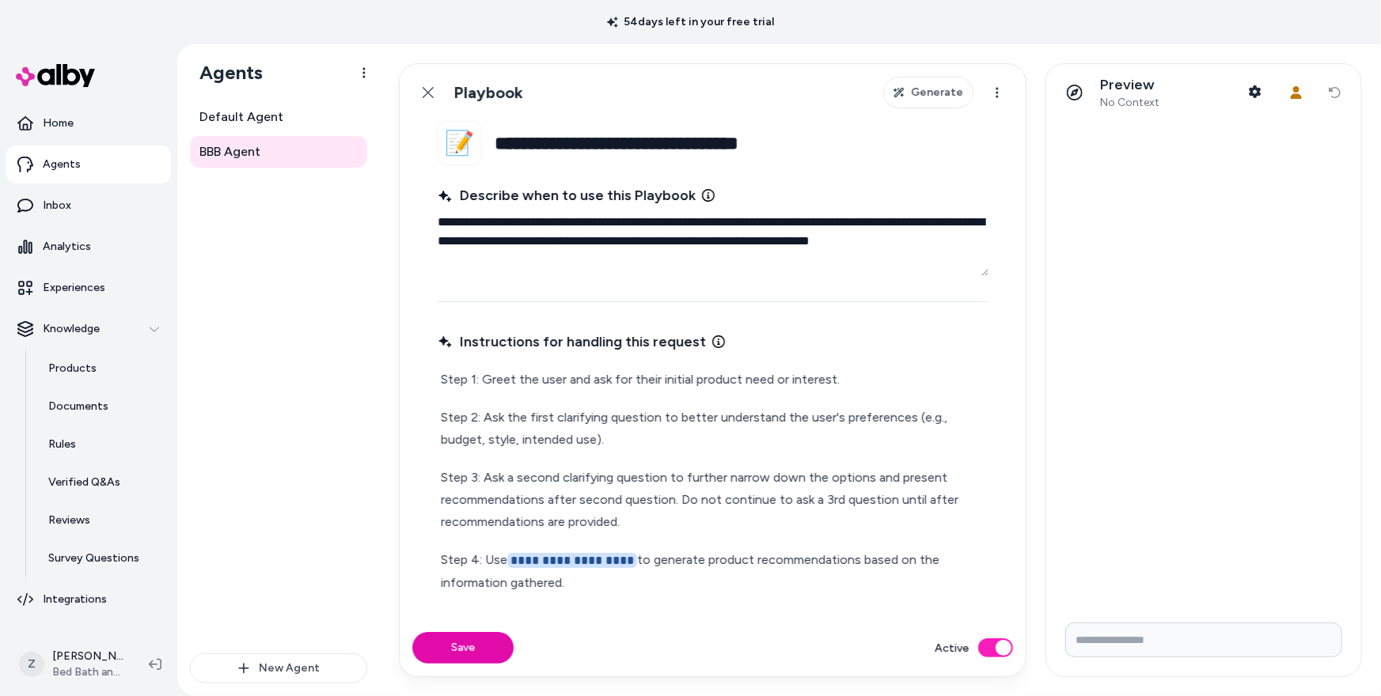
click at [645, 255] on textarea "**********" at bounding box center [712, 241] width 551 height 70
type textarea "*"
click at [633, 223] on textarea "**********" at bounding box center [712, 241] width 551 height 70
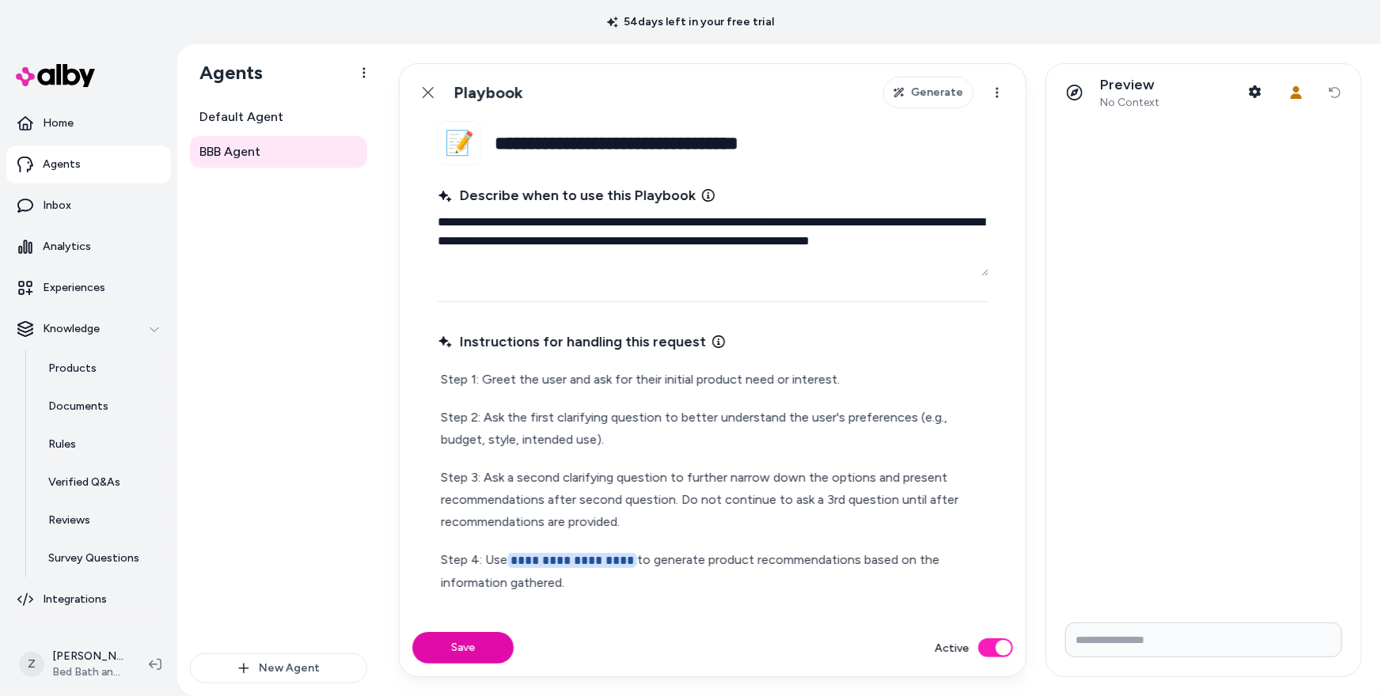
click at [633, 223] on textarea "**********" at bounding box center [712, 241] width 551 height 70
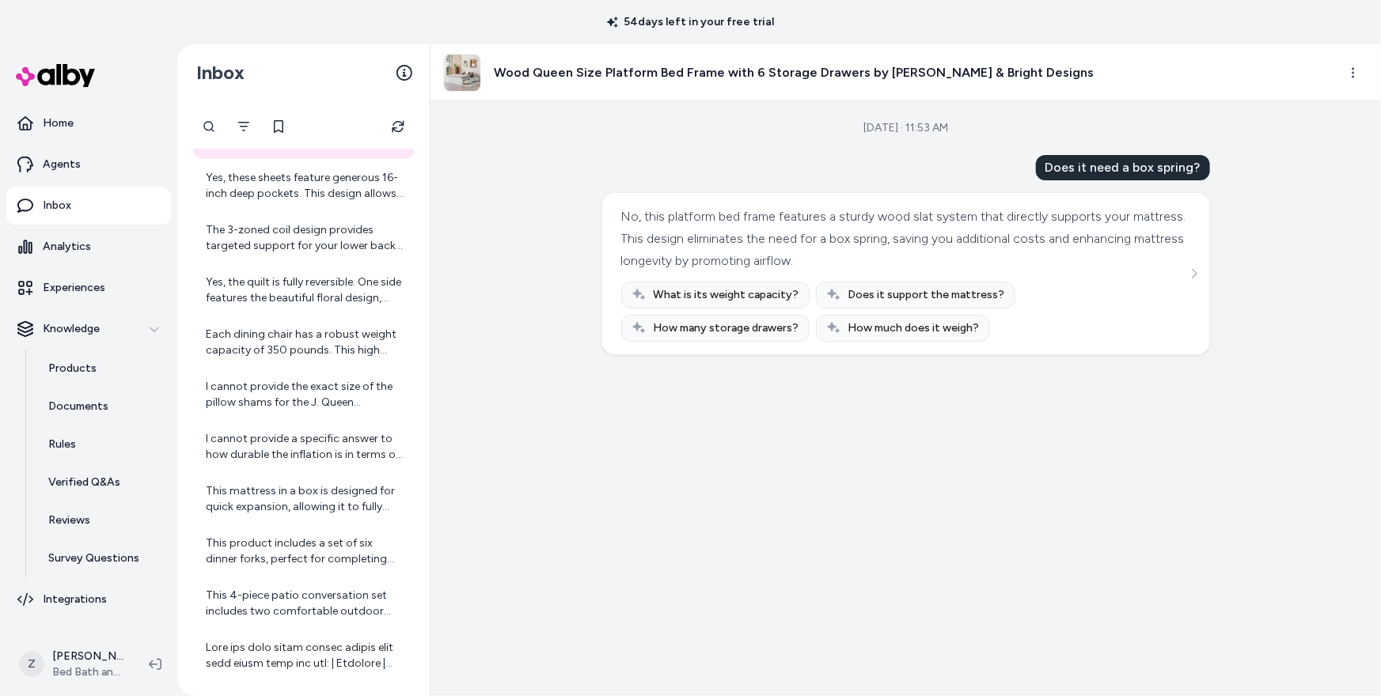
scroll to position [289, 0]
click at [343, 404] on div "I cannot provide the exact size of the pillow shams for the J. Queen New York G…" at bounding box center [305, 393] width 199 height 32
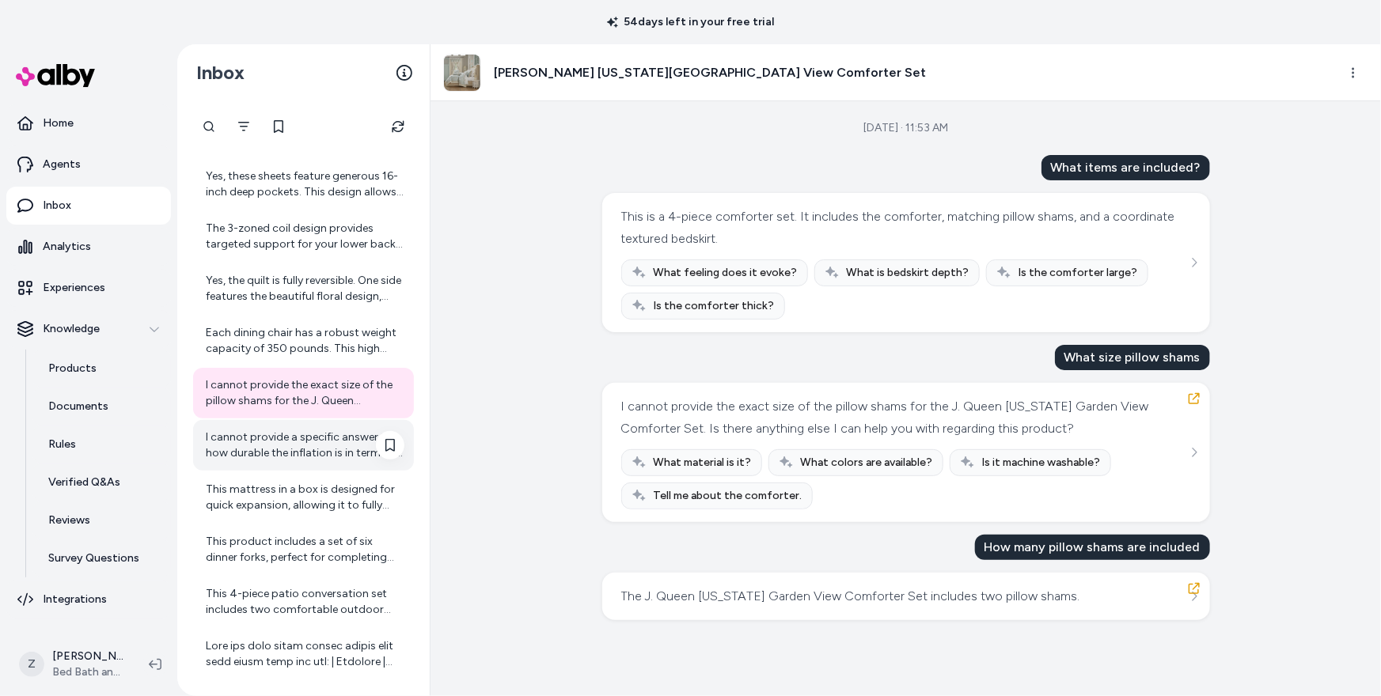
click at [343, 455] on div "I cannot provide a specific answer to how durable the inflation is in terms of …" at bounding box center [305, 446] width 199 height 32
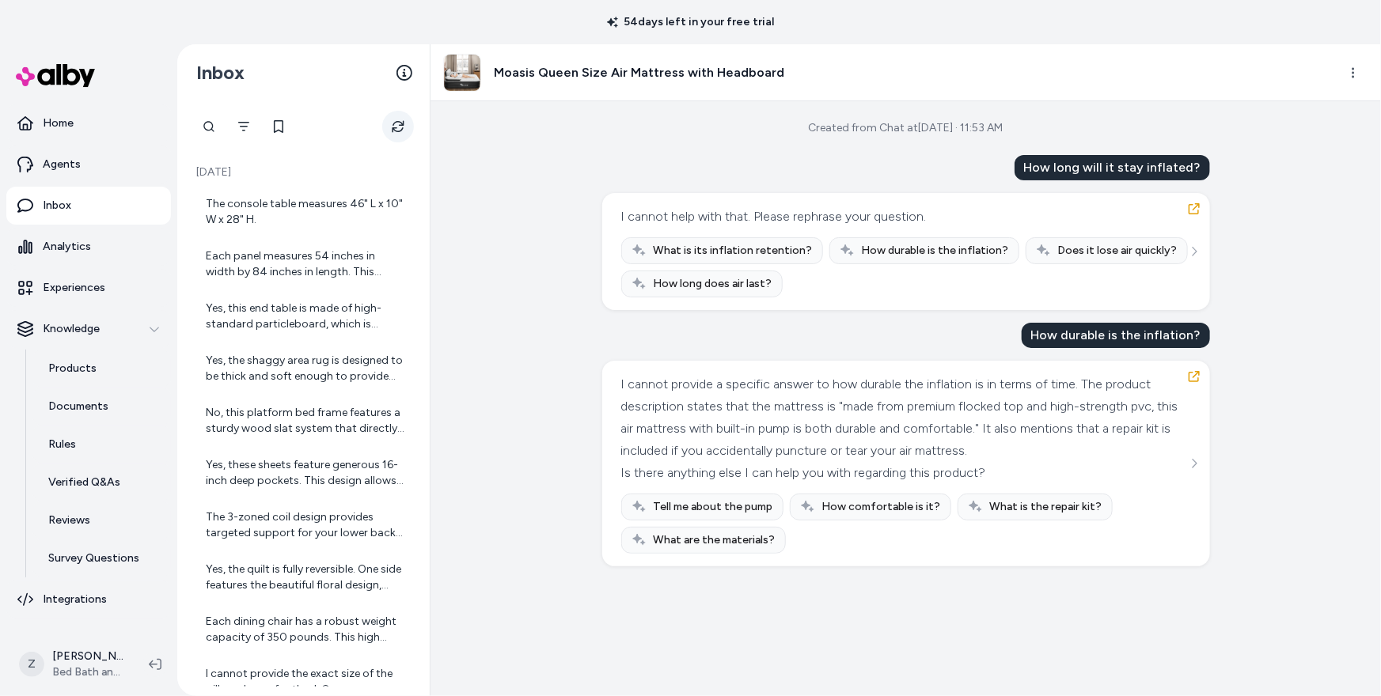
click at [404, 123] on button "Refresh" at bounding box center [398, 127] width 32 height 32
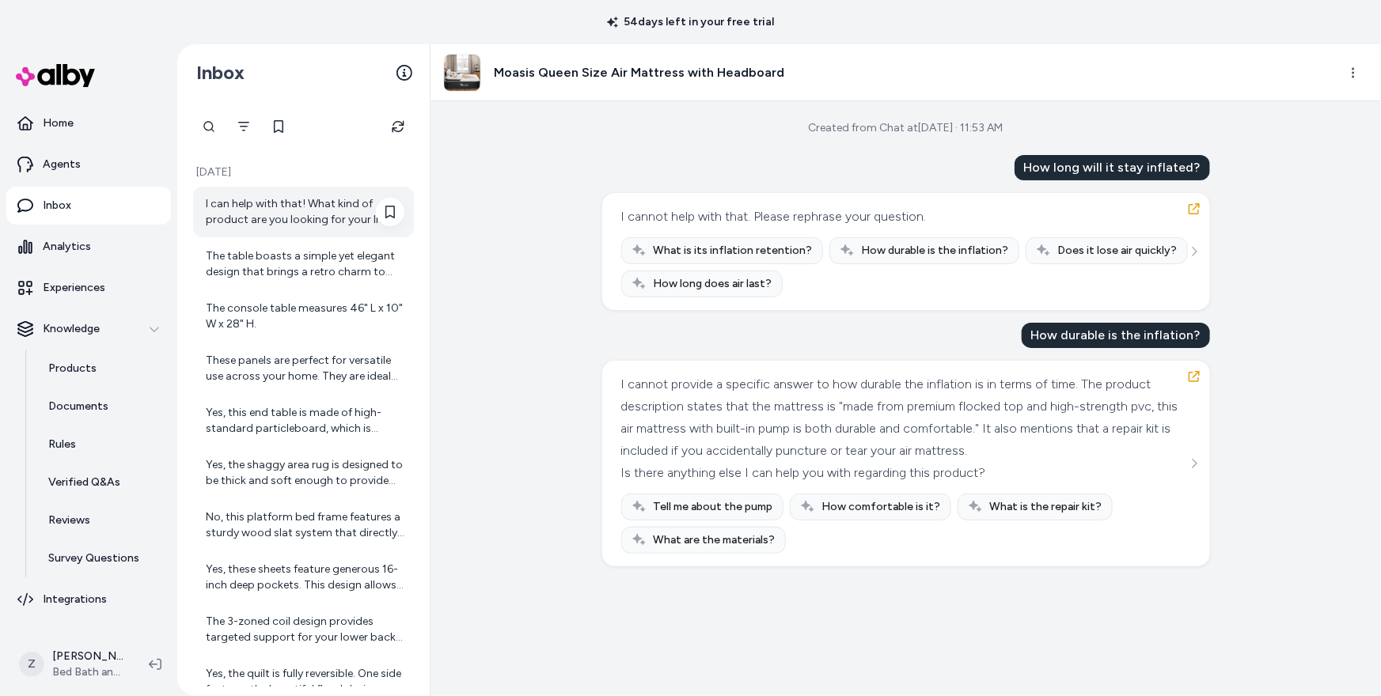
click at [354, 224] on div "I can help with that! What kind of product are you looking for your living room?" at bounding box center [305, 212] width 199 height 32
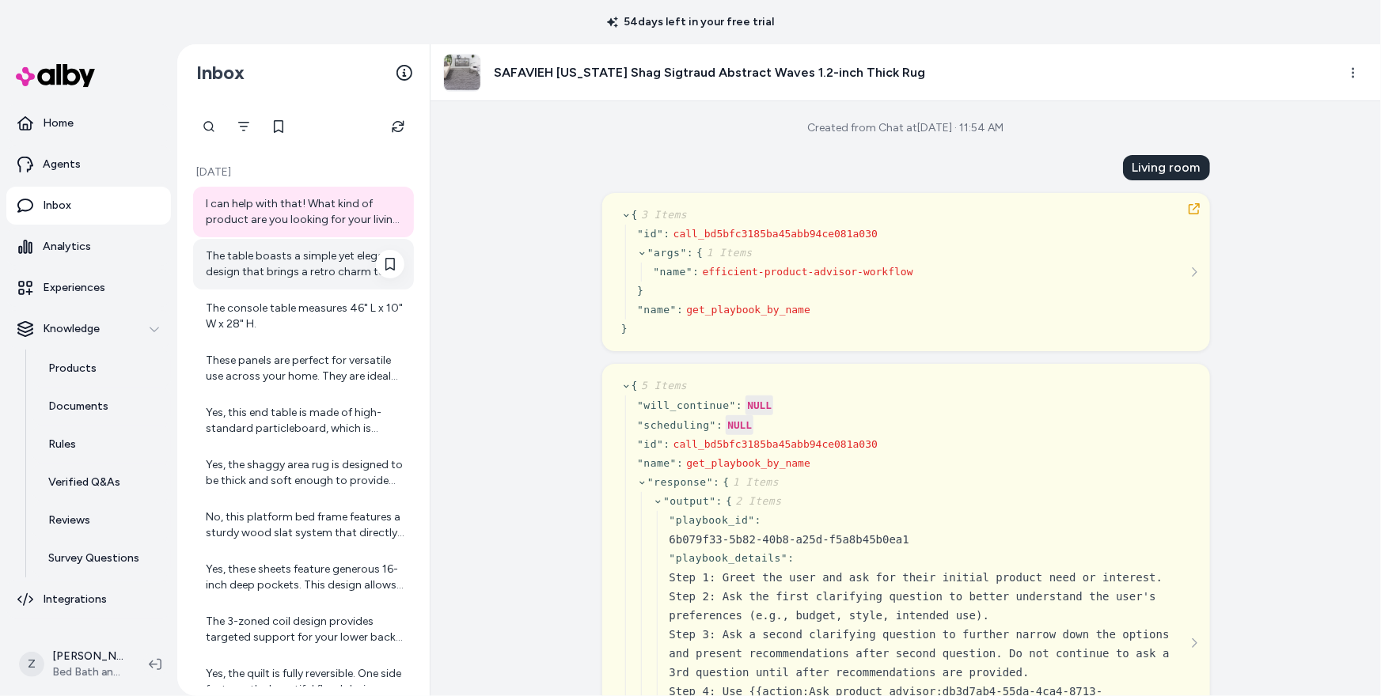
click at [301, 271] on div "The table boasts a simple yet elegant design that brings a retro charm to your …" at bounding box center [305, 264] width 199 height 32
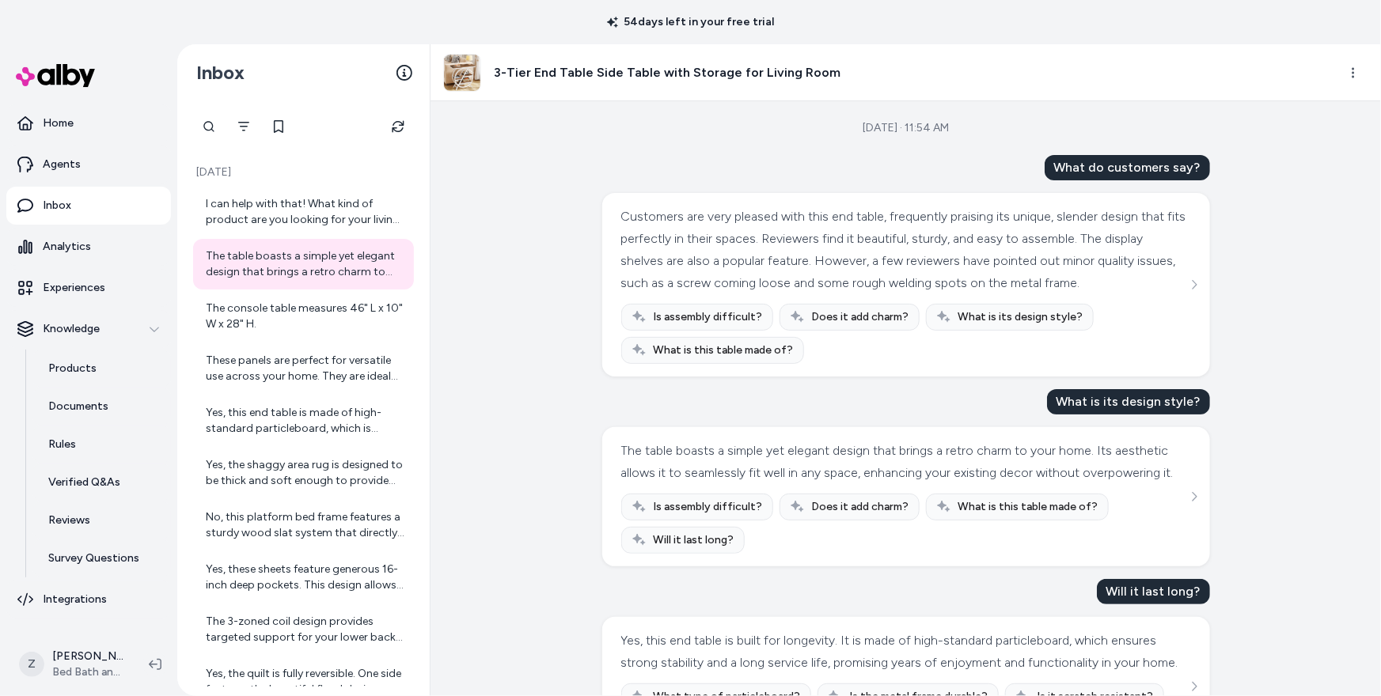
scroll to position [144, 0]
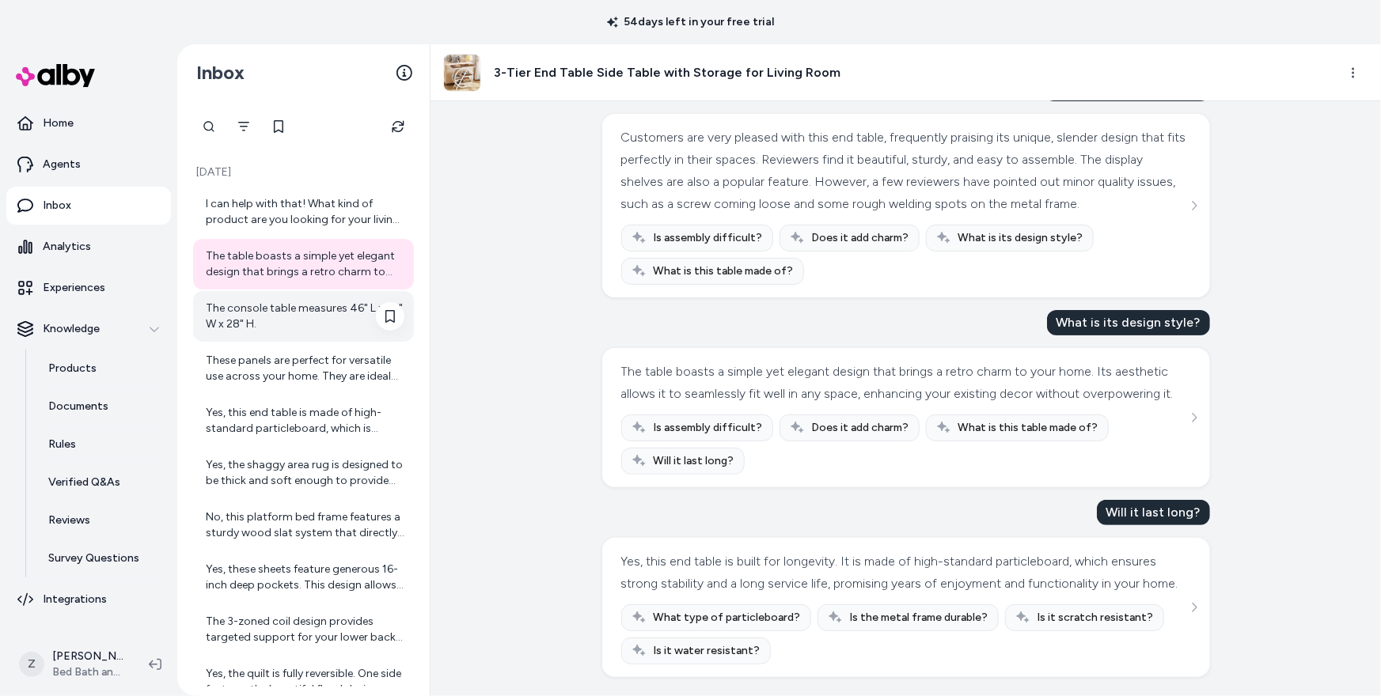
click at [299, 322] on div "The console table measures 46" L x 10" W x 28" H." at bounding box center [305, 317] width 199 height 32
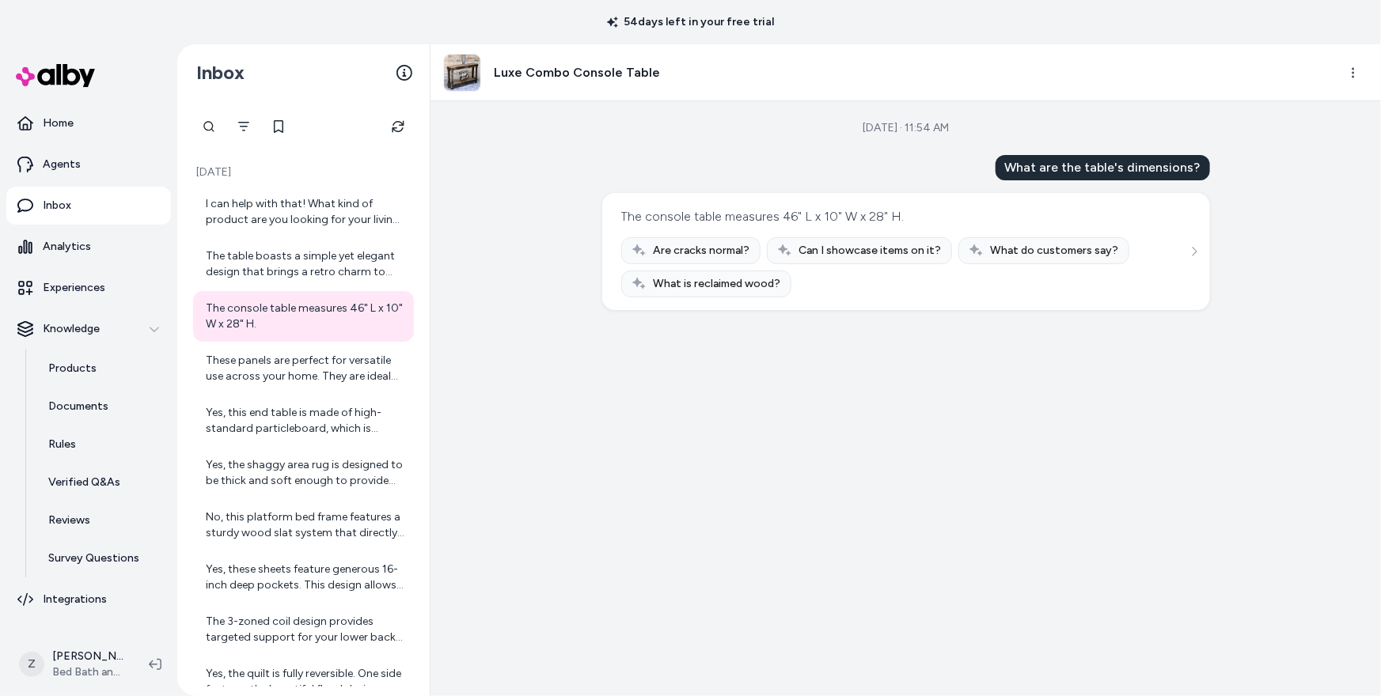
click at [392, 103] on div "Today I can help with that! What kind of product are you looking for your livin…" at bounding box center [303, 398] width 252 height 595
click at [392, 116] on button "Refresh" at bounding box center [398, 127] width 32 height 32
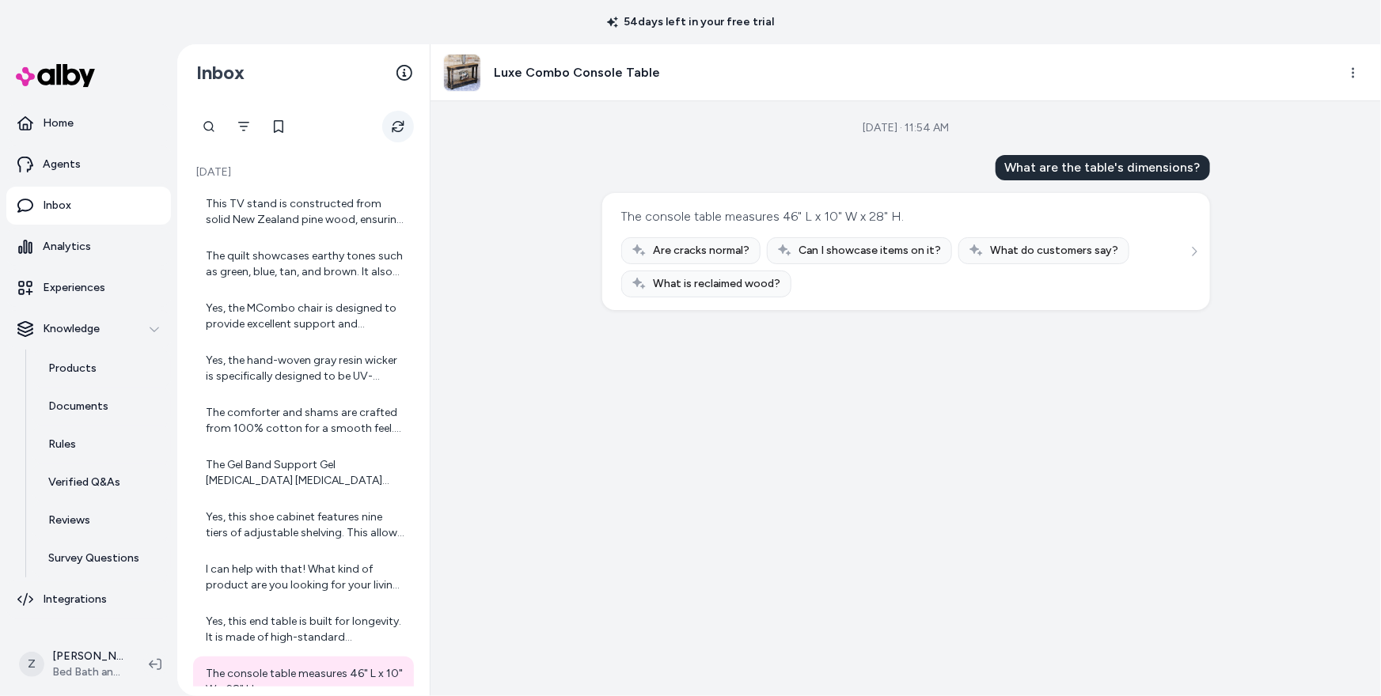
click at [396, 125] on icon "Refresh" at bounding box center [398, 126] width 13 height 13
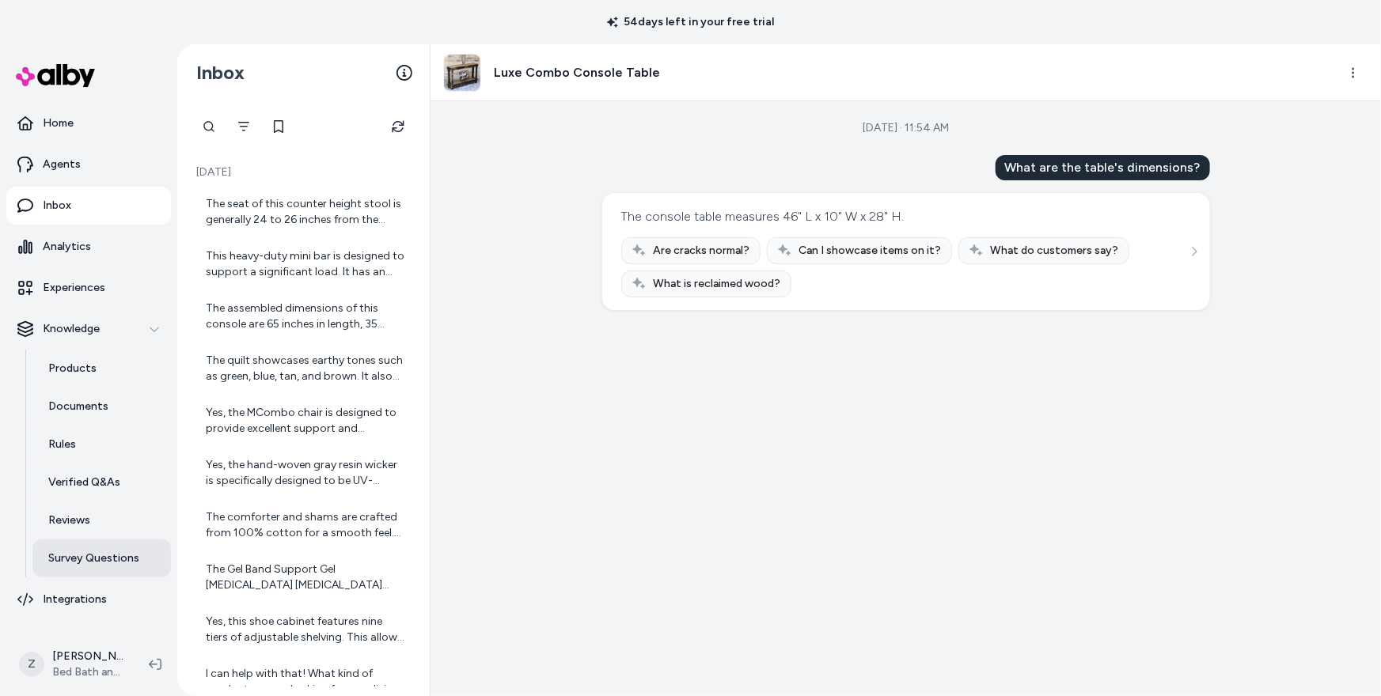
click at [117, 559] on p "Survey Questions" at bounding box center [93, 559] width 91 height 16
click at [402, 120] on icon "Refresh" at bounding box center [398, 126] width 13 height 13
click at [560, 351] on div "Aug 28, 2025 · 11:54 AM What are the table's dimensions? The console table meas…" at bounding box center [905, 398] width 950 height 595
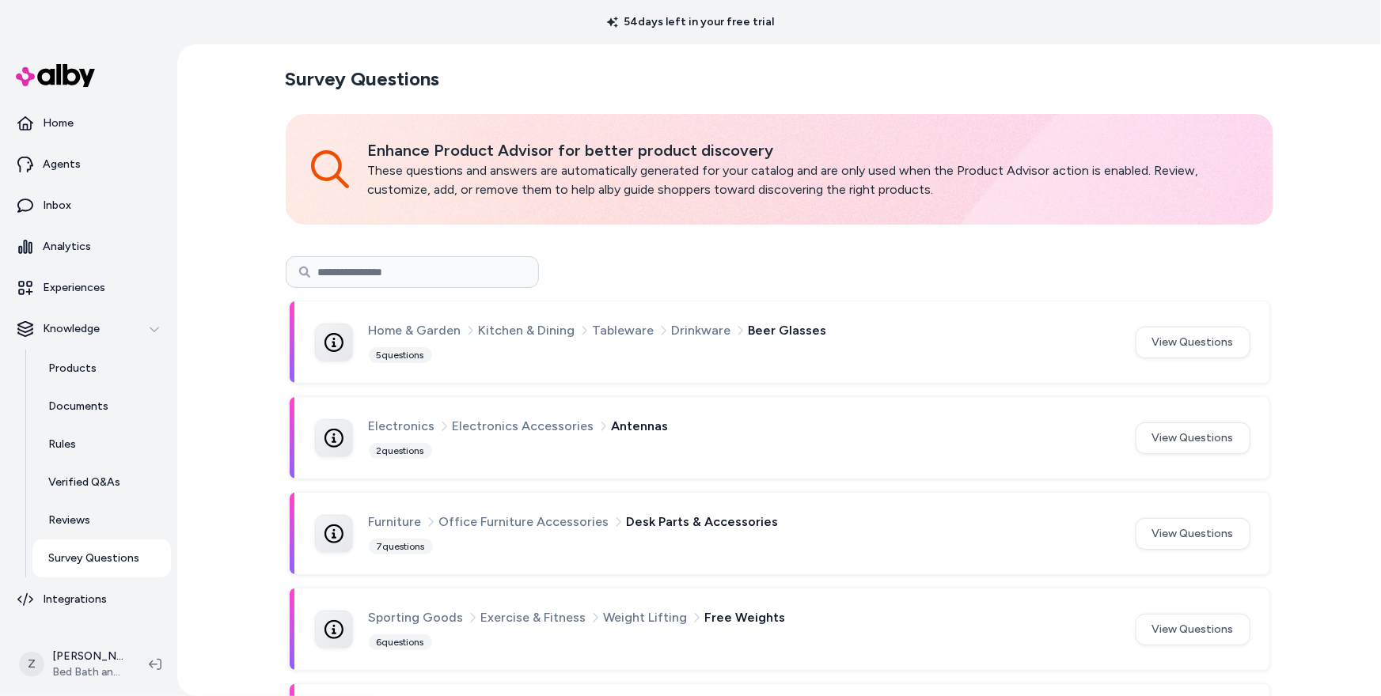
click at [340, 281] on input at bounding box center [412, 272] width 253 height 32
click at [369, 263] on input at bounding box center [412, 272] width 253 height 32
type input "****"
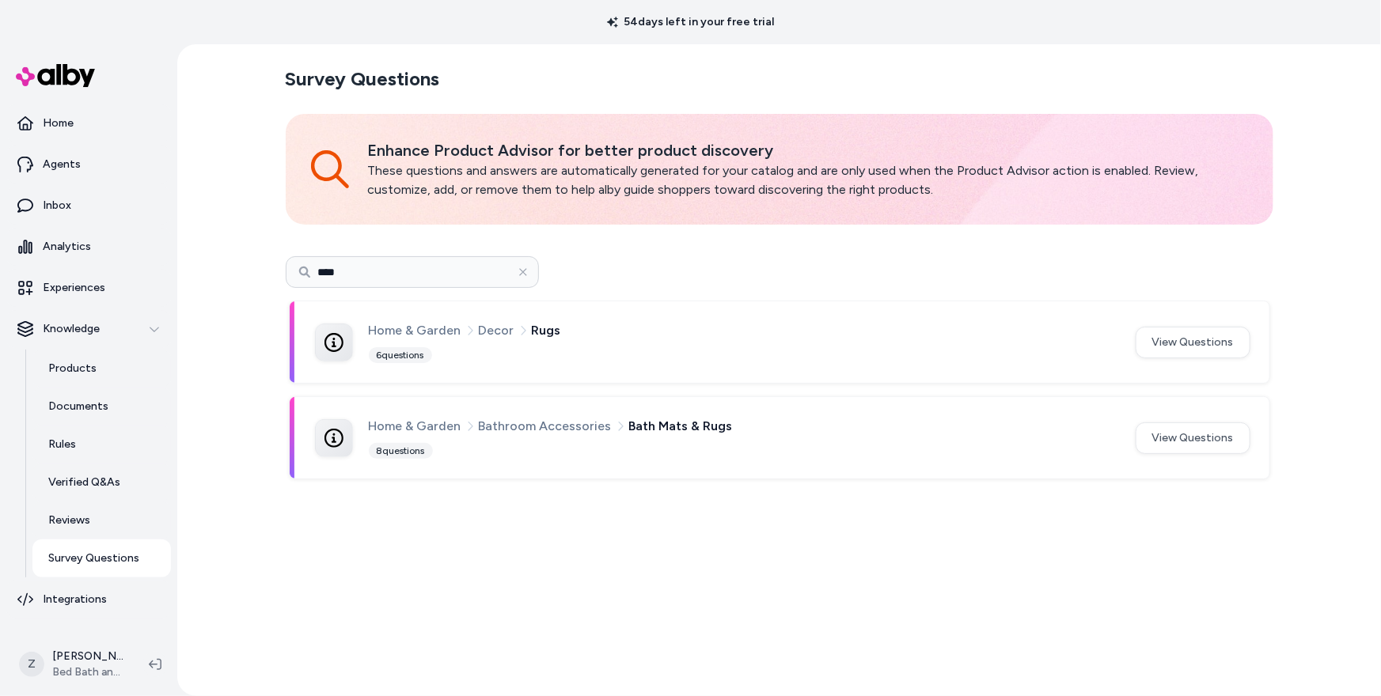
click at [521, 343] on div "Home & Garden Decor Rugs 6 questions" at bounding box center [743, 342] width 748 height 44
click at [1175, 343] on button "View Questions" at bounding box center [1192, 343] width 115 height 32
click at [76, 210] on link "Inbox" at bounding box center [88, 206] width 165 height 38
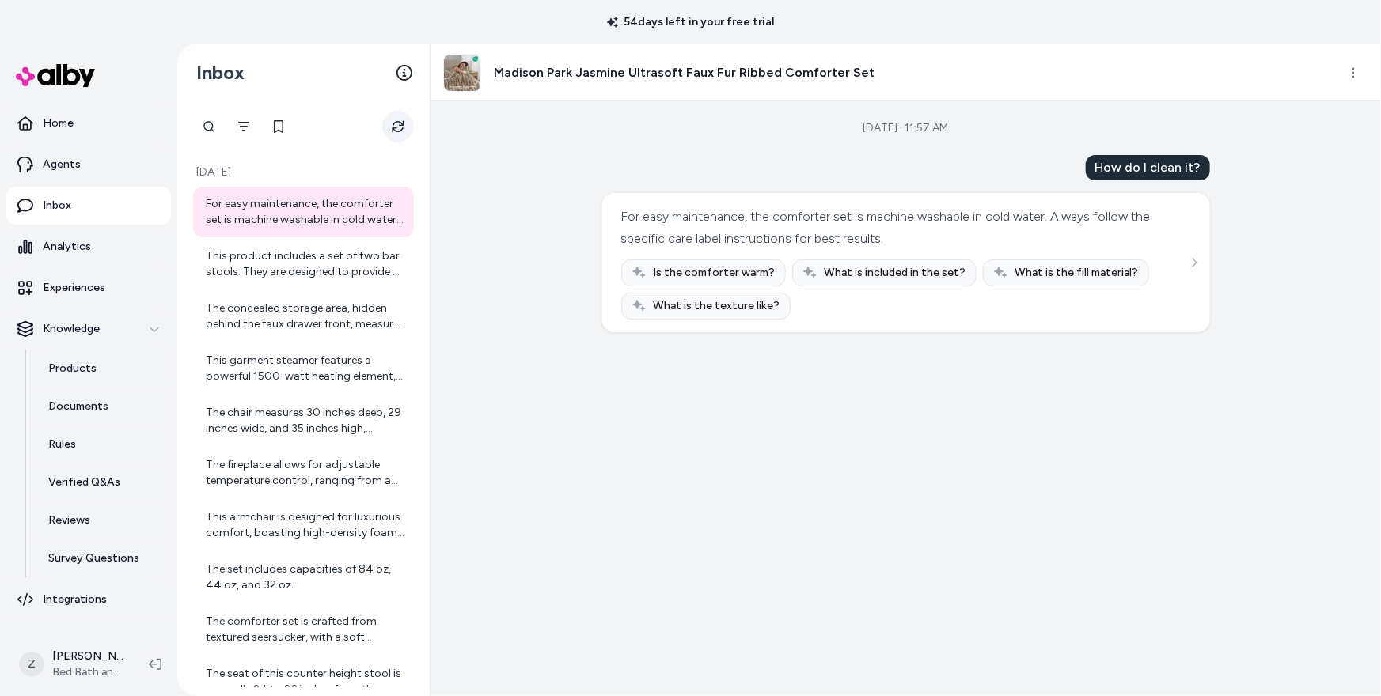
click at [391, 131] on button "Refresh" at bounding box center [398, 127] width 32 height 32
click at [402, 139] on button "Refresh" at bounding box center [398, 127] width 32 height 32
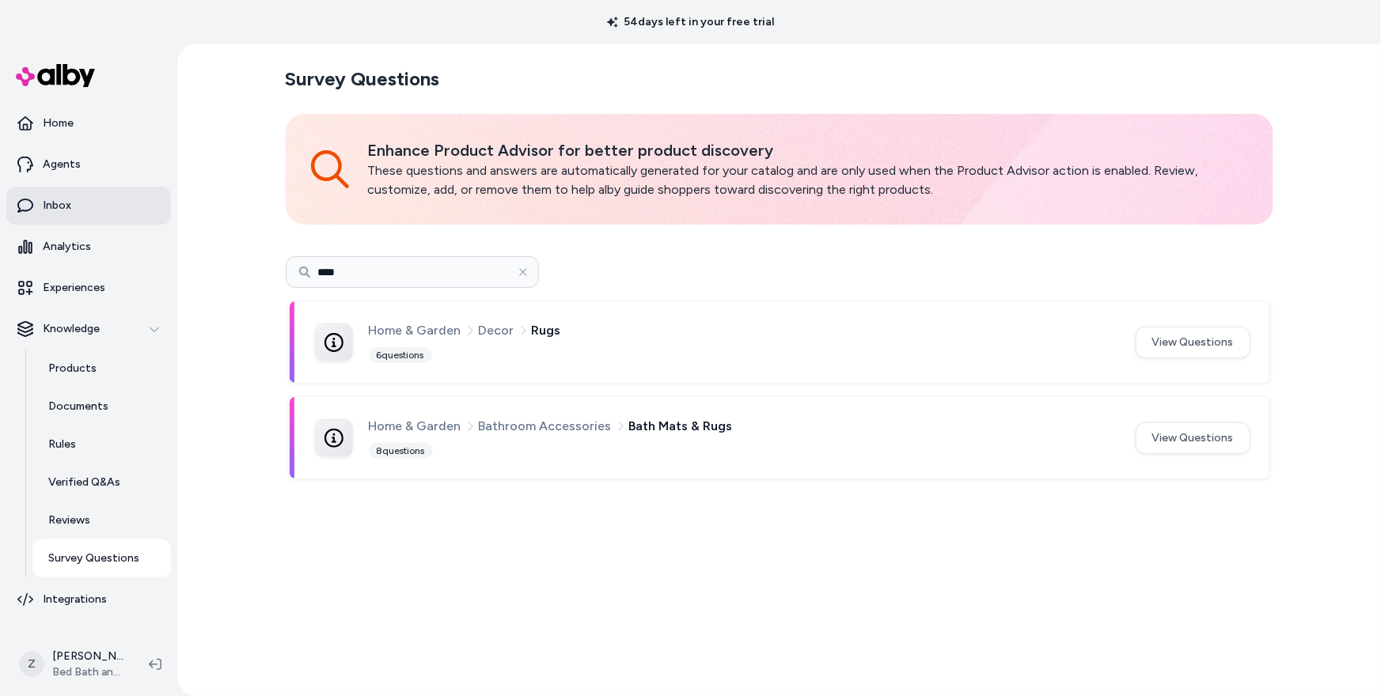
click at [100, 204] on link "Inbox" at bounding box center [88, 206] width 165 height 38
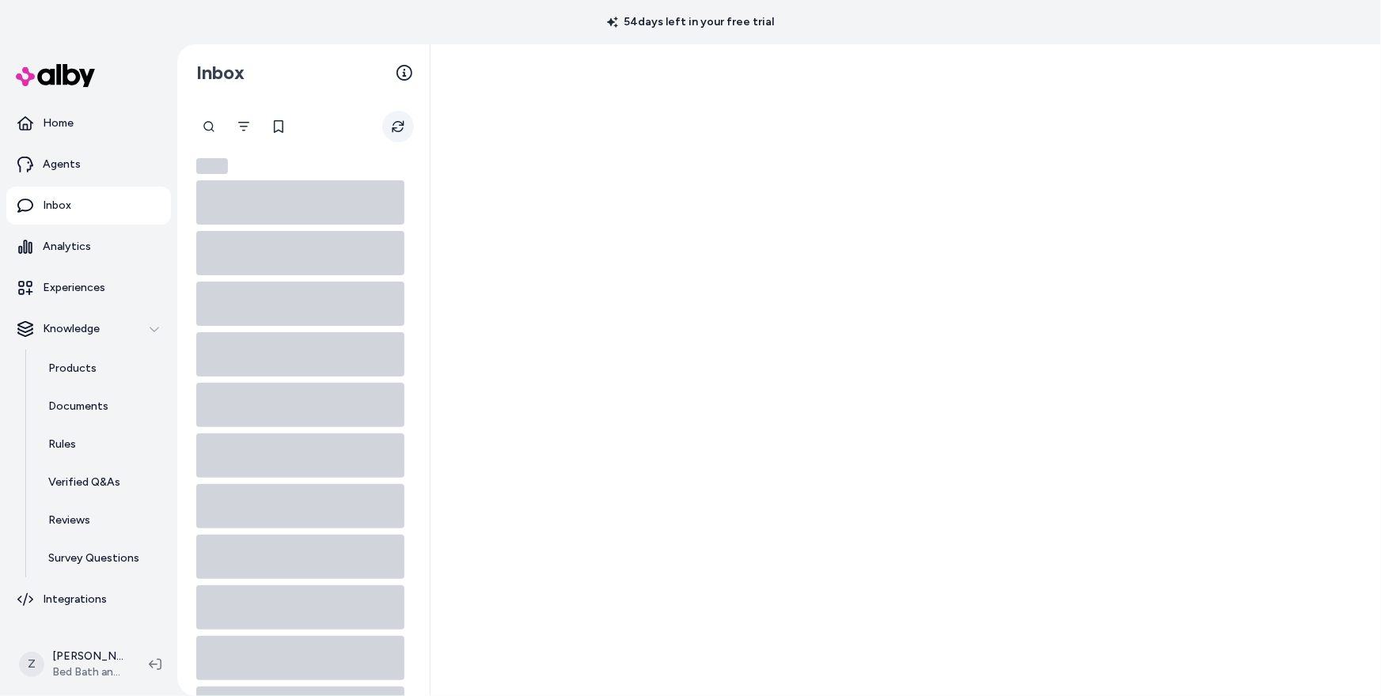
click at [396, 131] on icon "Refresh" at bounding box center [398, 126] width 13 height 13
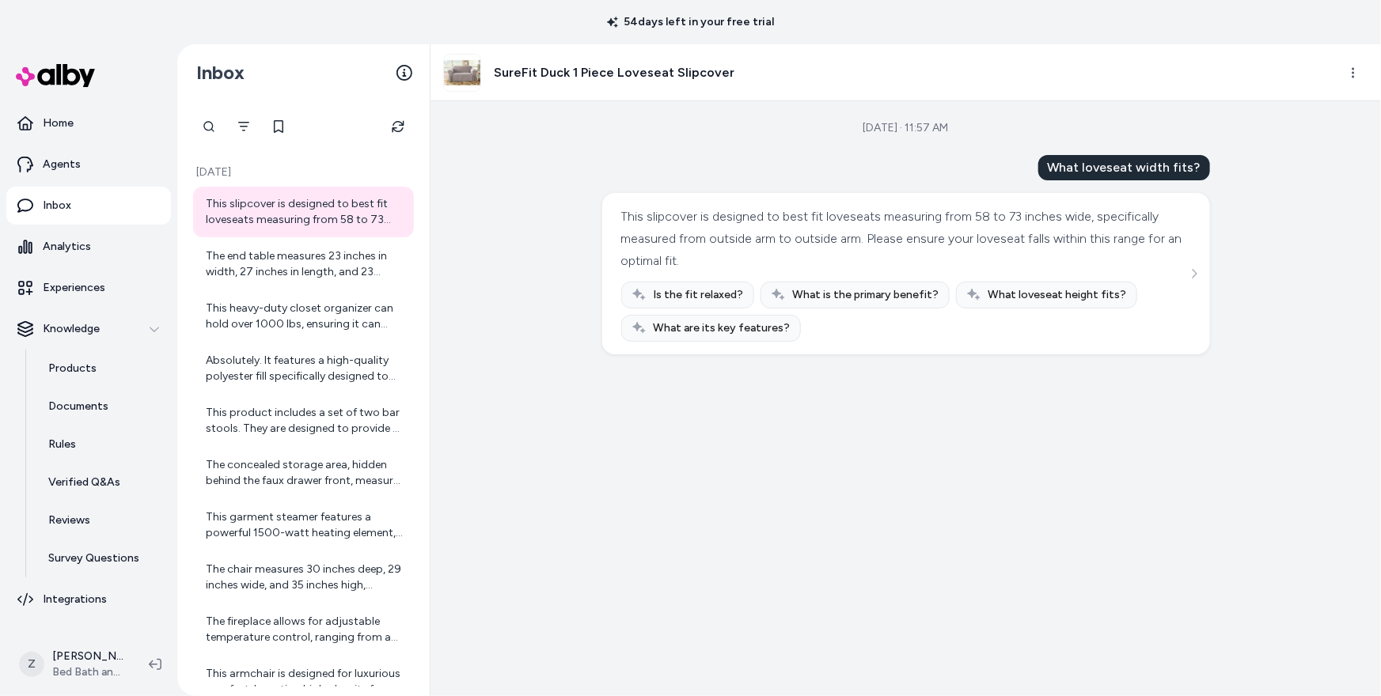
click at [214, 130] on div at bounding box center [209, 127] width 32 height 32
paste input "**********"
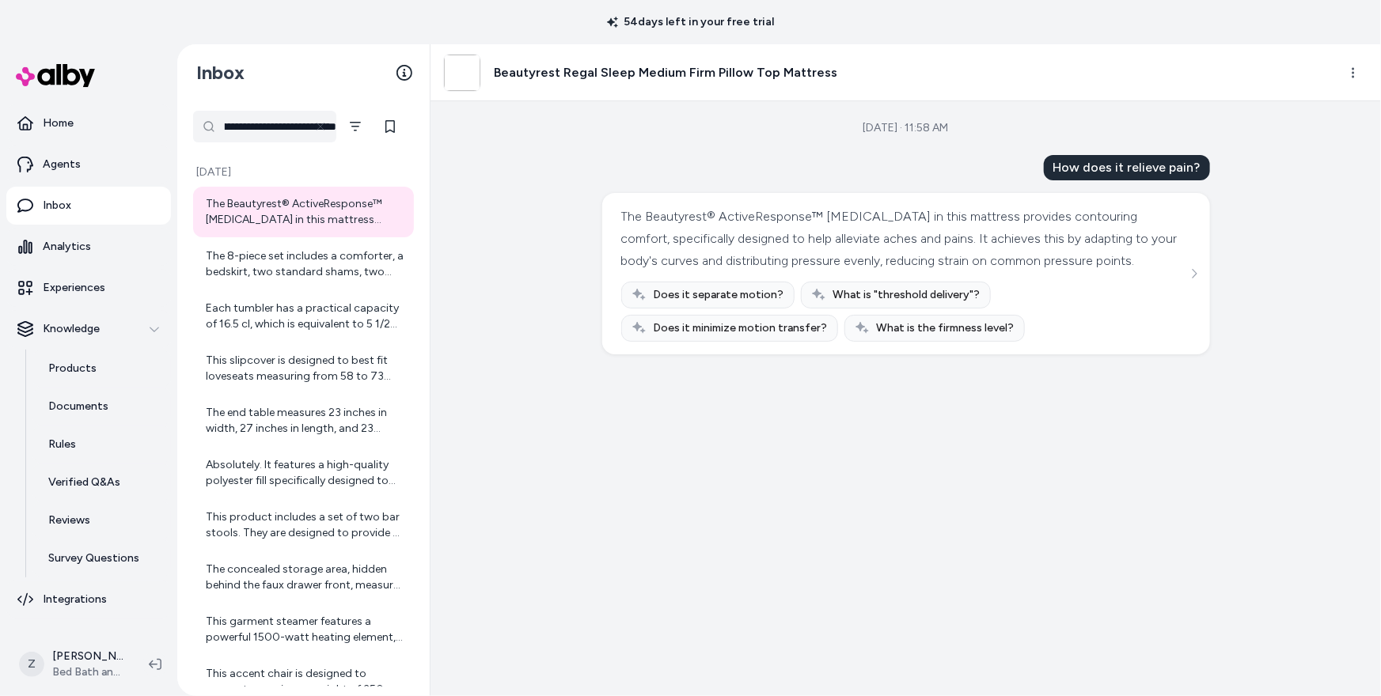
scroll to position [0, 77]
type input "**********"
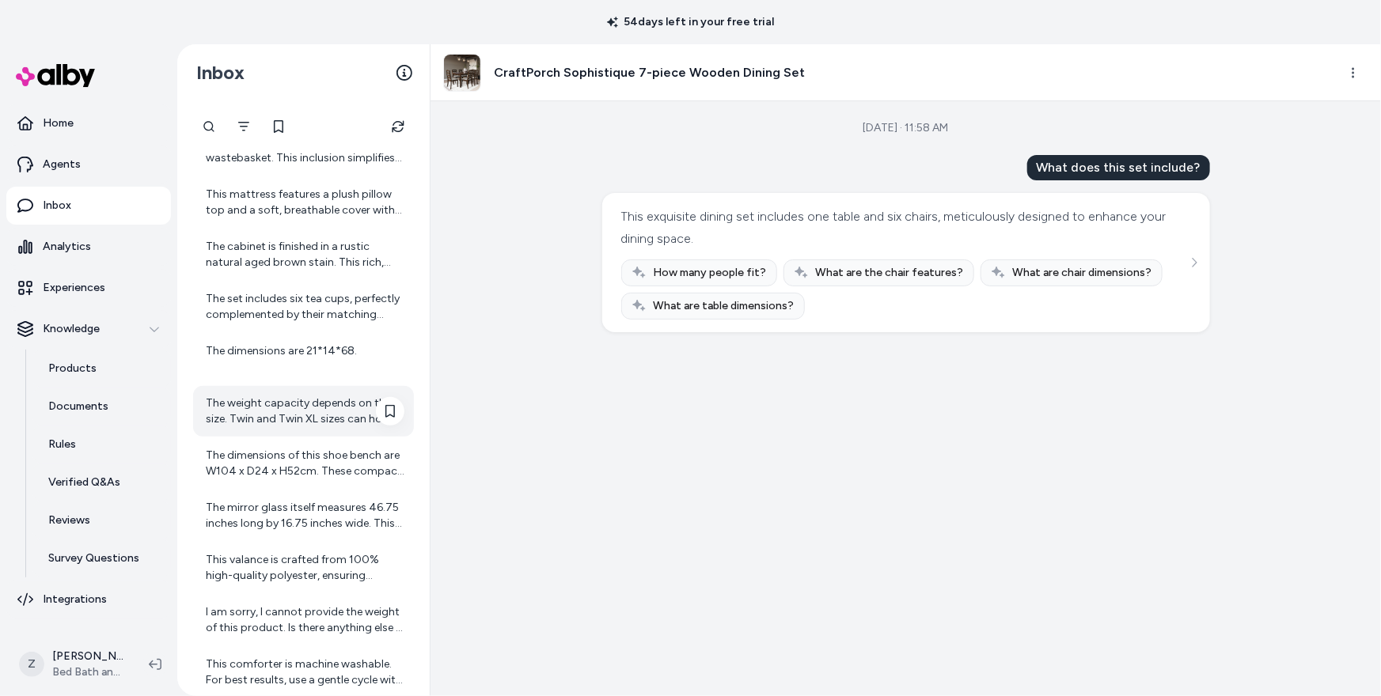
scroll to position [2690, 0]
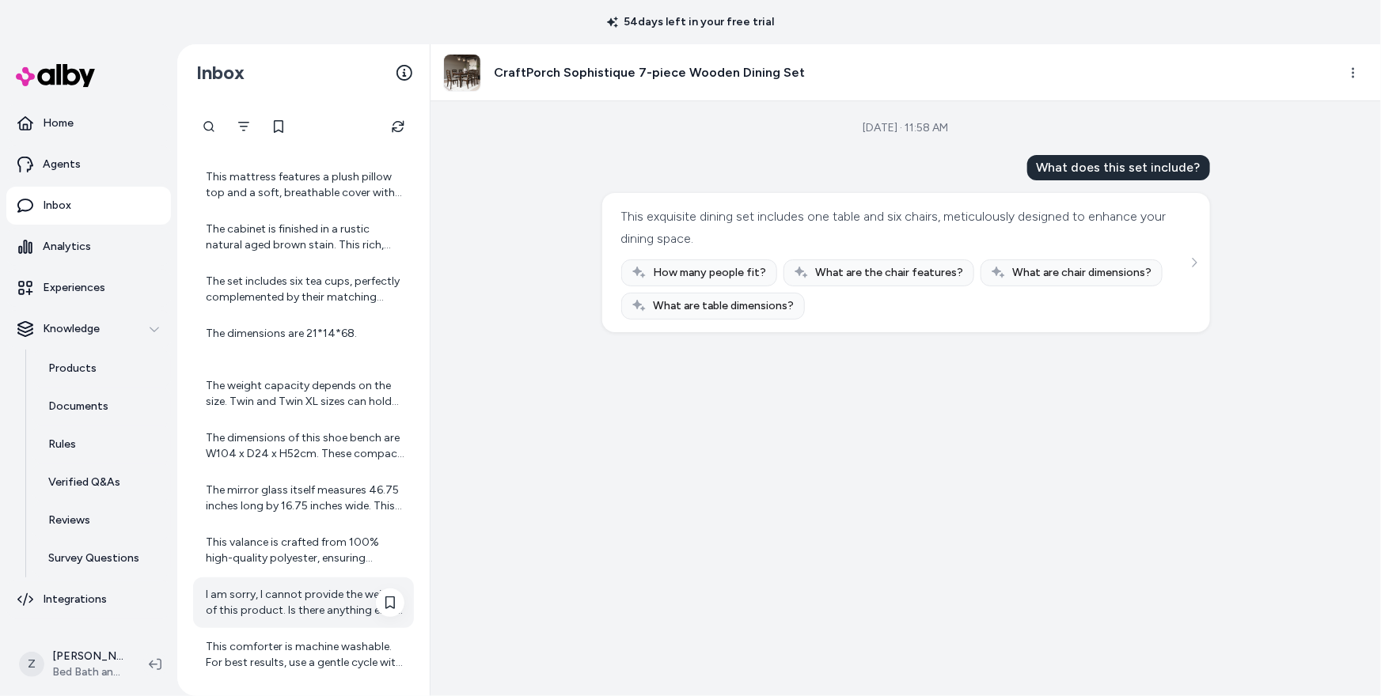
click at [307, 597] on div "I am sorry, I cannot provide the weight of this product. Is there anything else…" at bounding box center [305, 603] width 199 height 32
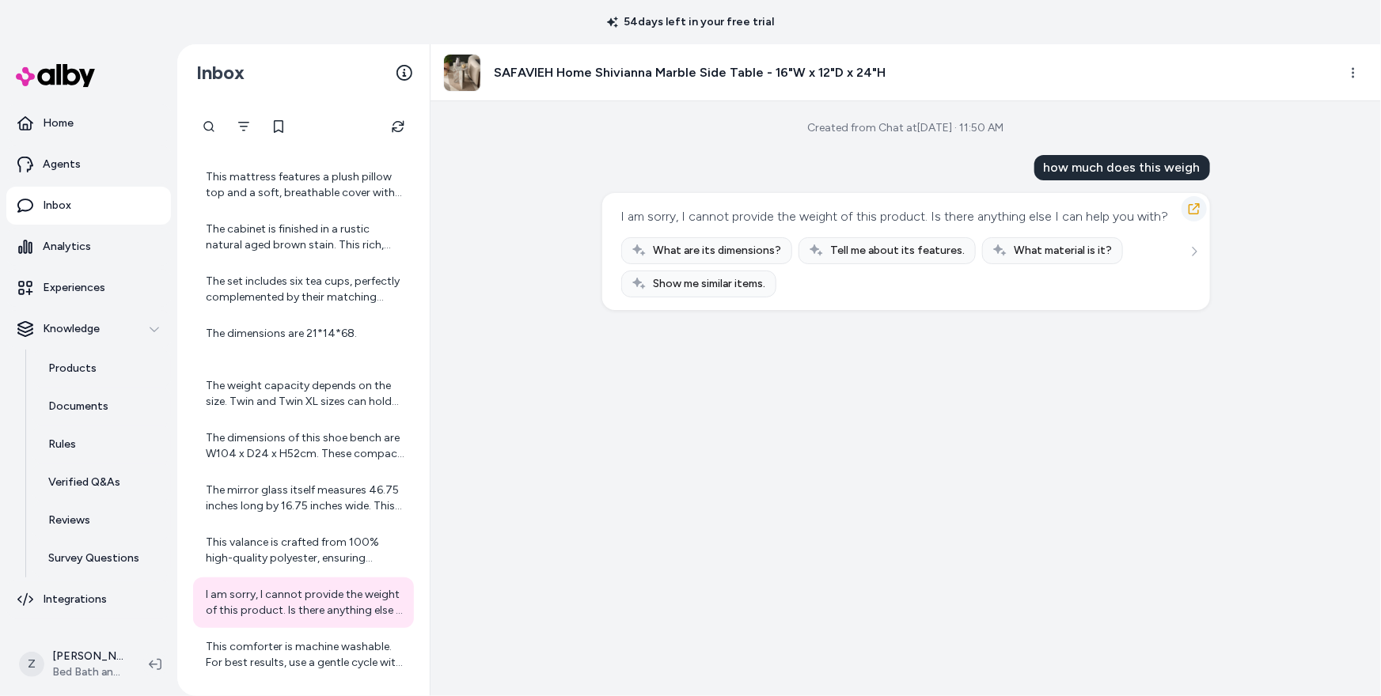
click at [1192, 215] on button "button" at bounding box center [1193, 208] width 25 height 25
click at [1193, 209] on icon "button" at bounding box center [1193, 208] width 11 height 11
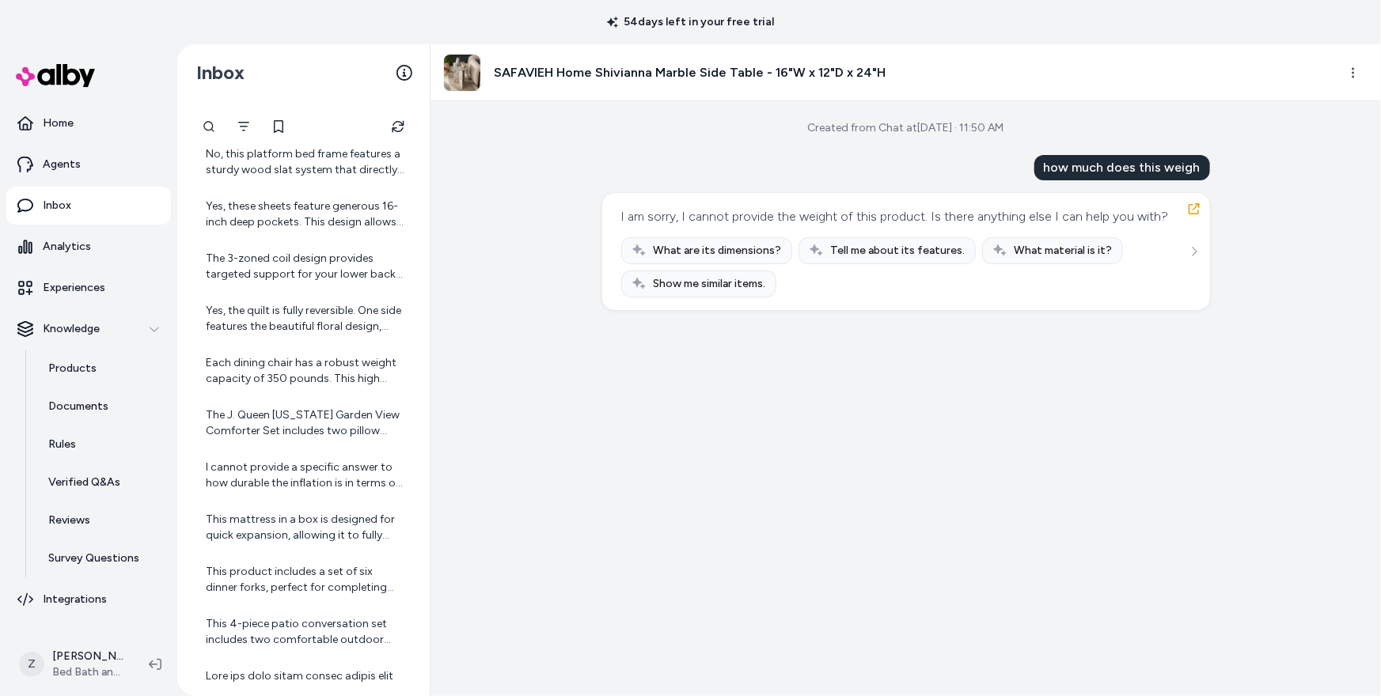
scroll to position [1367, 0]
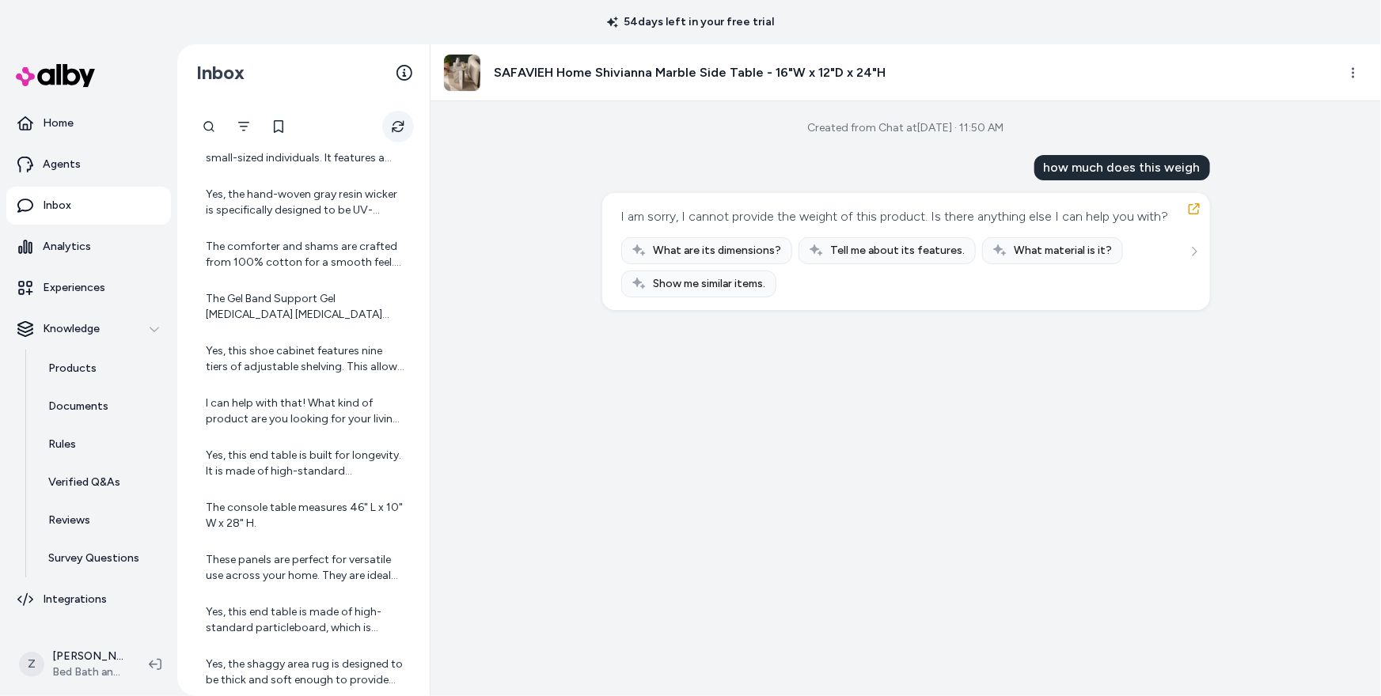
click at [403, 134] on button "Refresh" at bounding box center [398, 127] width 32 height 32
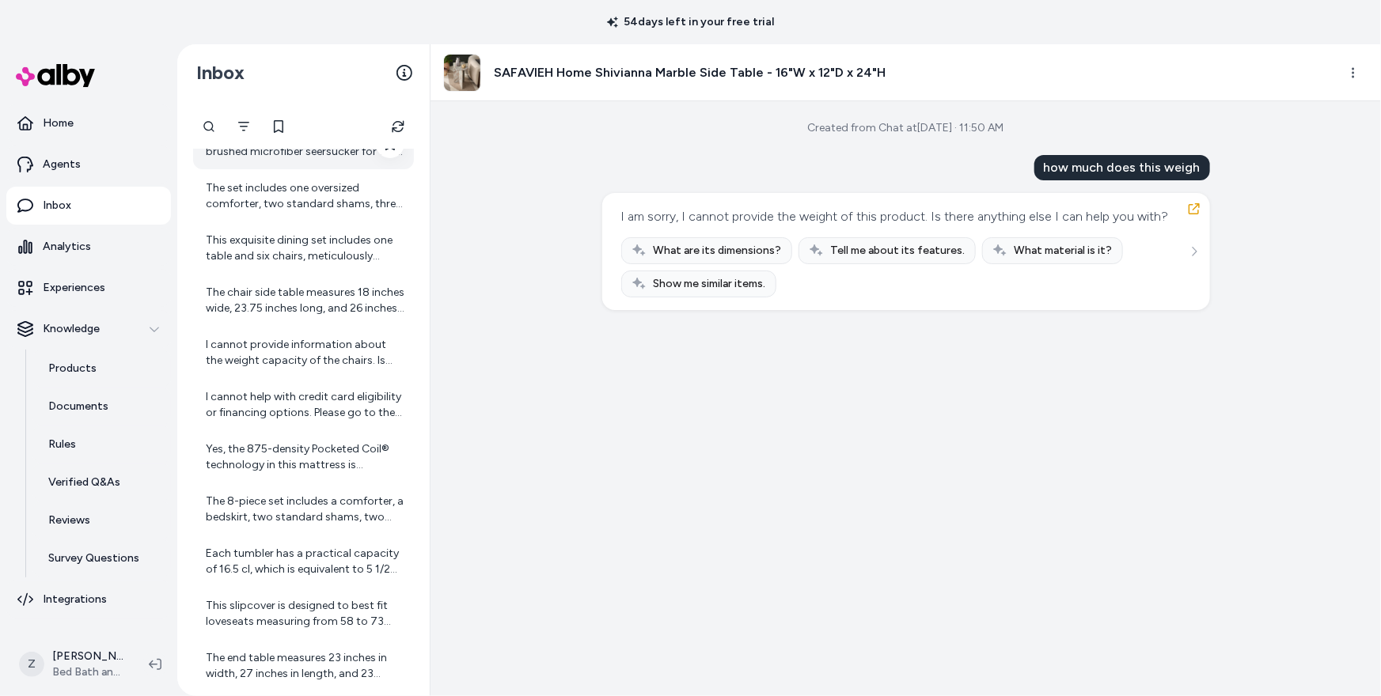
scroll to position [277, 0]
click at [343, 415] on div "I cannot help with credit card eligibility or financing options. Please go to t…" at bounding box center [305, 405] width 199 height 32
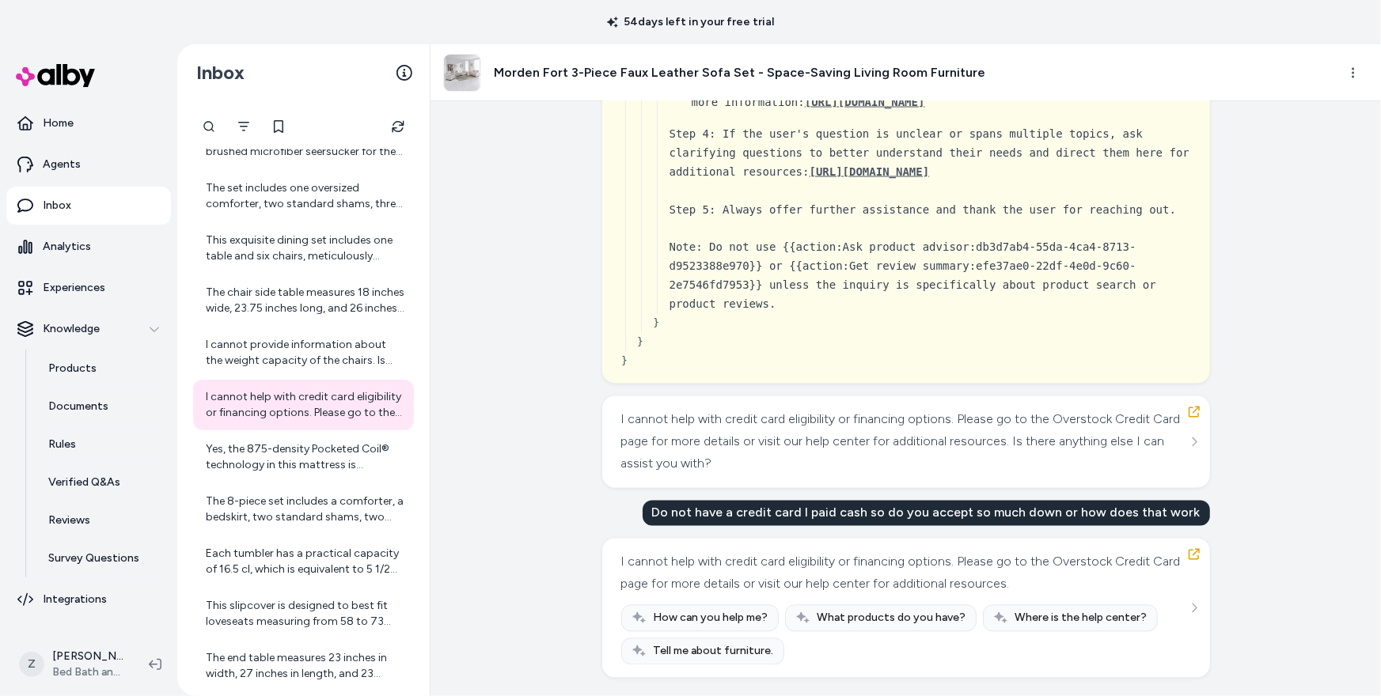
scroll to position [1495, 0]
click at [1197, 415] on icon "button" at bounding box center [1193, 411] width 11 height 11
click at [1190, 548] on icon "button" at bounding box center [1193, 553] width 13 height 13
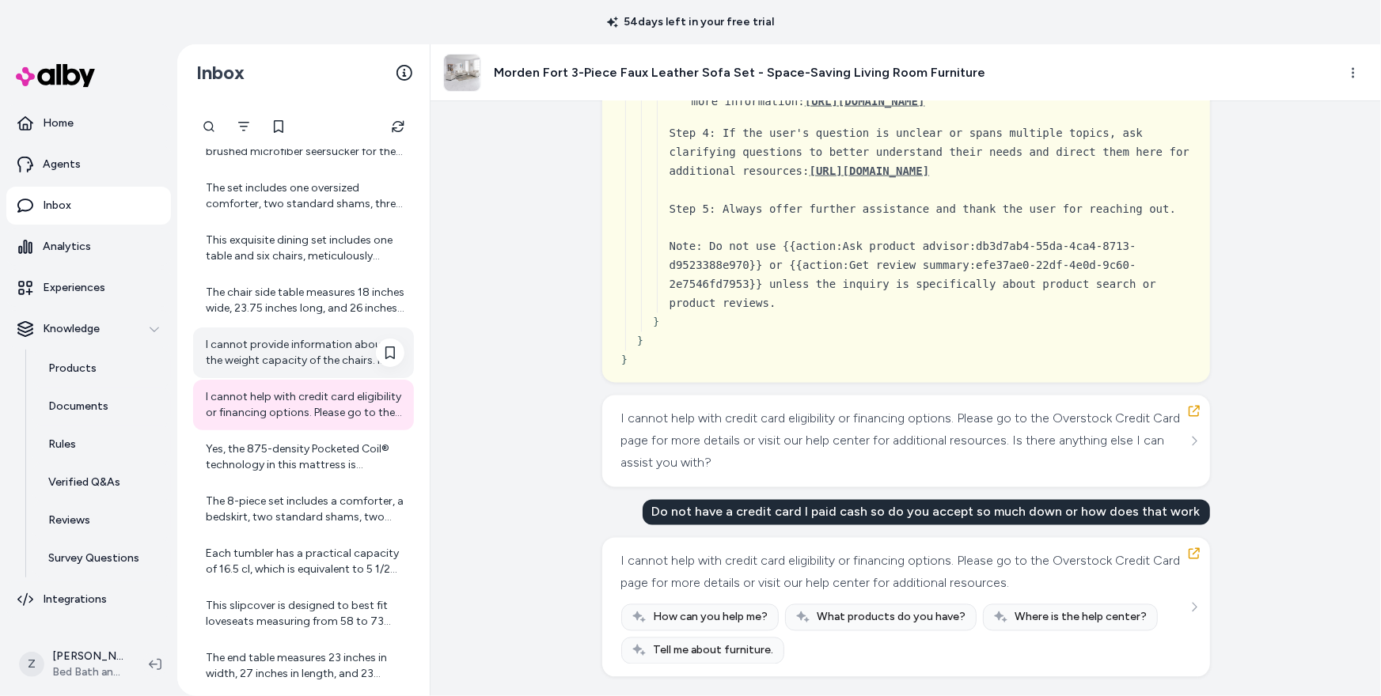
click at [305, 344] on div "I cannot provide information about the weight capacity of the chairs. Is there …" at bounding box center [305, 353] width 199 height 32
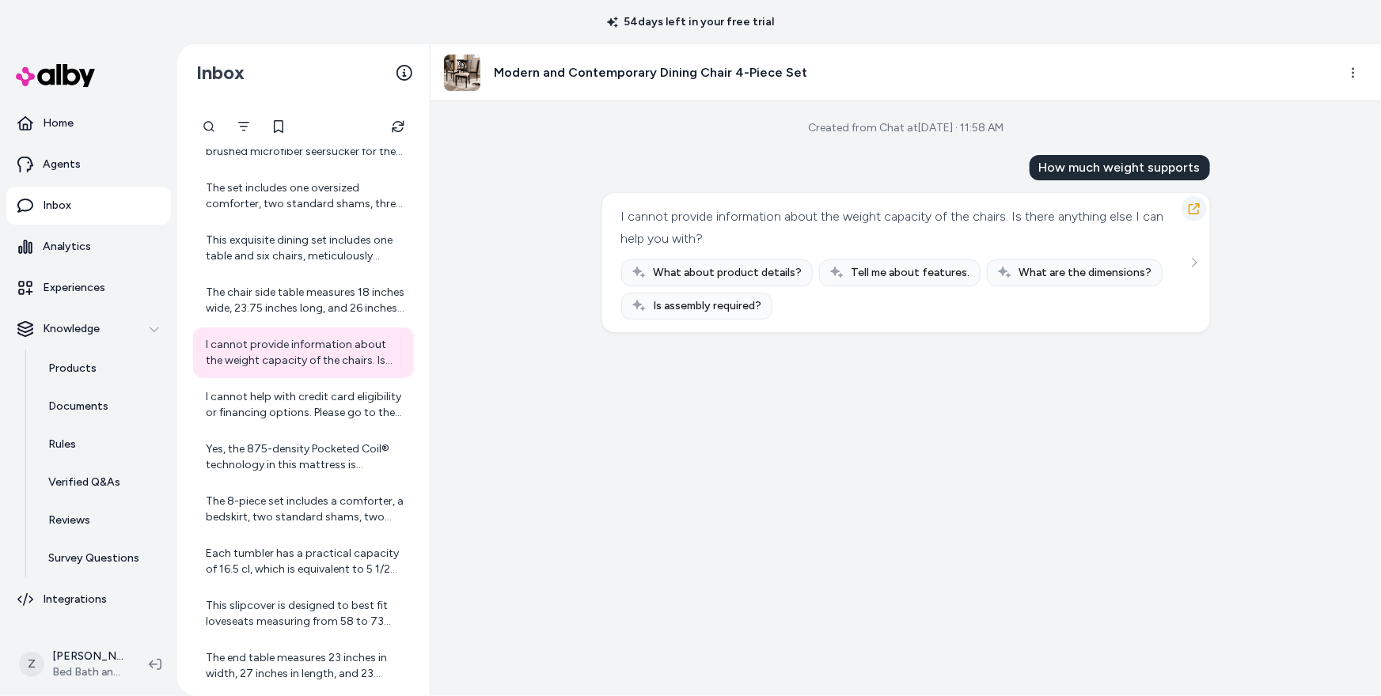
click at [1195, 197] on button "button" at bounding box center [1193, 208] width 25 height 25
click at [1192, 205] on icon "button" at bounding box center [1193, 209] width 13 height 13
click at [280, 407] on div "I cannot help with credit card eligibility or financing options. Please go to t…" at bounding box center [305, 405] width 199 height 32
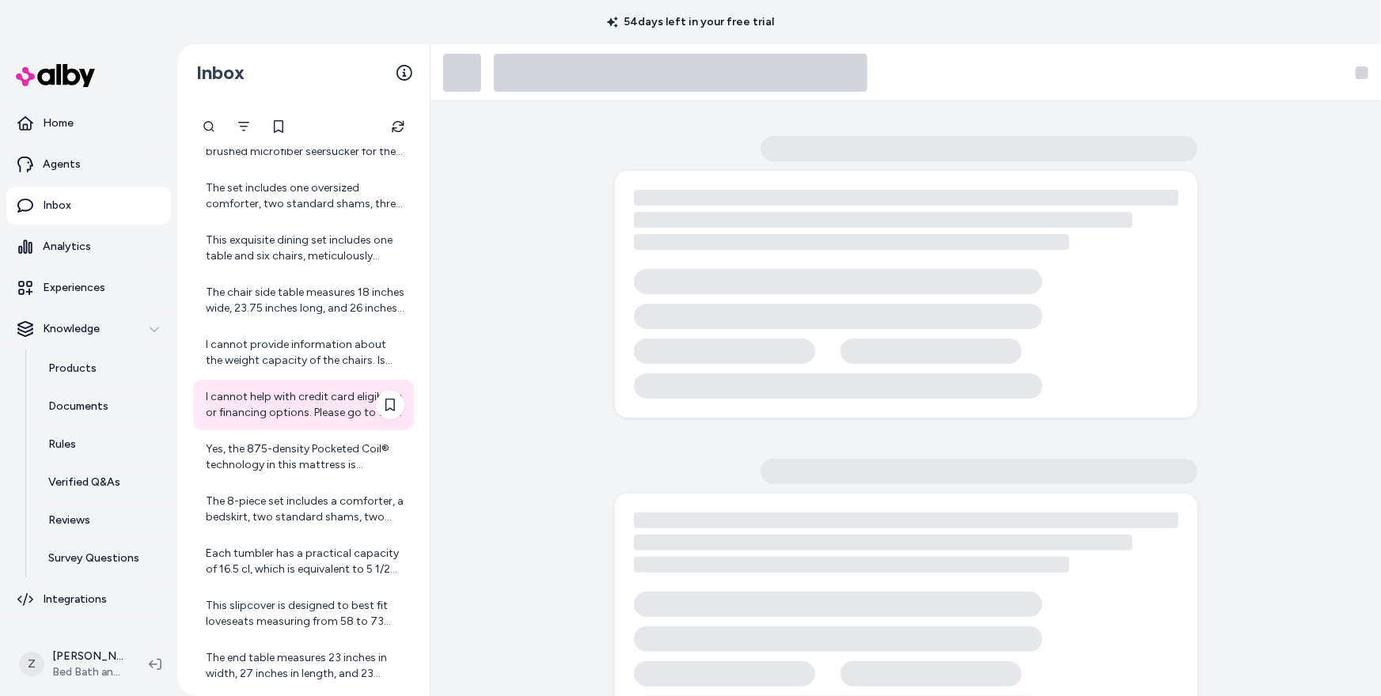
click at [280, 407] on div "I cannot help with credit card eligibility or financing options. Please go to t…" at bounding box center [305, 405] width 199 height 32
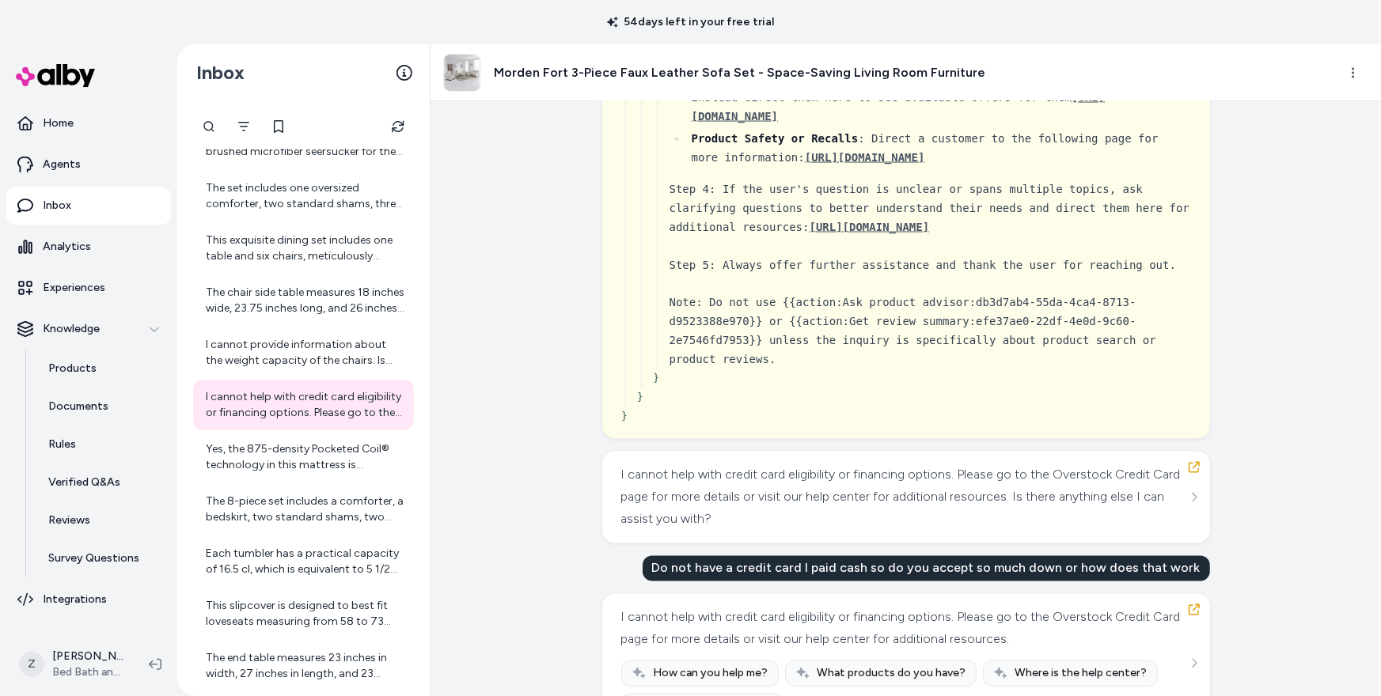
scroll to position [1495, 0]
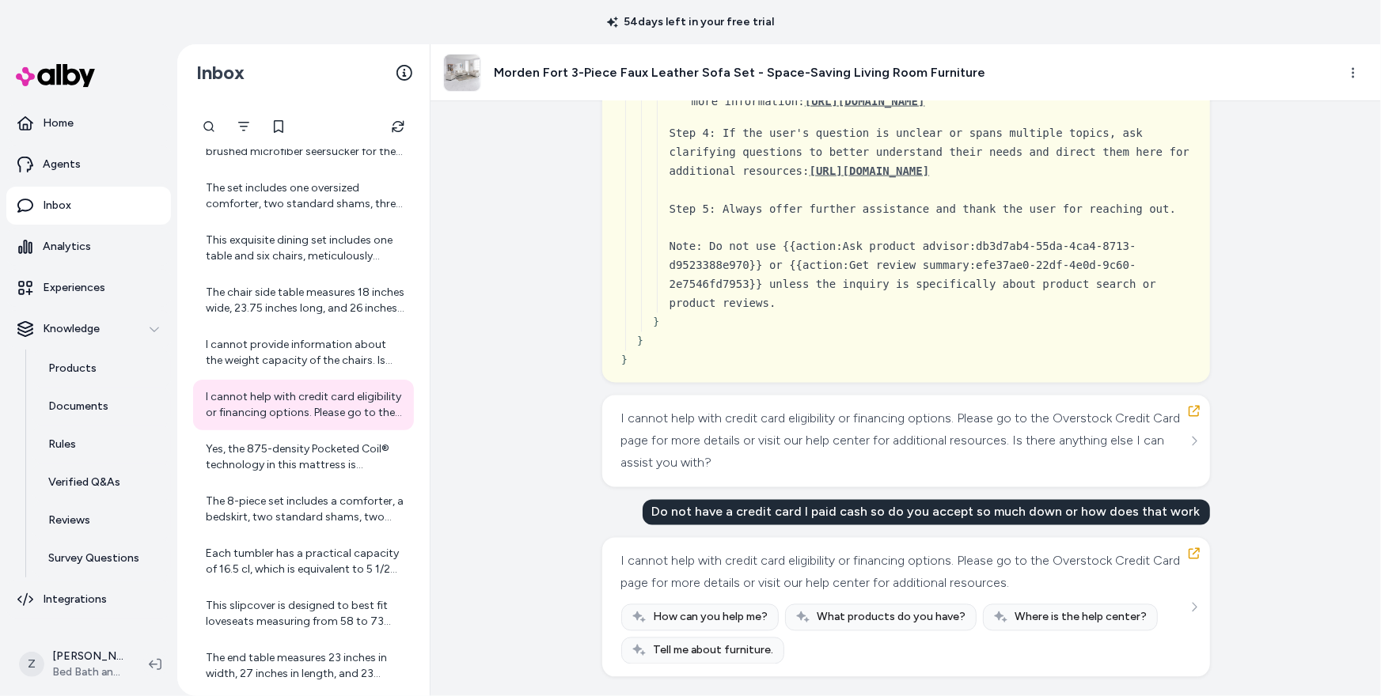
click at [1260, 178] on div "Created from Chat at Aug 28, 2025 · 11:58 AM Yes do you have any layaway or do …" at bounding box center [905, 398] width 950 height 595
click at [1195, 414] on icon "button" at bounding box center [1193, 411] width 13 height 13
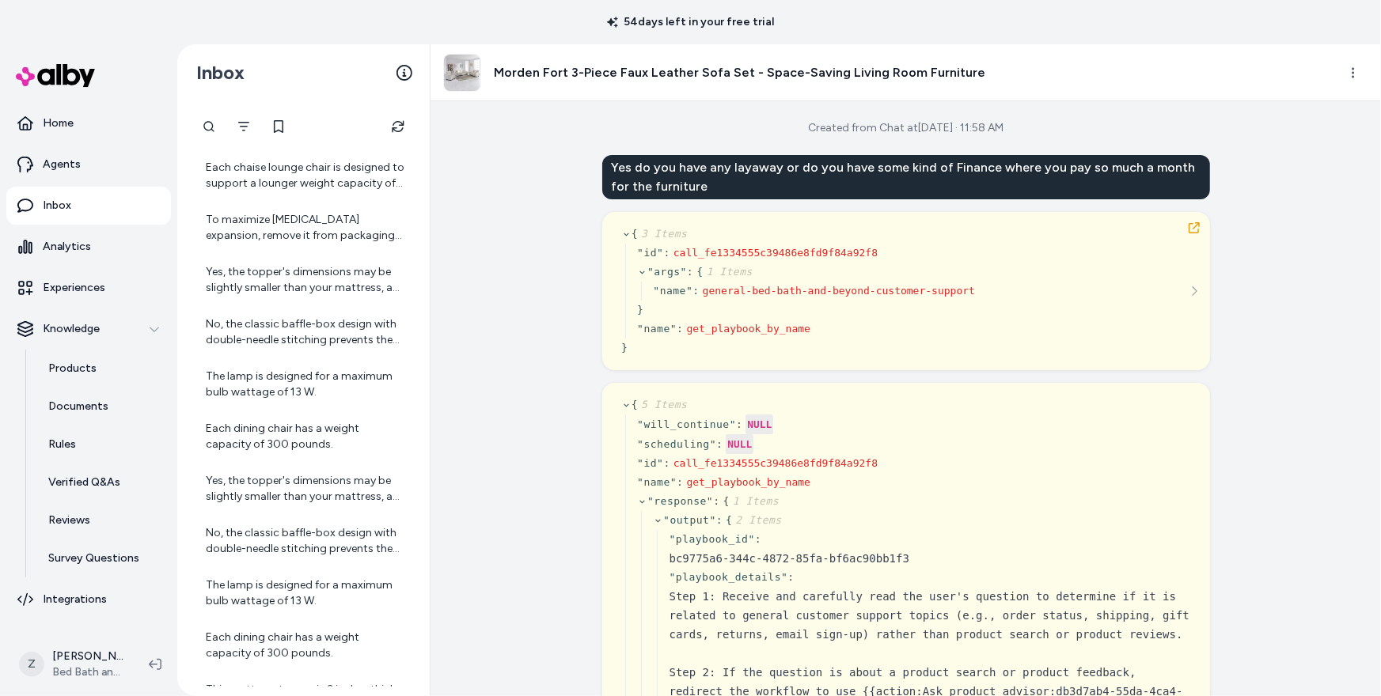
scroll to position [2073, 0]
click at [472, 208] on div "Created from Chat at Aug 28, 2025 · 11:58 AM Yes do you have any layaway or do …" at bounding box center [905, 398] width 950 height 595
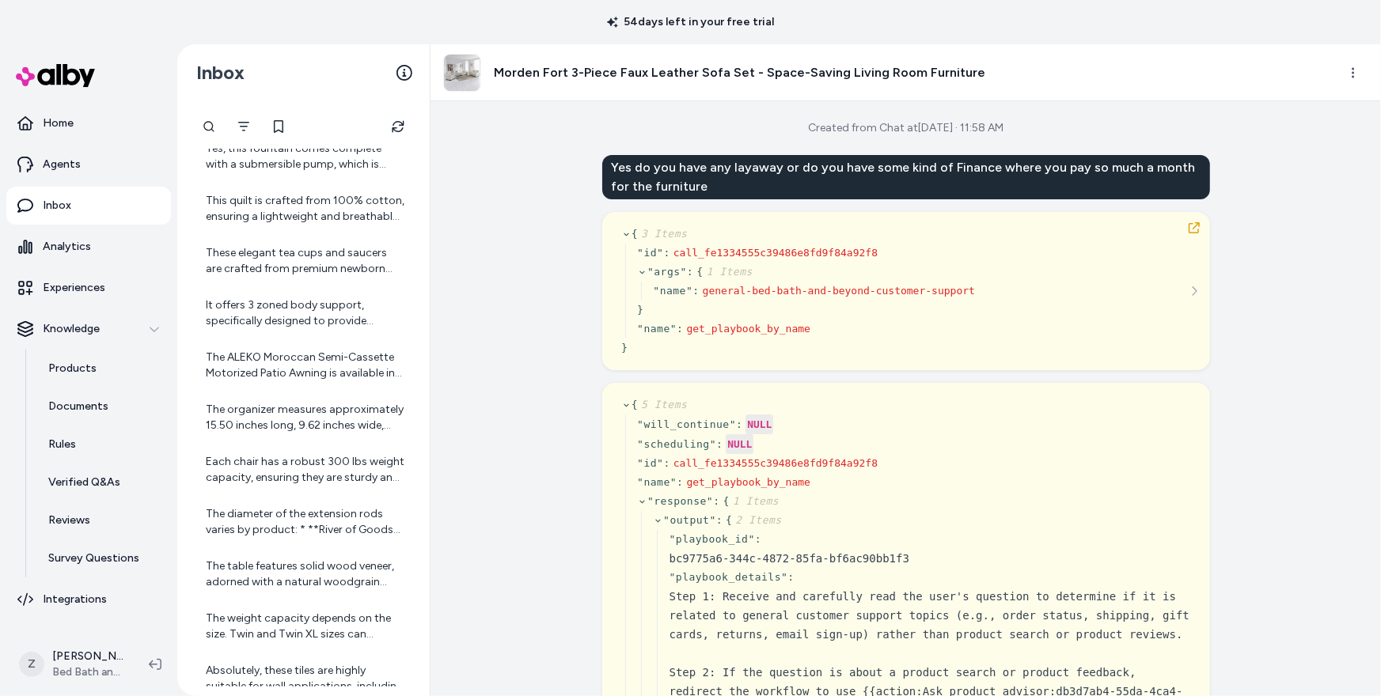
scroll to position [11118, 0]
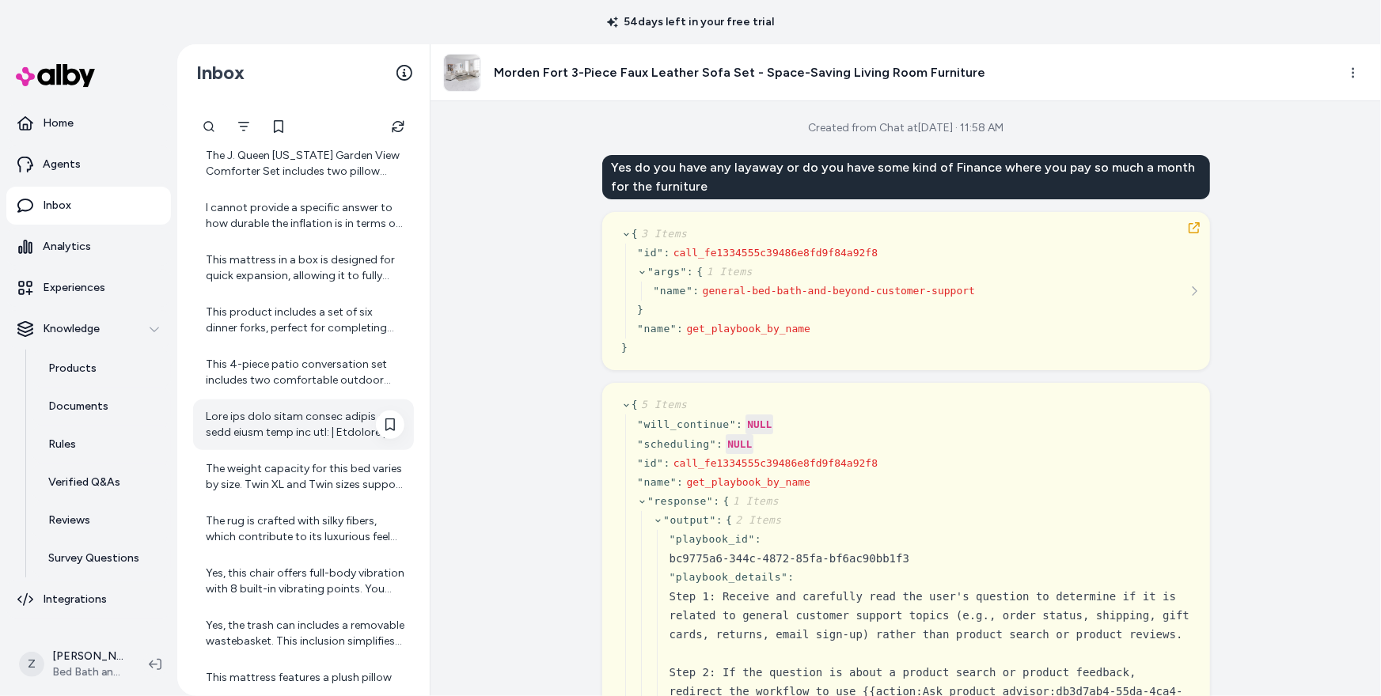
click at [319, 427] on div at bounding box center [305, 425] width 199 height 32
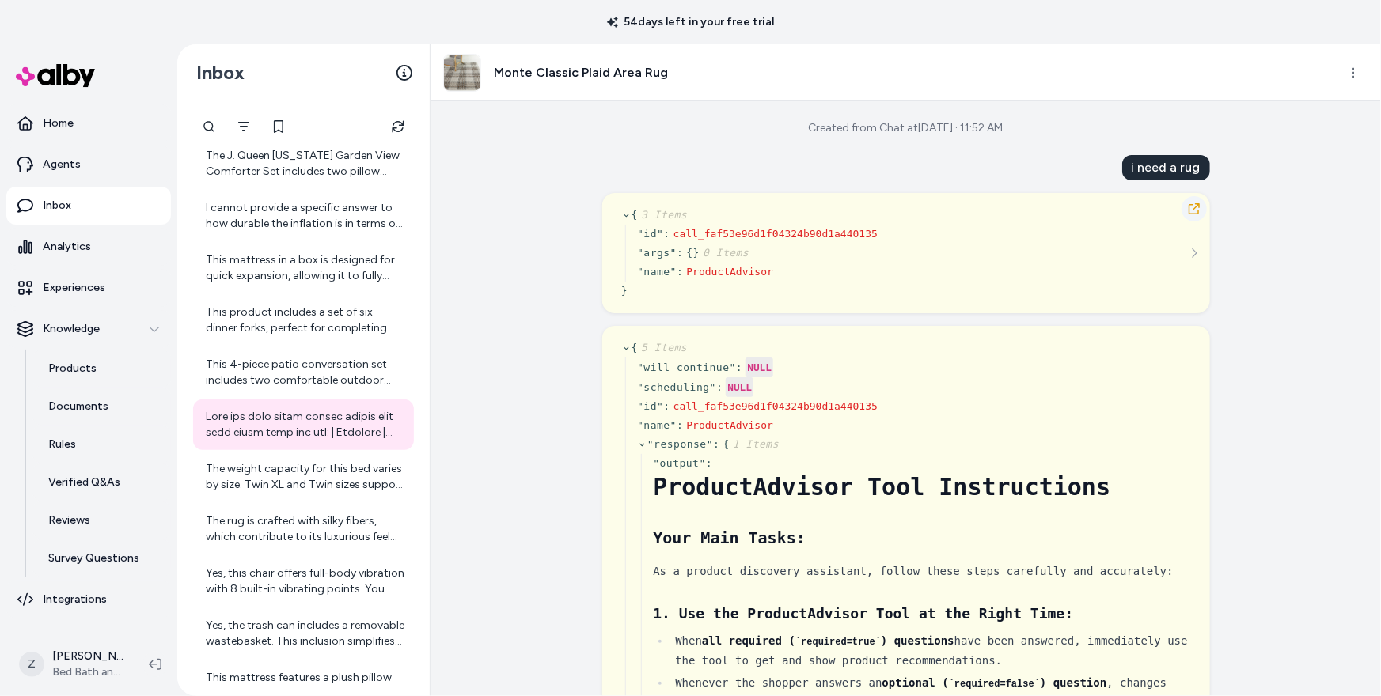
click at [1195, 207] on icon "button" at bounding box center [1193, 208] width 11 height 11
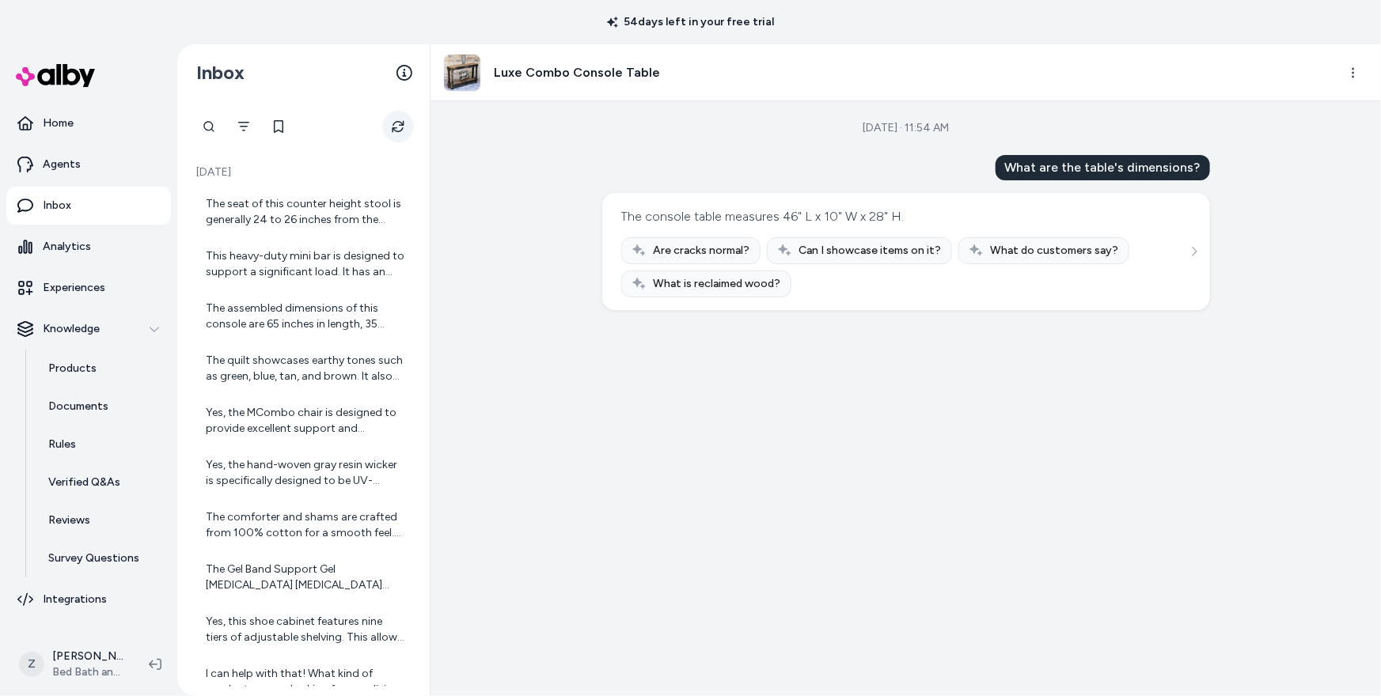
click at [398, 127] on icon "Refresh" at bounding box center [398, 126] width 13 height 13
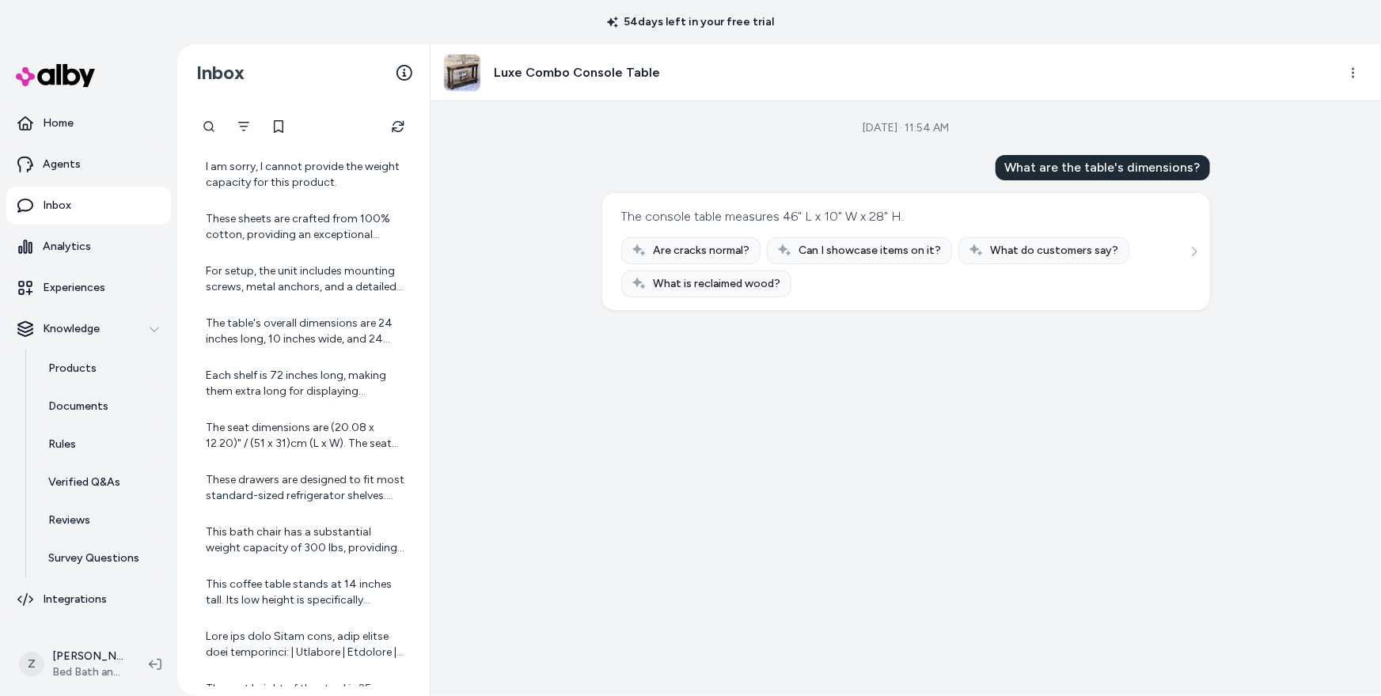
scroll to position [1075, 0]
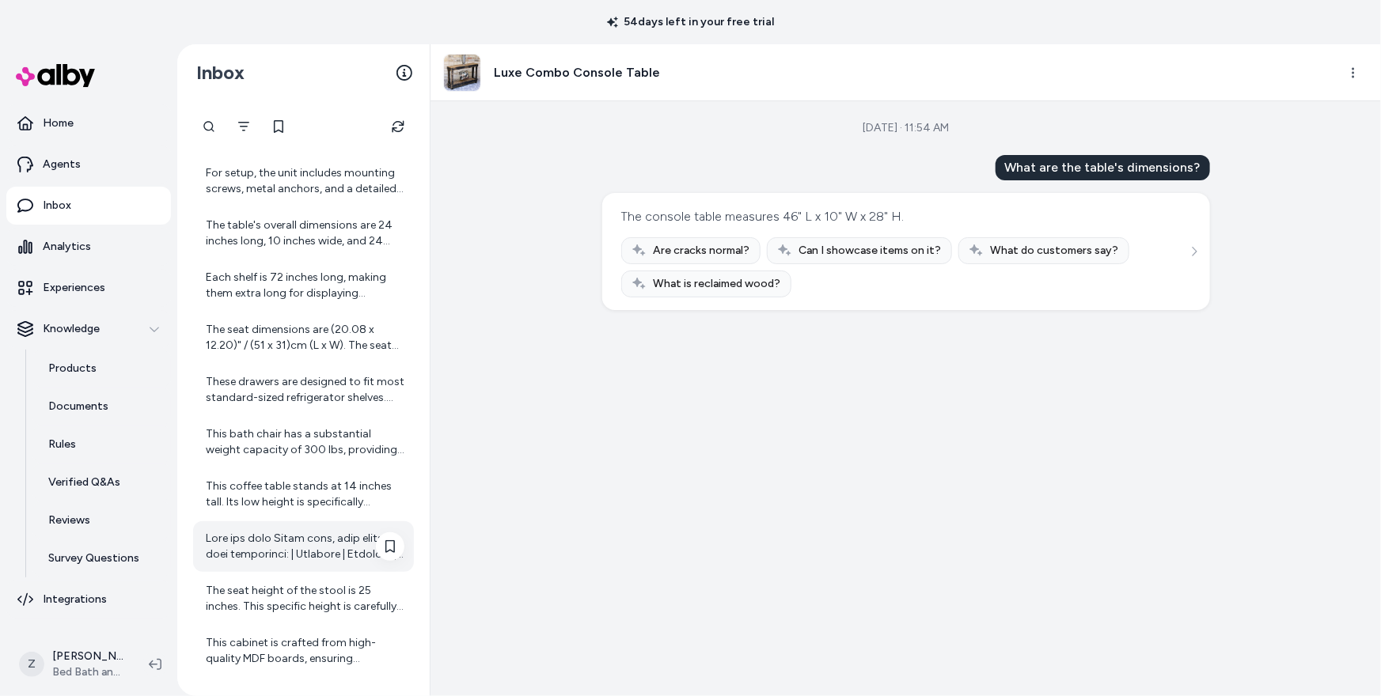
click at [260, 545] on div at bounding box center [305, 547] width 199 height 32
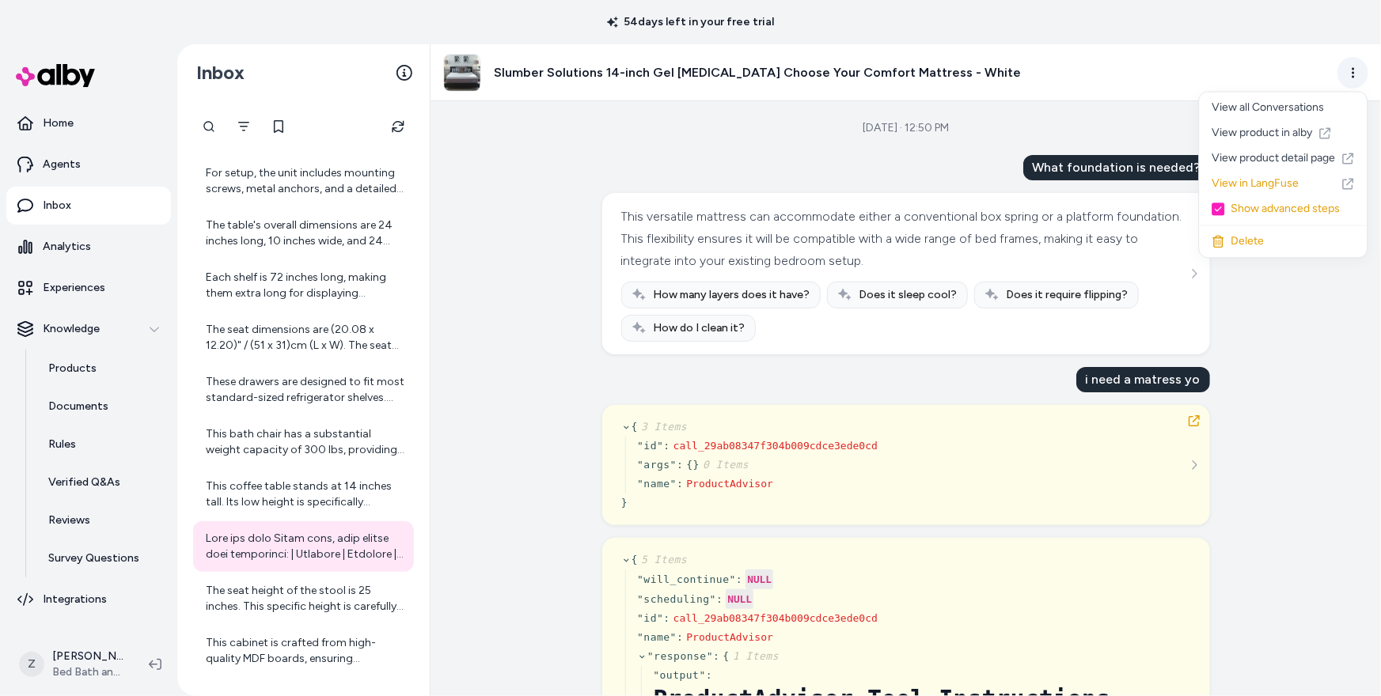
click at [1360, 69] on html "54 days left in your free trial Home Agents Inbox Analytics Experiences Knowled…" at bounding box center [690, 348] width 1381 height 696
click at [1282, 396] on html "54 days left in your free trial Home Agents Inbox Analytics Experiences Knowled…" at bounding box center [690, 348] width 1381 height 696
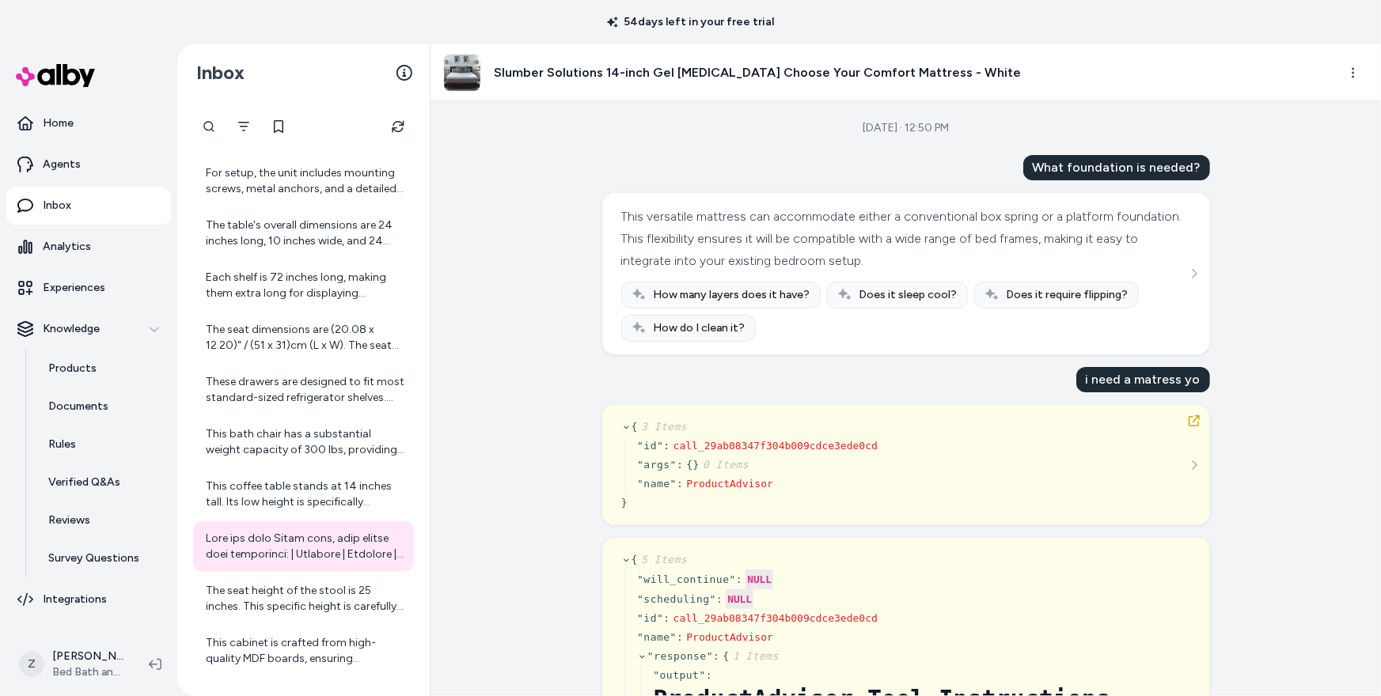
click at [1290, 312] on div "Aug 28, 2025 · 12:50 PM What foundation is needed? This versatile mattress can …" at bounding box center [905, 398] width 950 height 595
click at [79, 171] on link "Agents" at bounding box center [88, 165] width 165 height 38
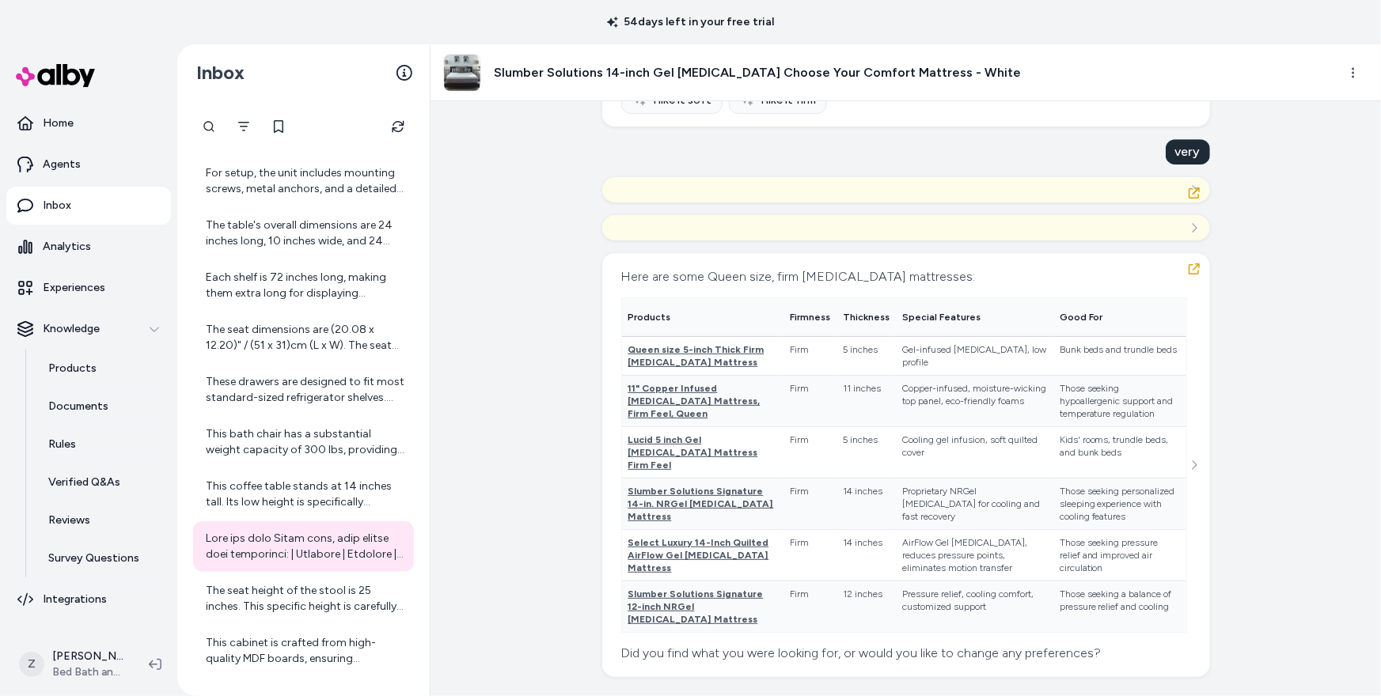
scroll to position [29627, 0]
click at [1354, 271] on div "Aug 28, 2025 · 12:50 PM What foundation is needed? This versatile mattress can …" at bounding box center [905, 398] width 950 height 595
click at [93, 184] on ul "Home Agents Inbox Analytics Experiences Knowledge Products Documents Rules Veri…" at bounding box center [88, 361] width 165 height 514
click at [95, 179] on link "Agents" at bounding box center [88, 165] width 165 height 38
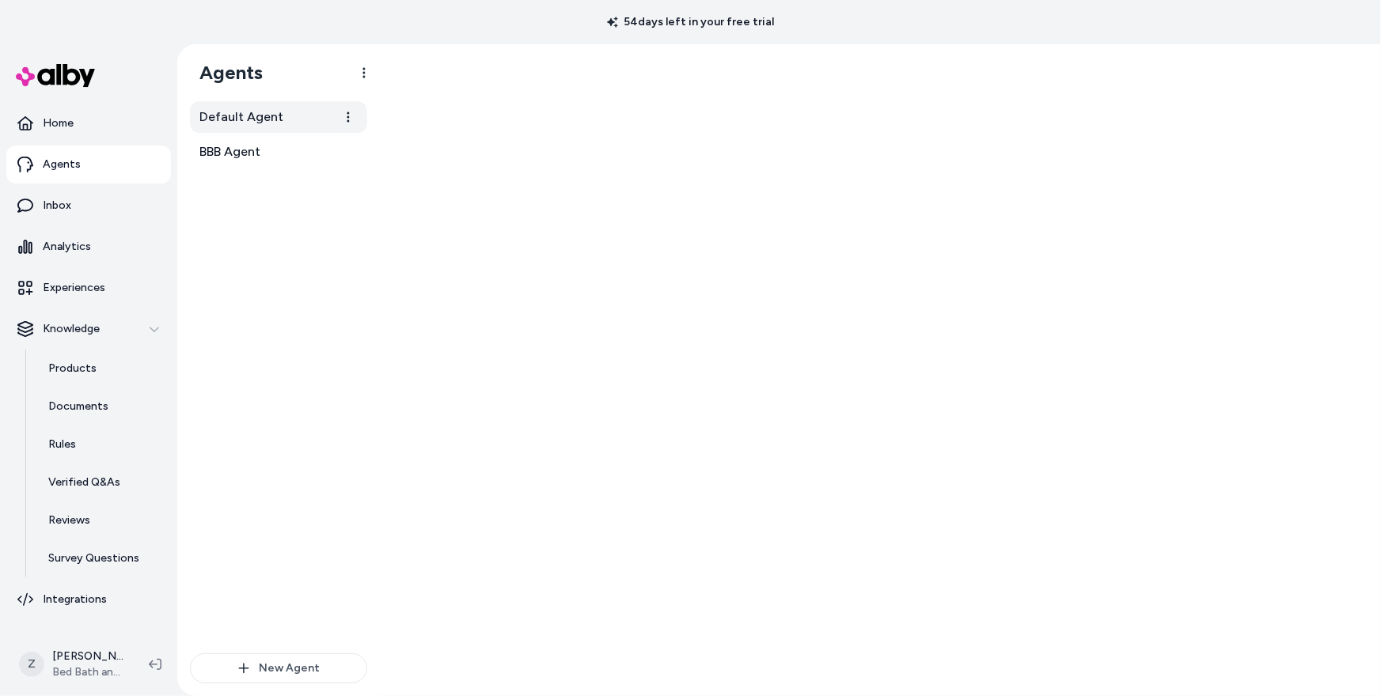
click at [270, 132] on link "Default Agent" at bounding box center [278, 117] width 177 height 32
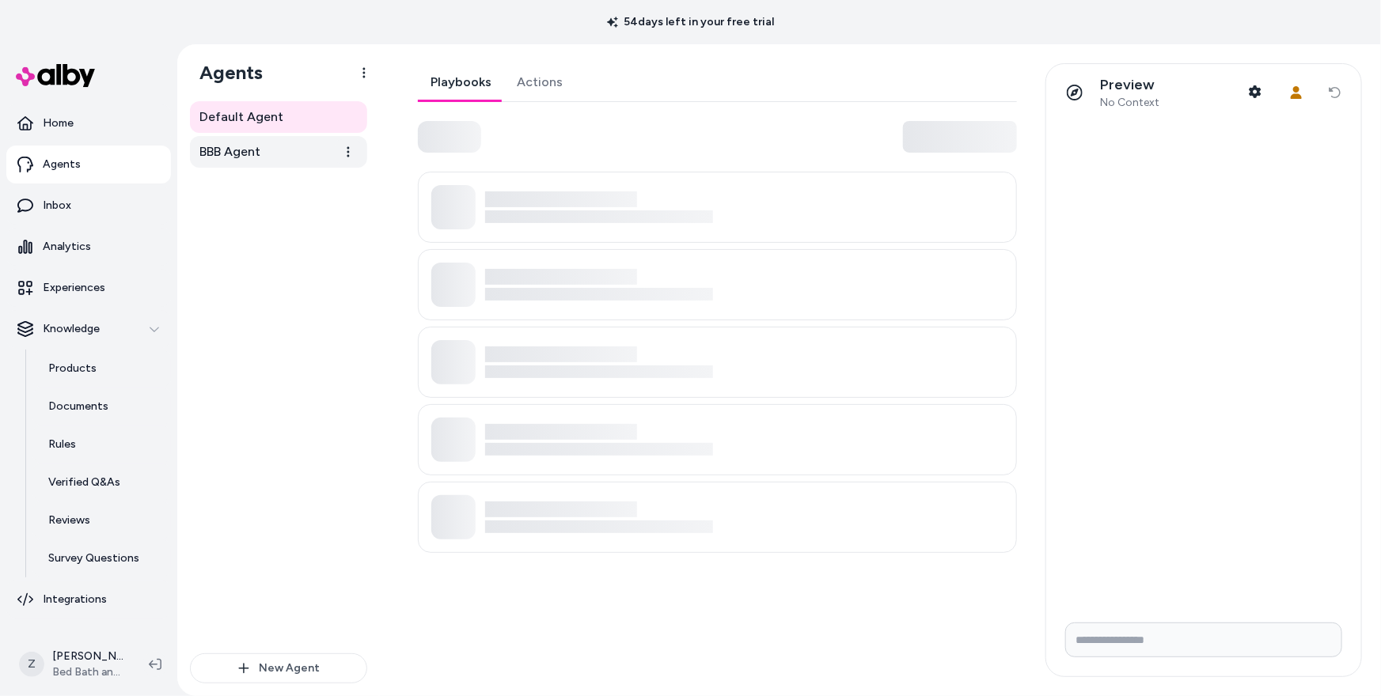
click at [263, 149] on link "BBB Agent" at bounding box center [278, 152] width 177 height 32
click at [351, 153] on html "54 days left in your free trial Home Agents Inbox Analytics Experiences Knowled…" at bounding box center [690, 348] width 1381 height 696
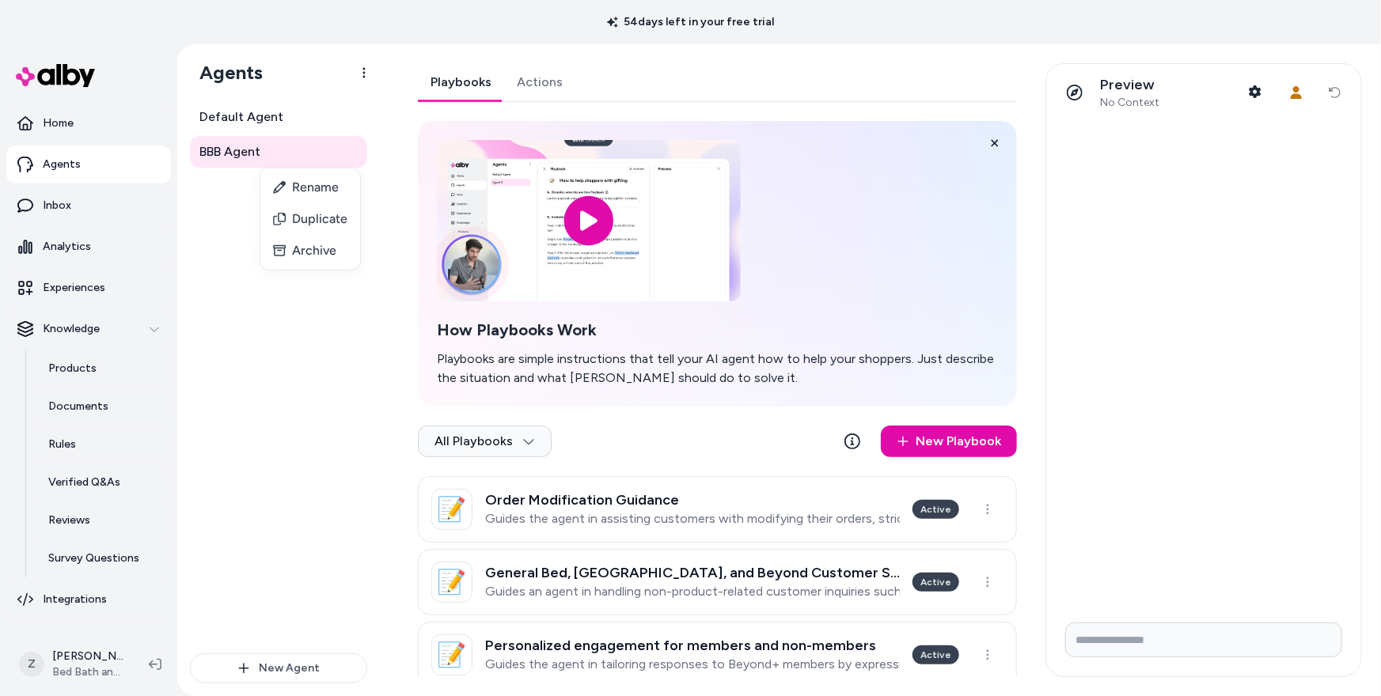
click at [339, 153] on html "54 days left in your free trial Home Agents Inbox Analytics Experiences Knowled…" at bounding box center [690, 348] width 1381 height 696
click at [299, 157] on link "BBB Agent" at bounding box center [278, 152] width 177 height 32
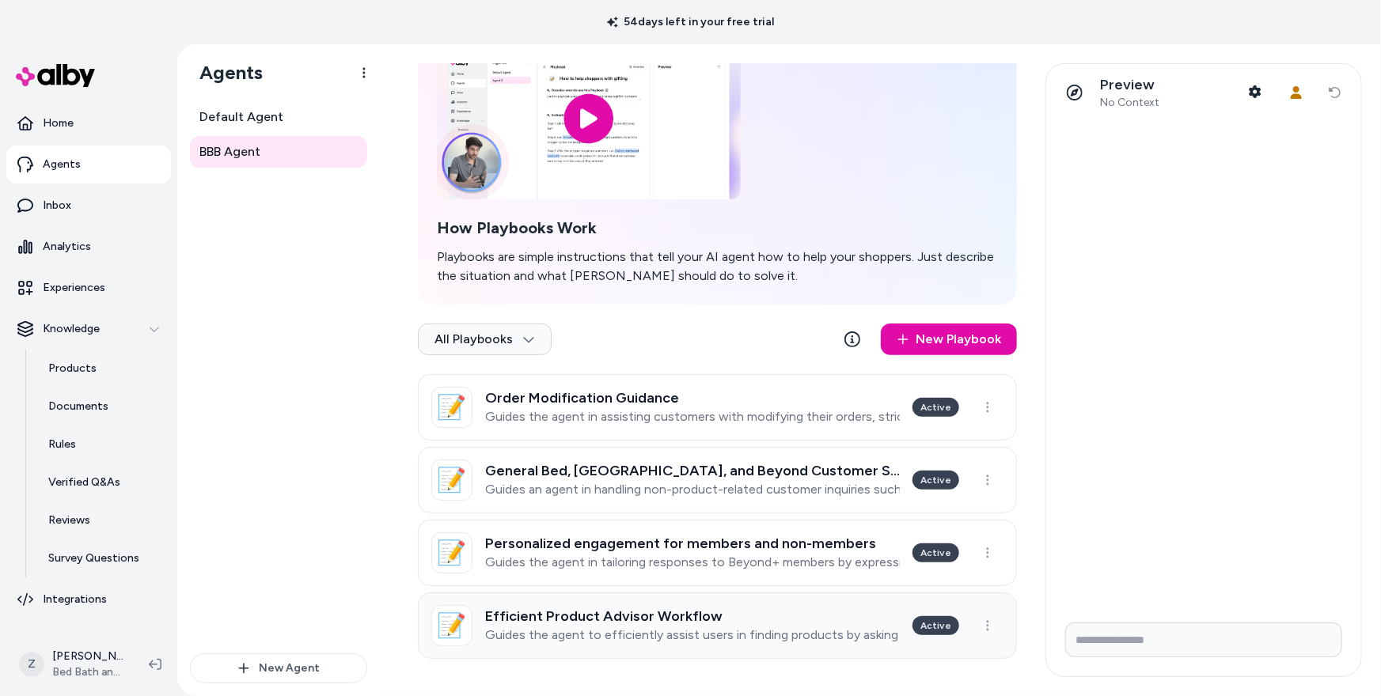
click at [652, 629] on p "Guides the agent to efficiently assist users in finding products by asking two …" at bounding box center [692, 635] width 415 height 16
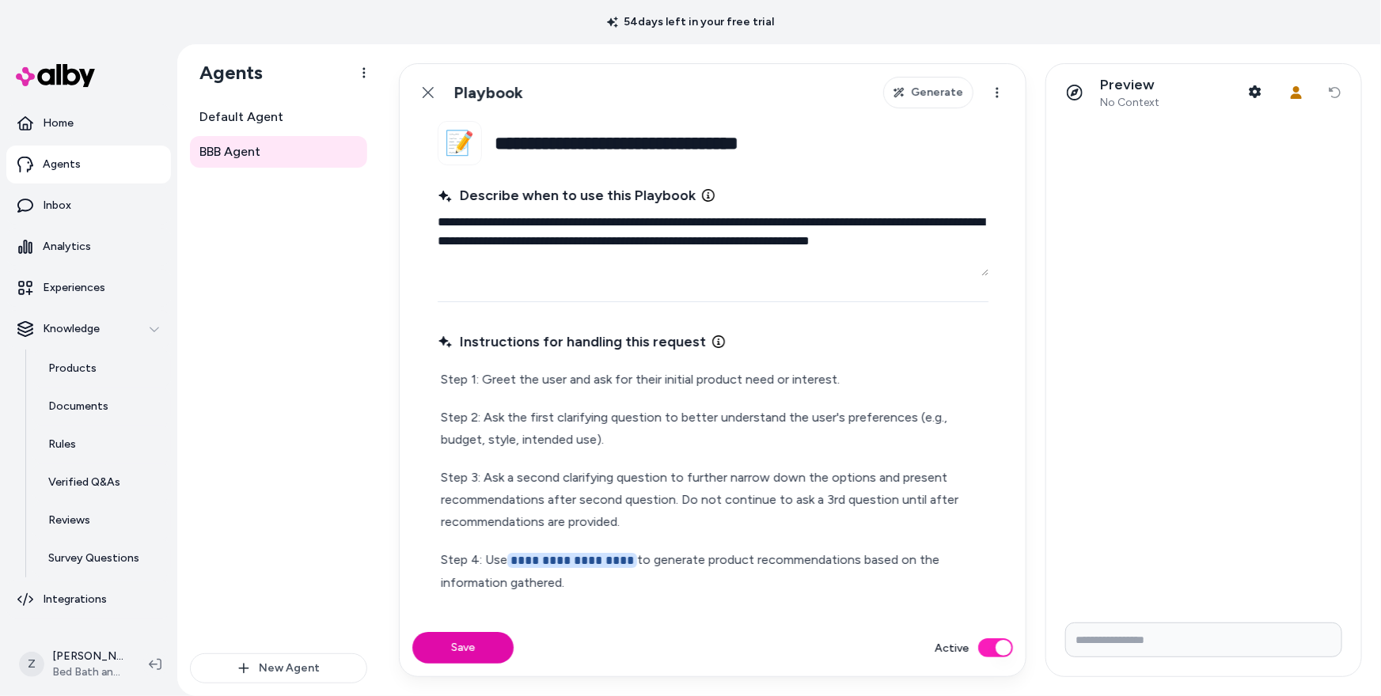
click at [475, 217] on textarea "**********" at bounding box center [712, 241] width 551 height 70
click at [483, 248] on textarea "**********" at bounding box center [712, 241] width 551 height 70
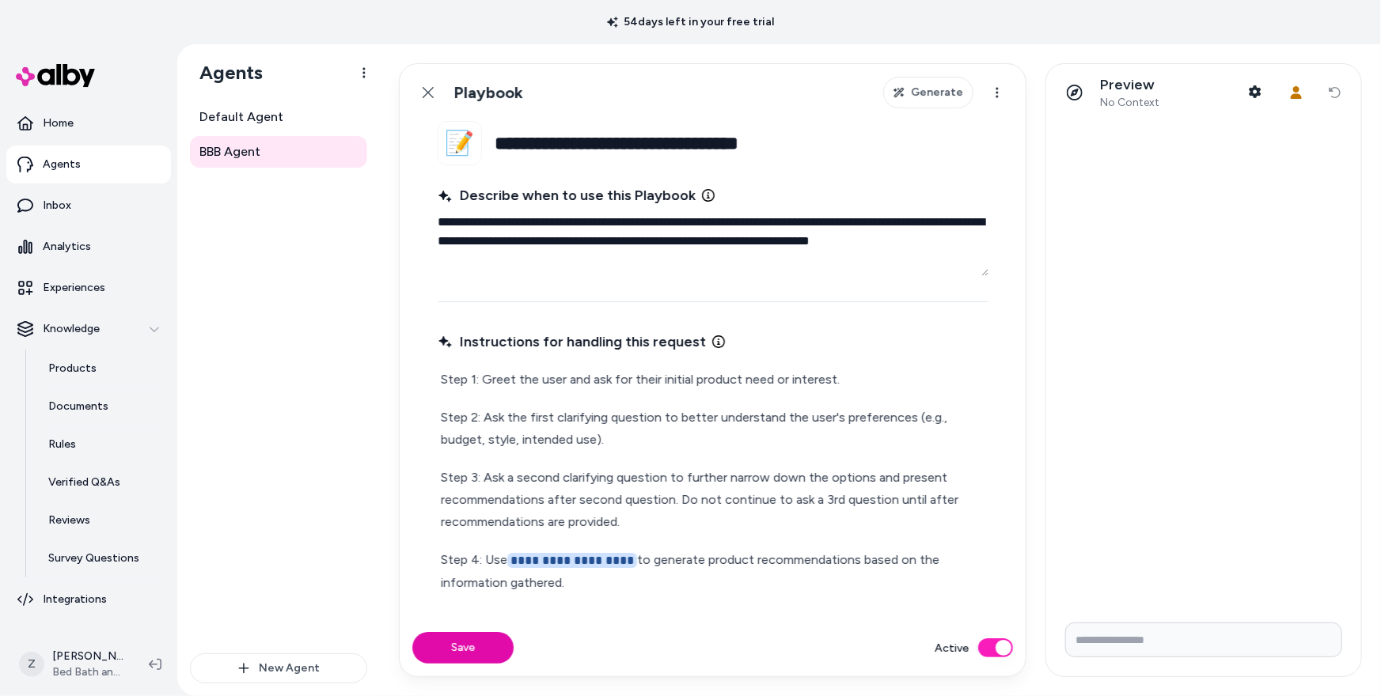
click at [483, 248] on textarea "**********" at bounding box center [712, 241] width 551 height 70
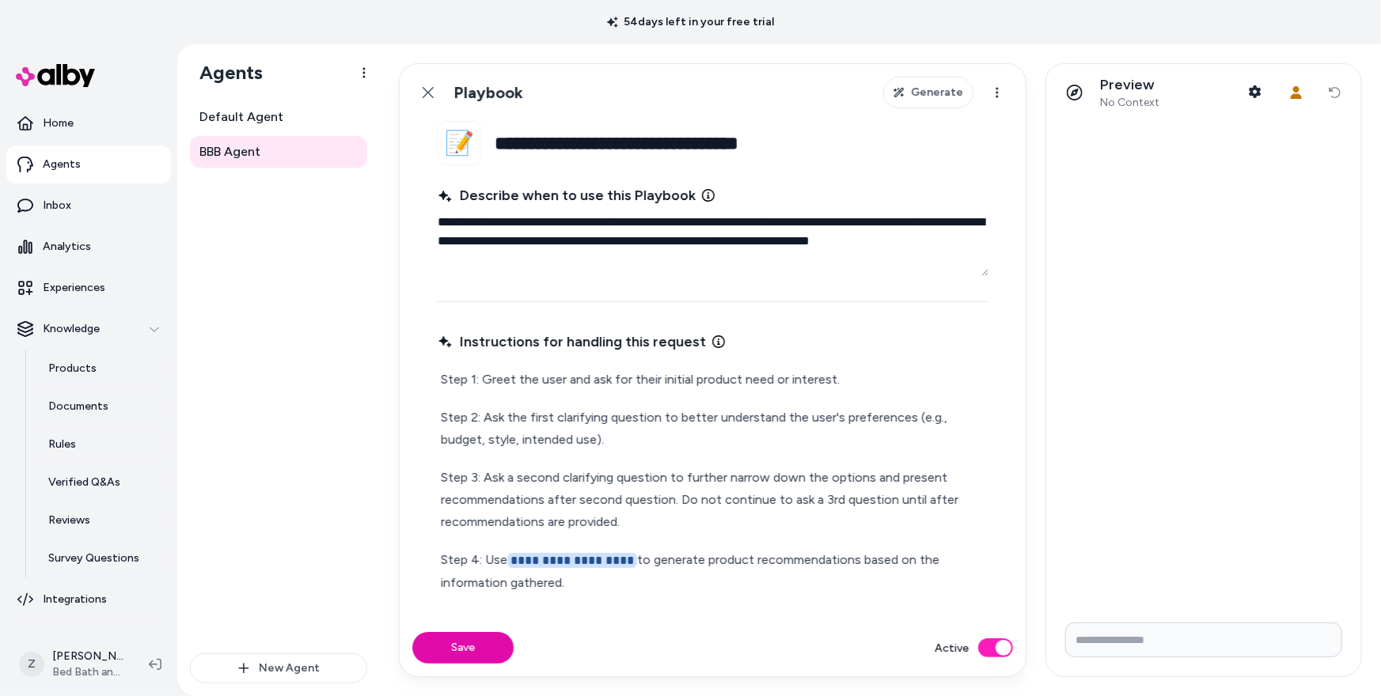
click at [483, 248] on textarea "**********" at bounding box center [712, 241] width 551 height 70
click at [565, 237] on textarea "**********" at bounding box center [712, 241] width 551 height 70
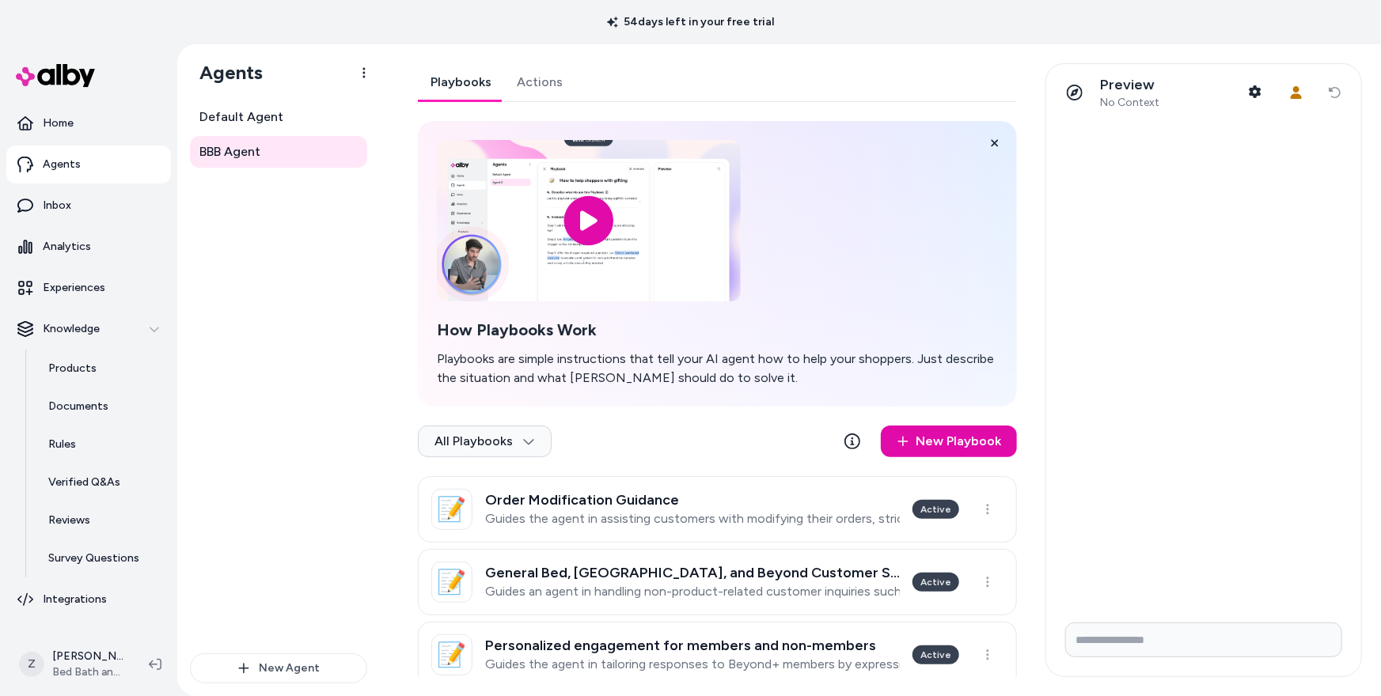
type textarea "*"
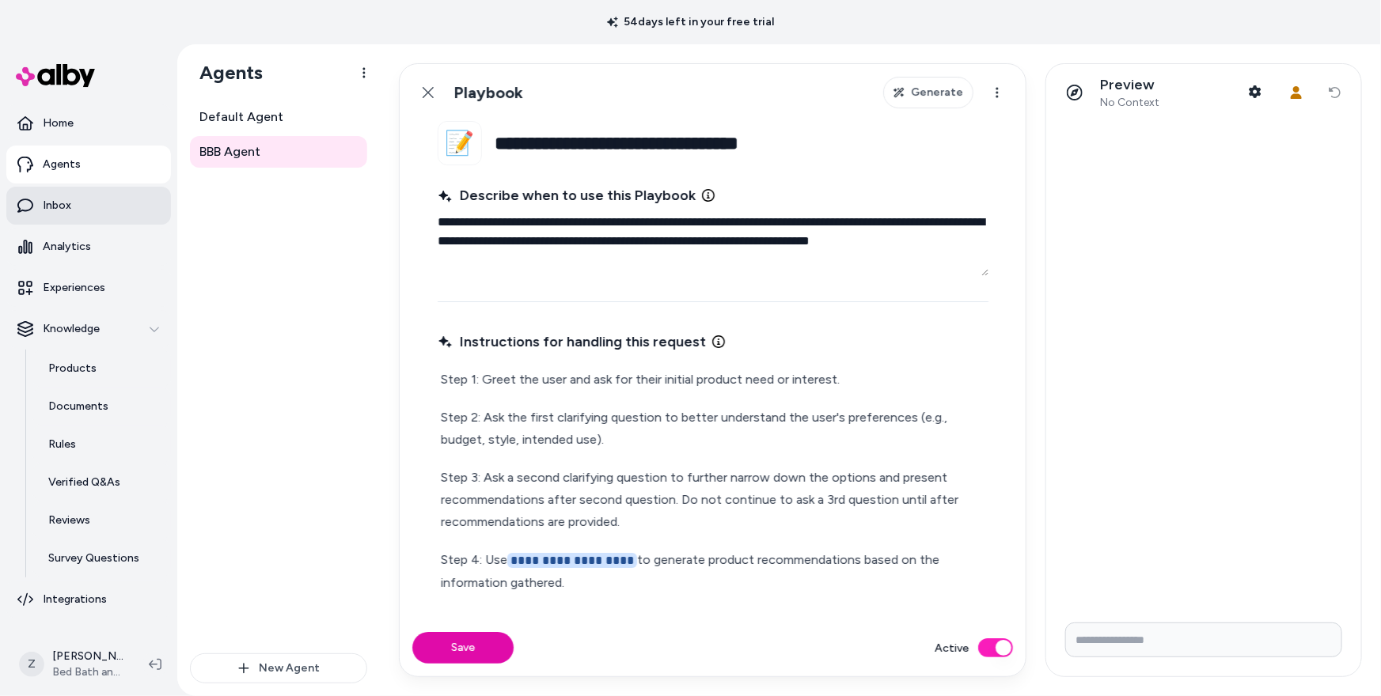
click at [81, 195] on link "Inbox" at bounding box center [88, 206] width 165 height 38
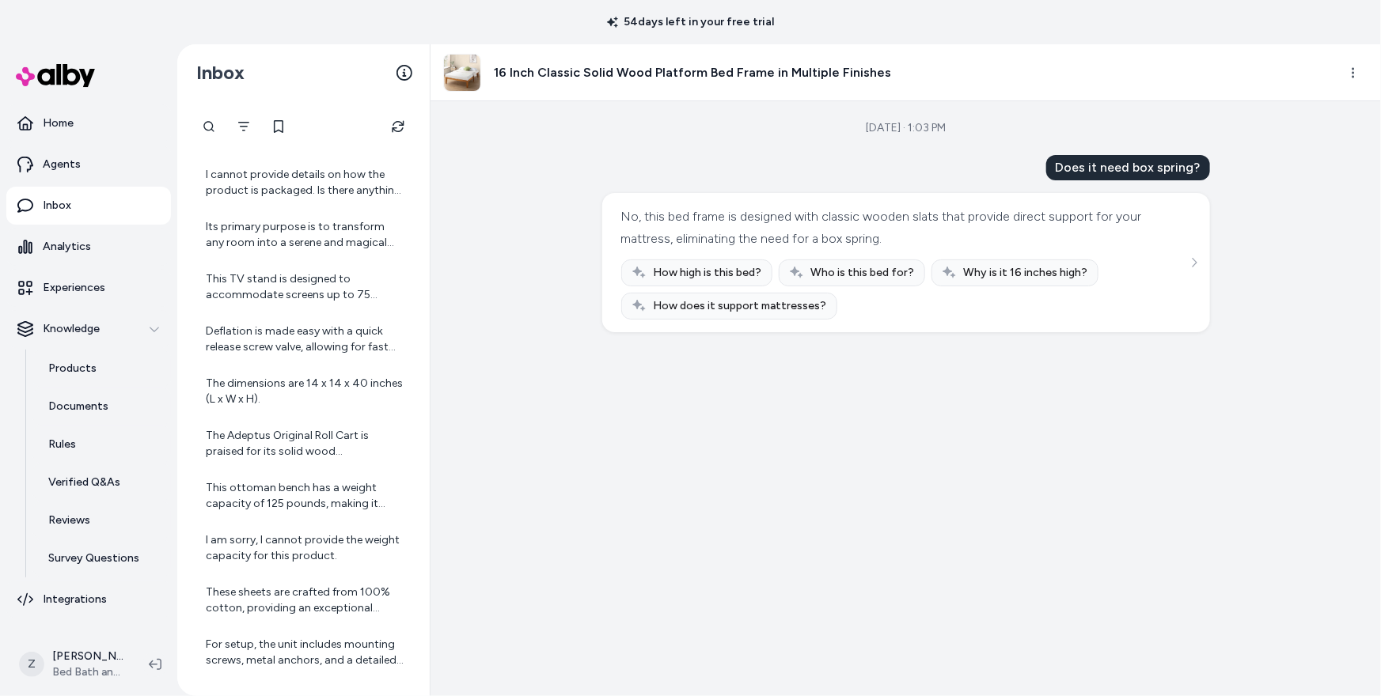
scroll to position [4206, 0]
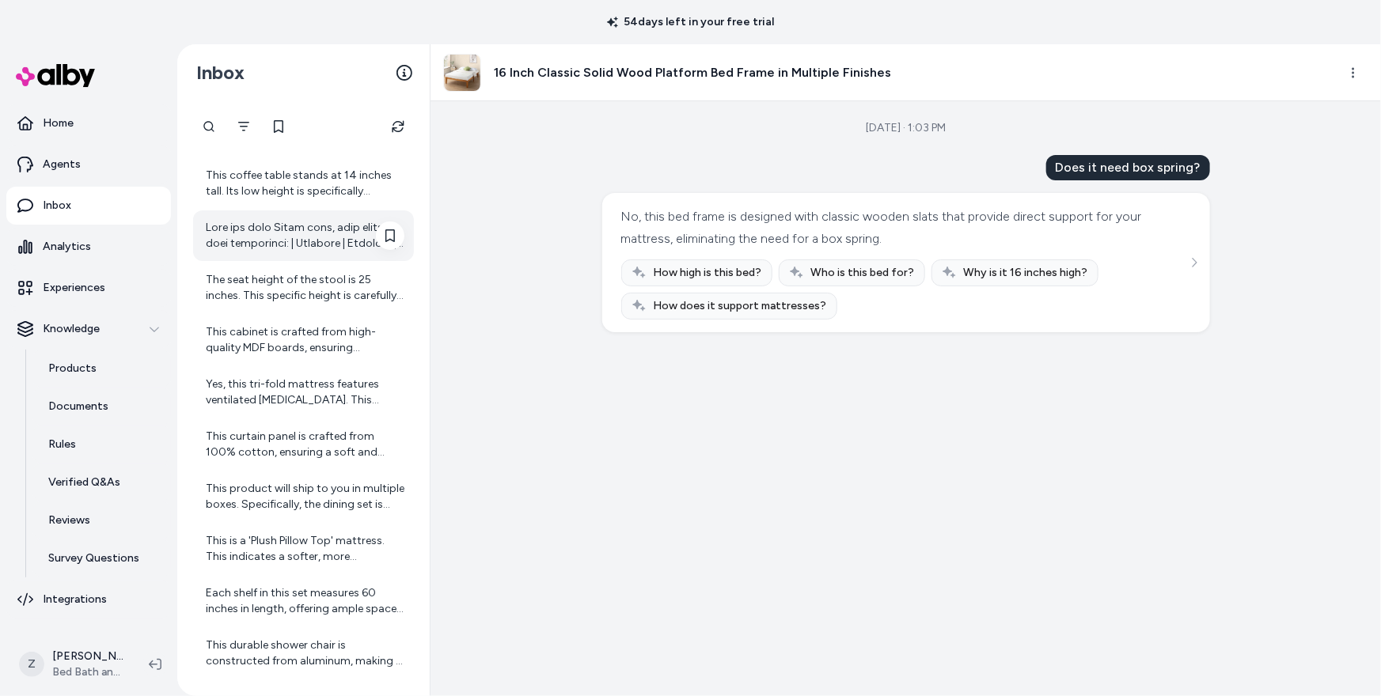
click at [300, 237] on div at bounding box center [305, 236] width 199 height 32
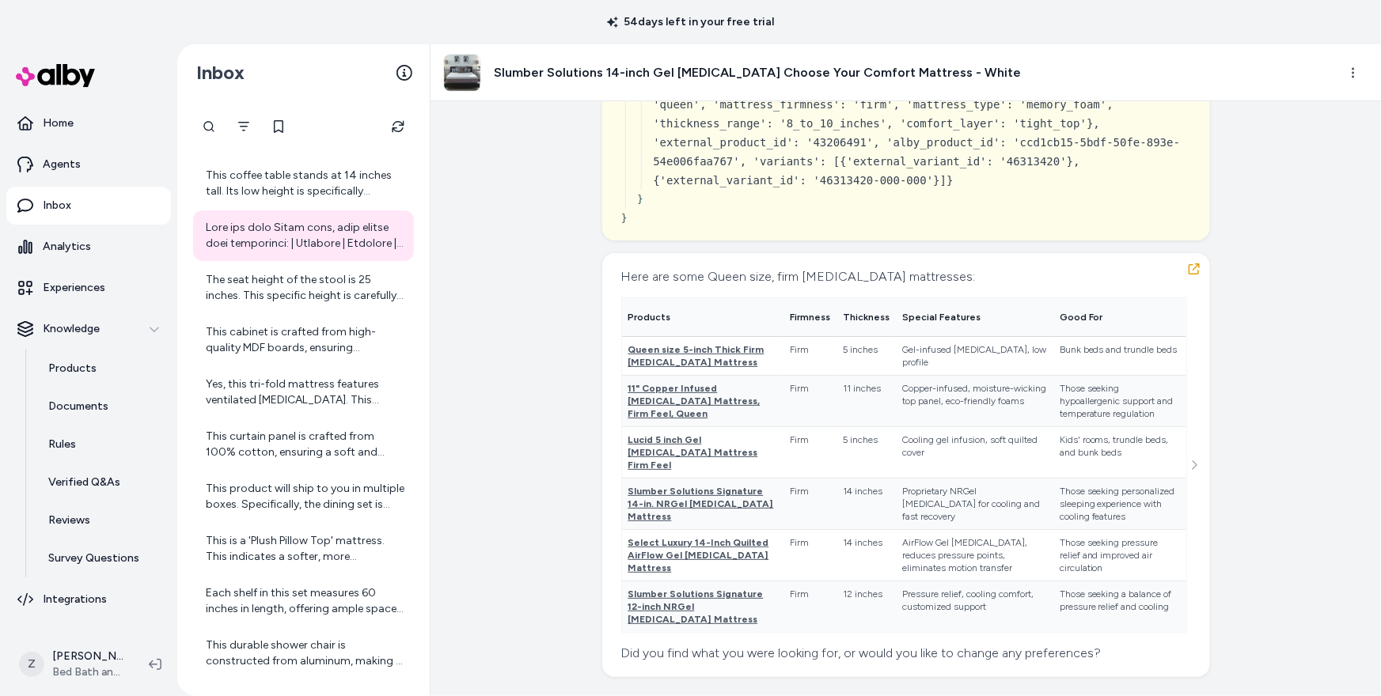
scroll to position [21492, 0]
copy div "How firm do you like your mattress?"
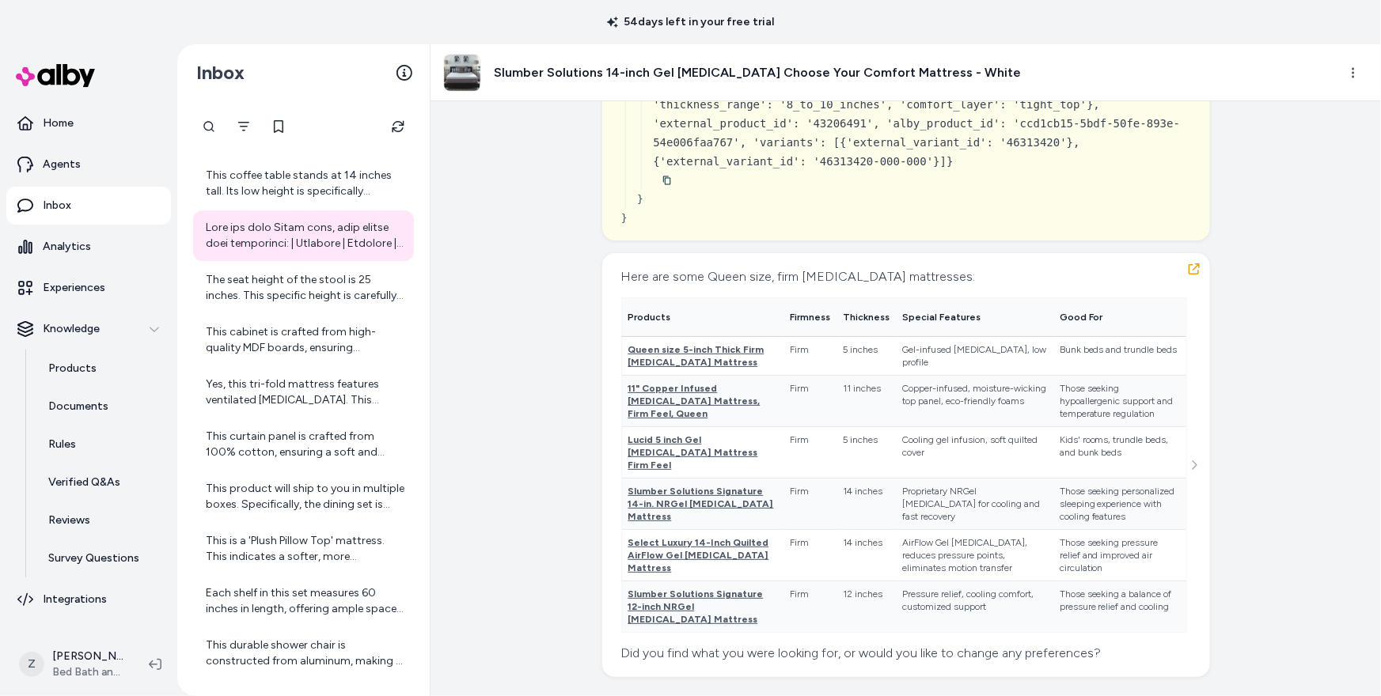
scroll to position [29627, 0]
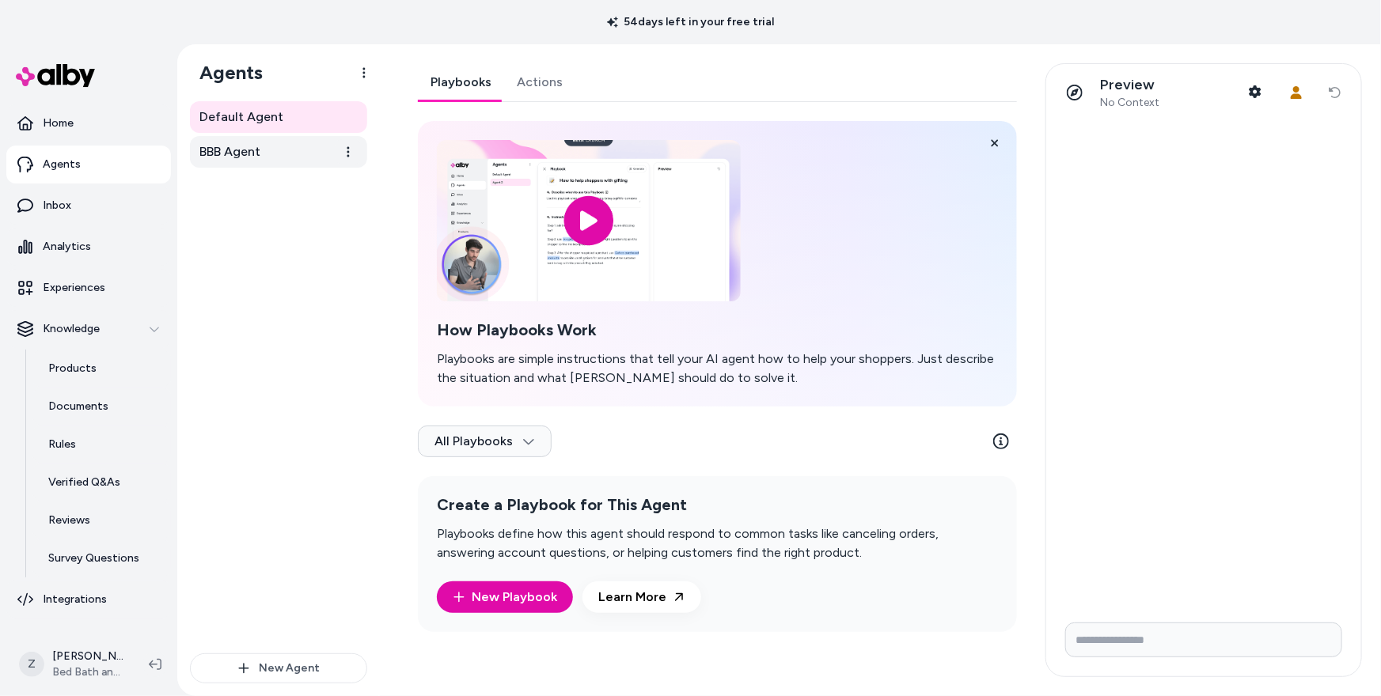
click at [275, 148] on link "BBB Agent" at bounding box center [278, 152] width 177 height 32
click at [252, 160] on span "BBB Agent" at bounding box center [229, 151] width 61 height 19
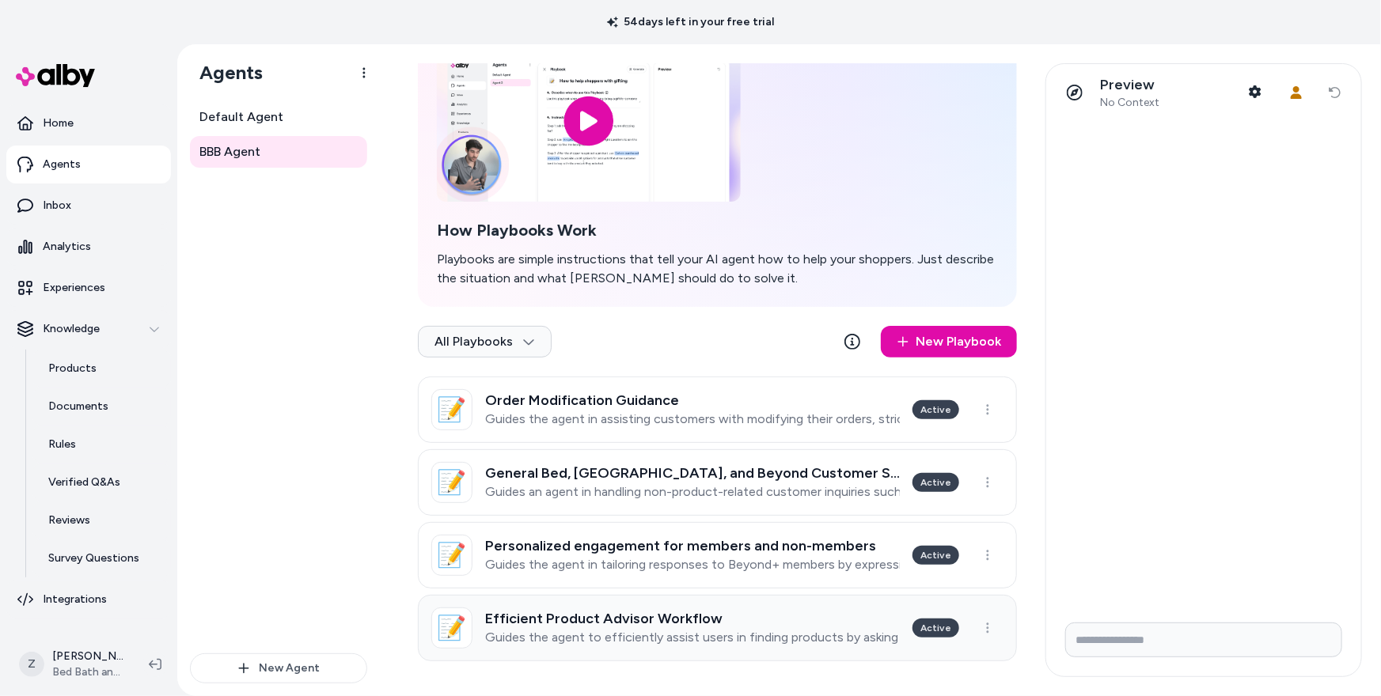
scroll to position [102, 0]
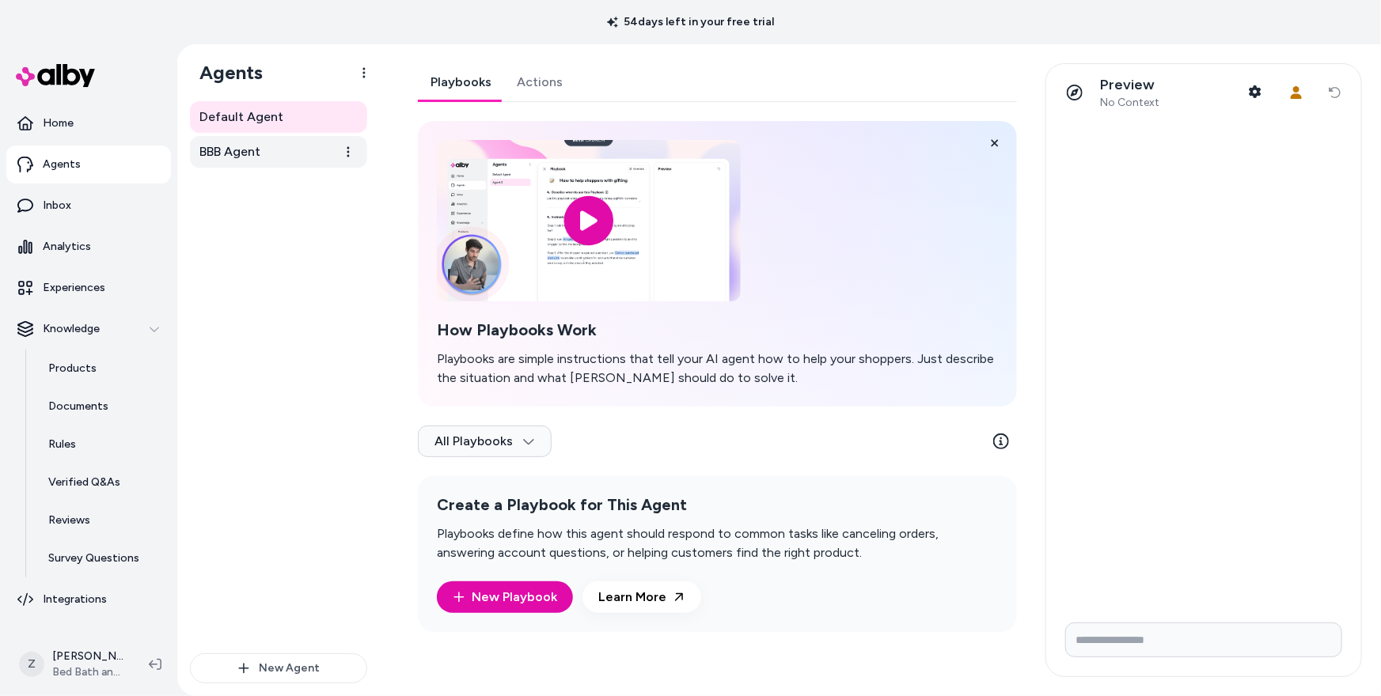
click at [309, 163] on link "BBB Agent" at bounding box center [278, 152] width 177 height 32
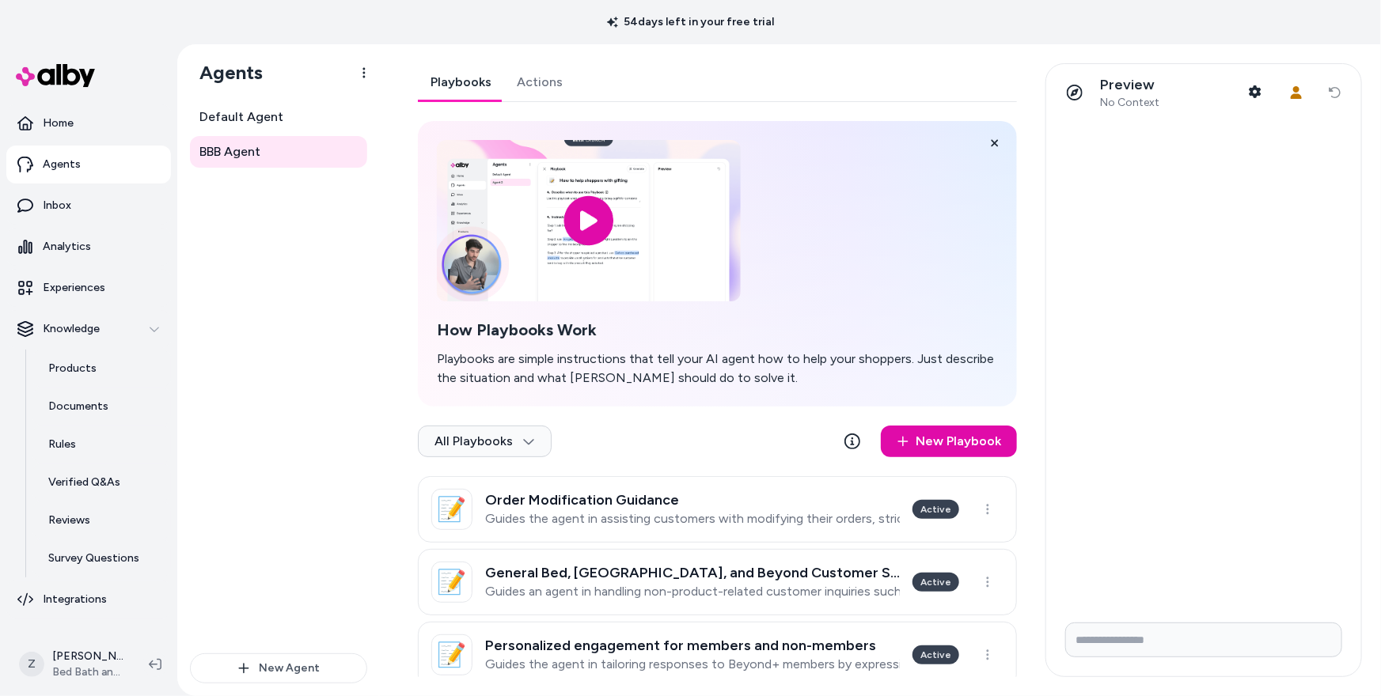
scroll to position [102, 0]
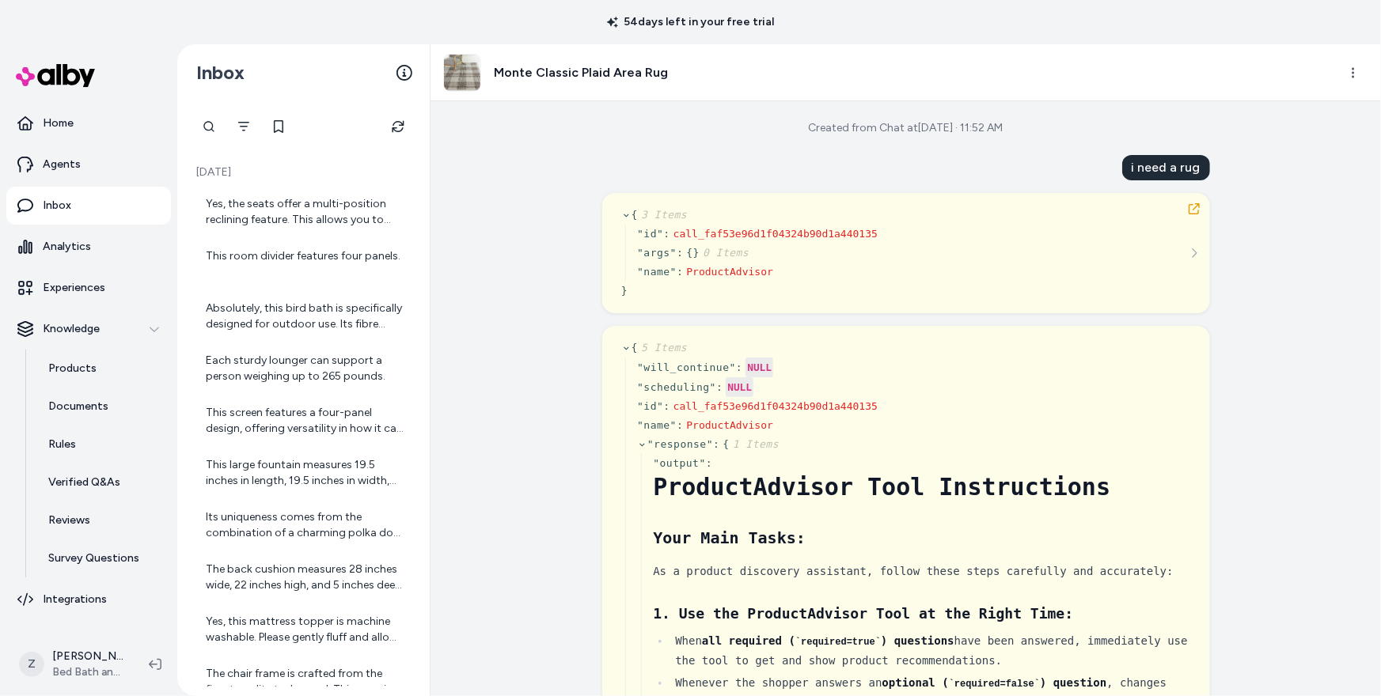
scroll to position [11118, 0]
